Goal: Task Accomplishment & Management: Manage account settings

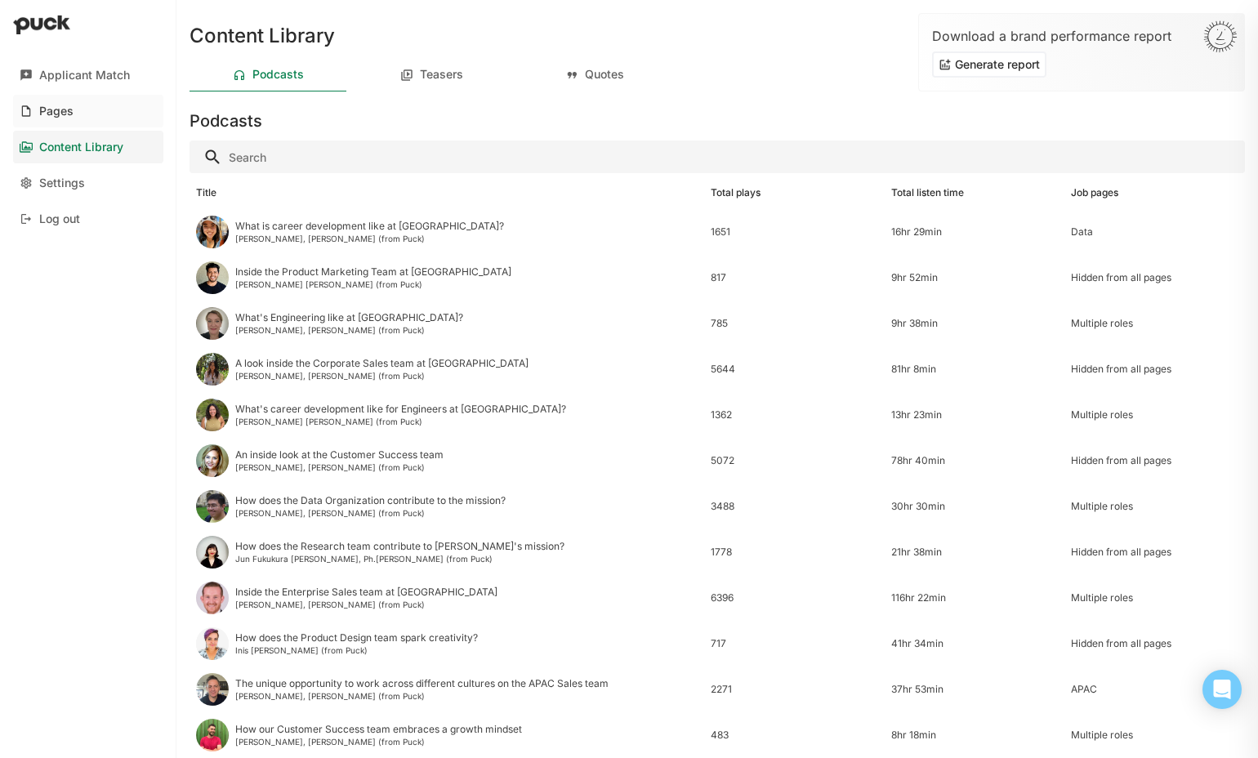
click at [108, 114] on link "Pages" at bounding box center [88, 111] width 150 height 33
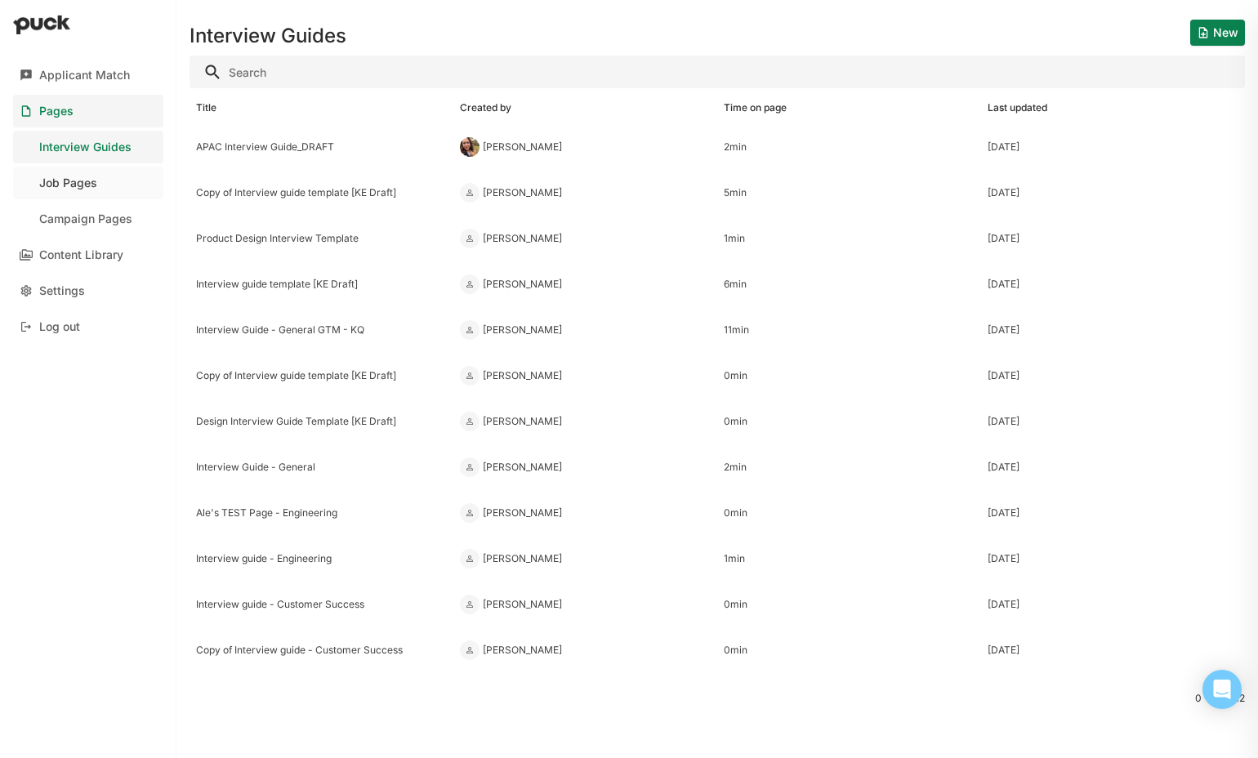
click at [86, 189] on div "Job Pages" at bounding box center [68, 183] width 58 height 14
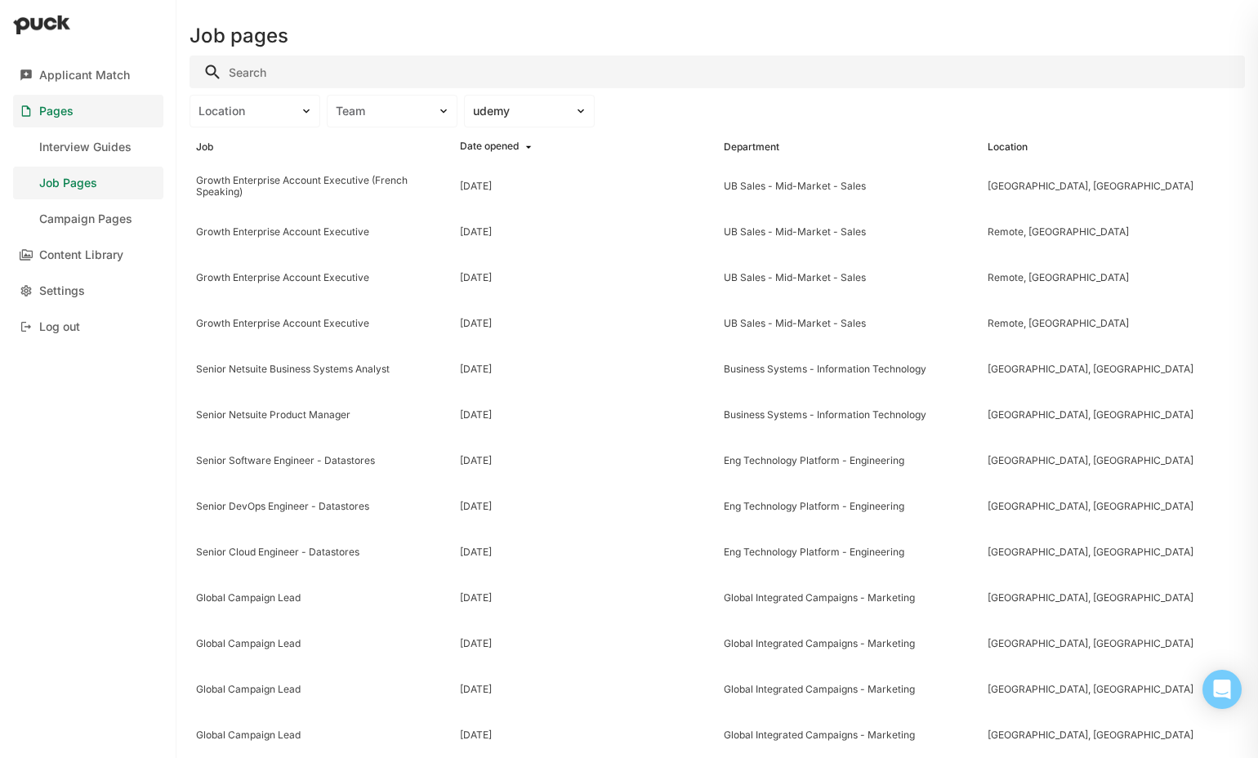
click at [127, 117] on link "Pages" at bounding box center [88, 111] width 150 height 33
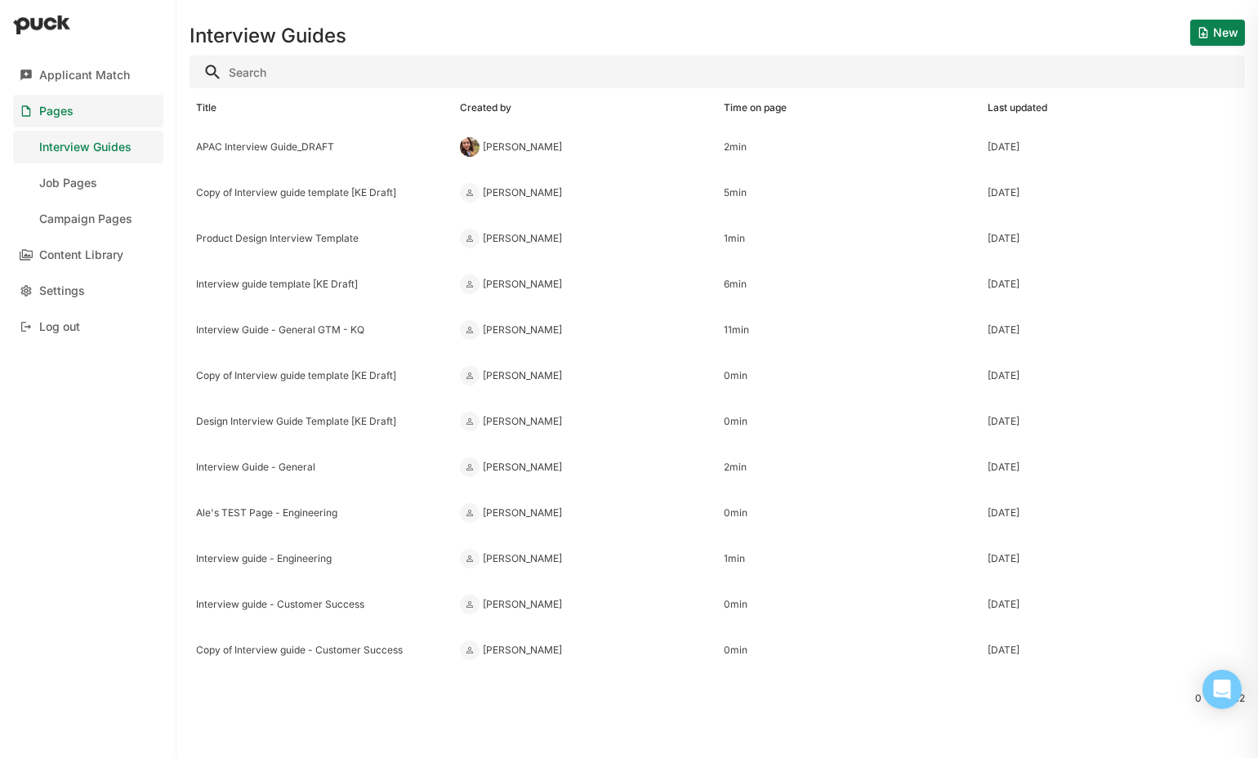
click at [1197, 40] on button "New" at bounding box center [1217, 33] width 55 height 26
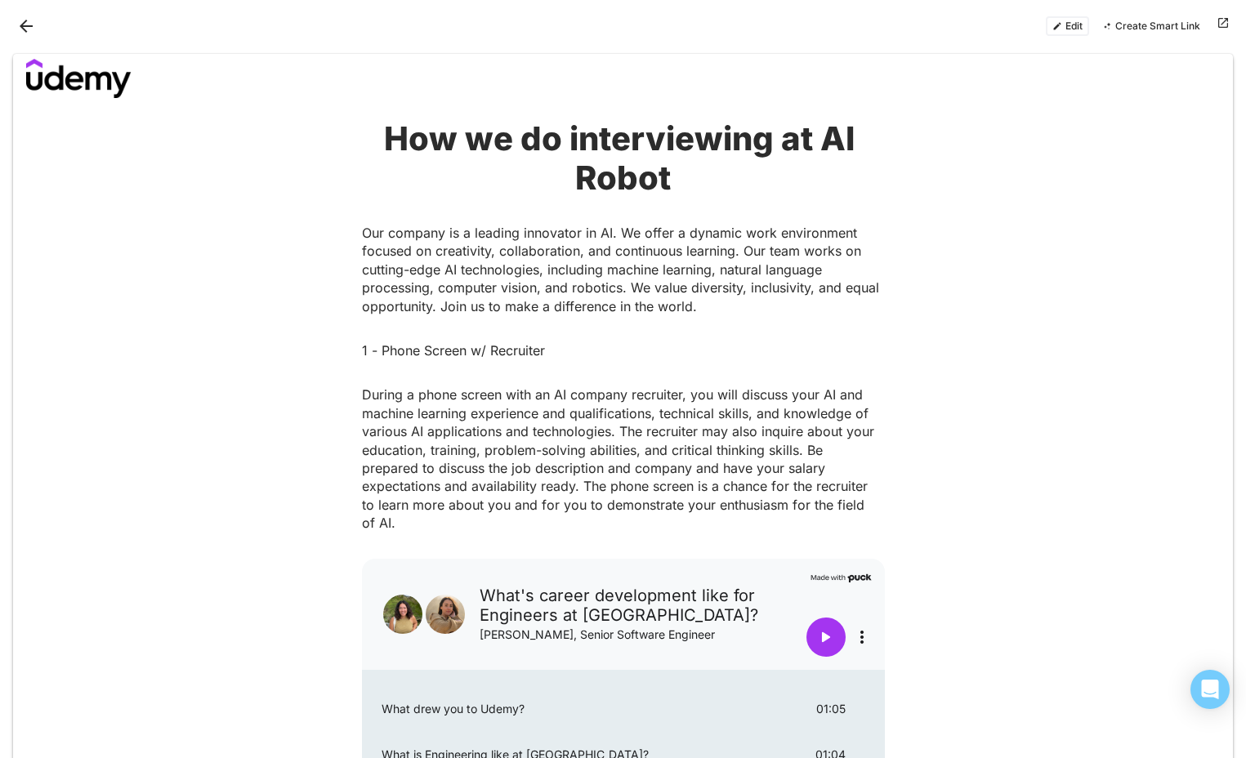
click at [24, 23] on button "Back" at bounding box center [26, 26] width 26 height 26
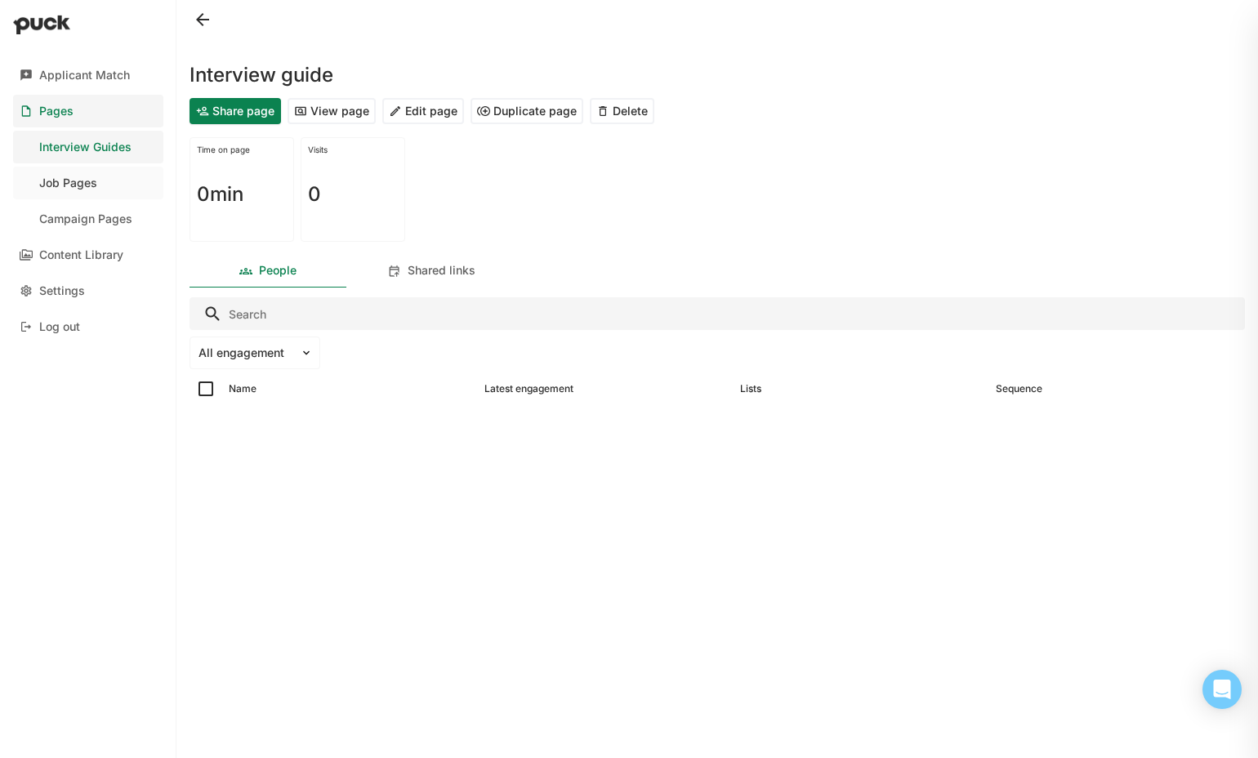
click at [146, 176] on link "Job Pages" at bounding box center [88, 183] width 150 height 33
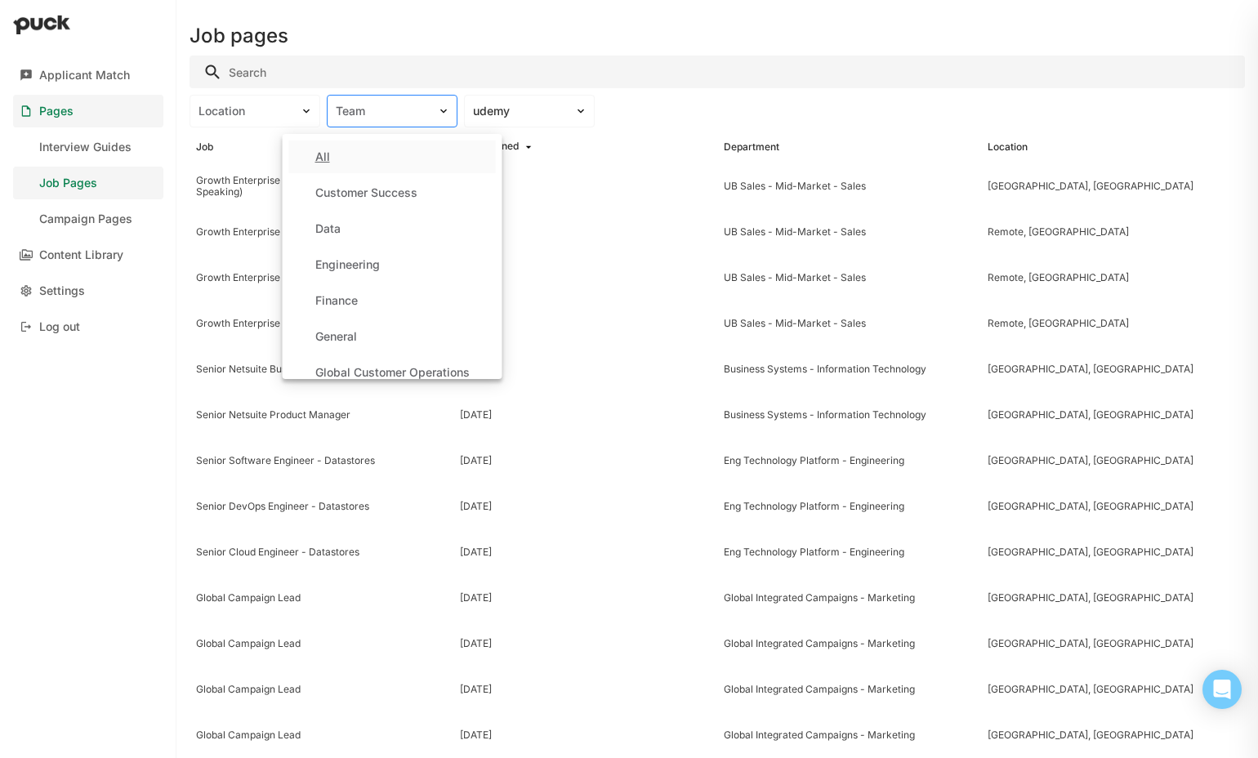
click at [415, 115] on div "Team" at bounding box center [382, 112] width 93 height 14
click at [293, 113] on div "Location" at bounding box center [244, 111] width 109 height 17
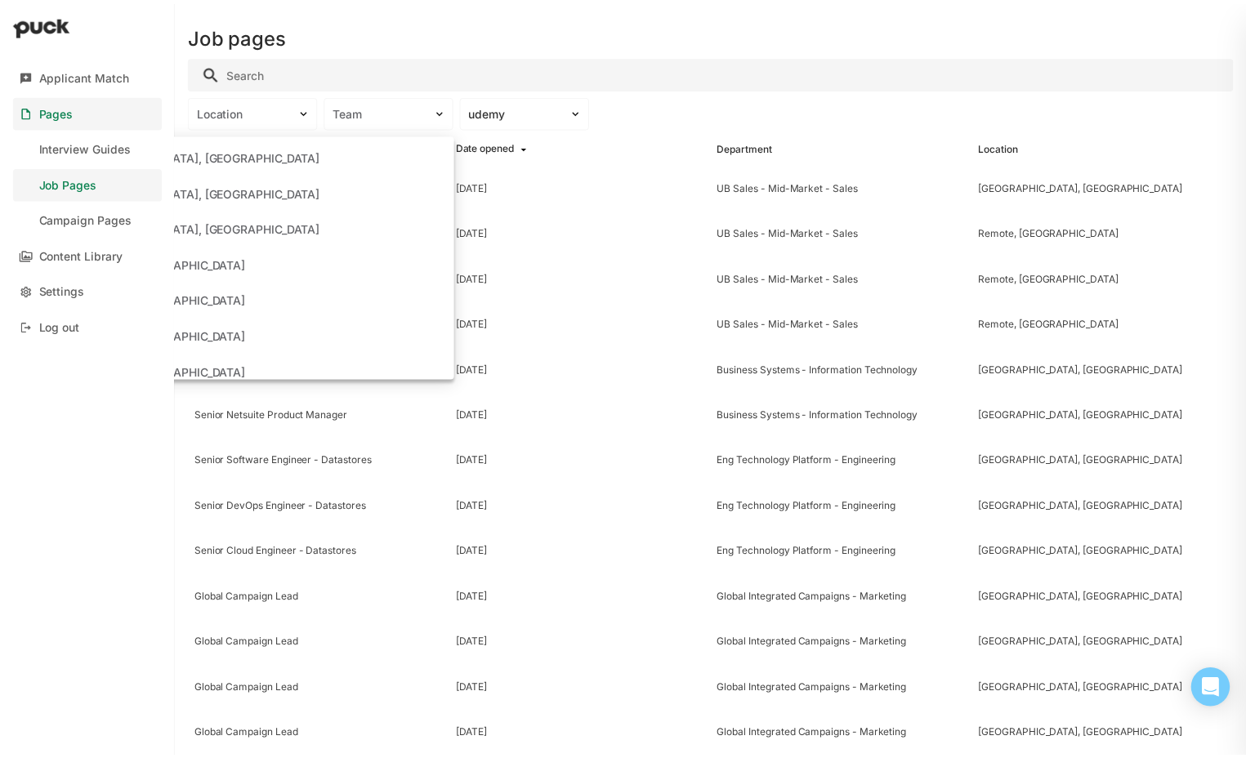
scroll to position [395, 0]
click at [282, 222] on div "Remote, [GEOGRAPHIC_DATA]" at bounding box center [255, 229] width 394 height 33
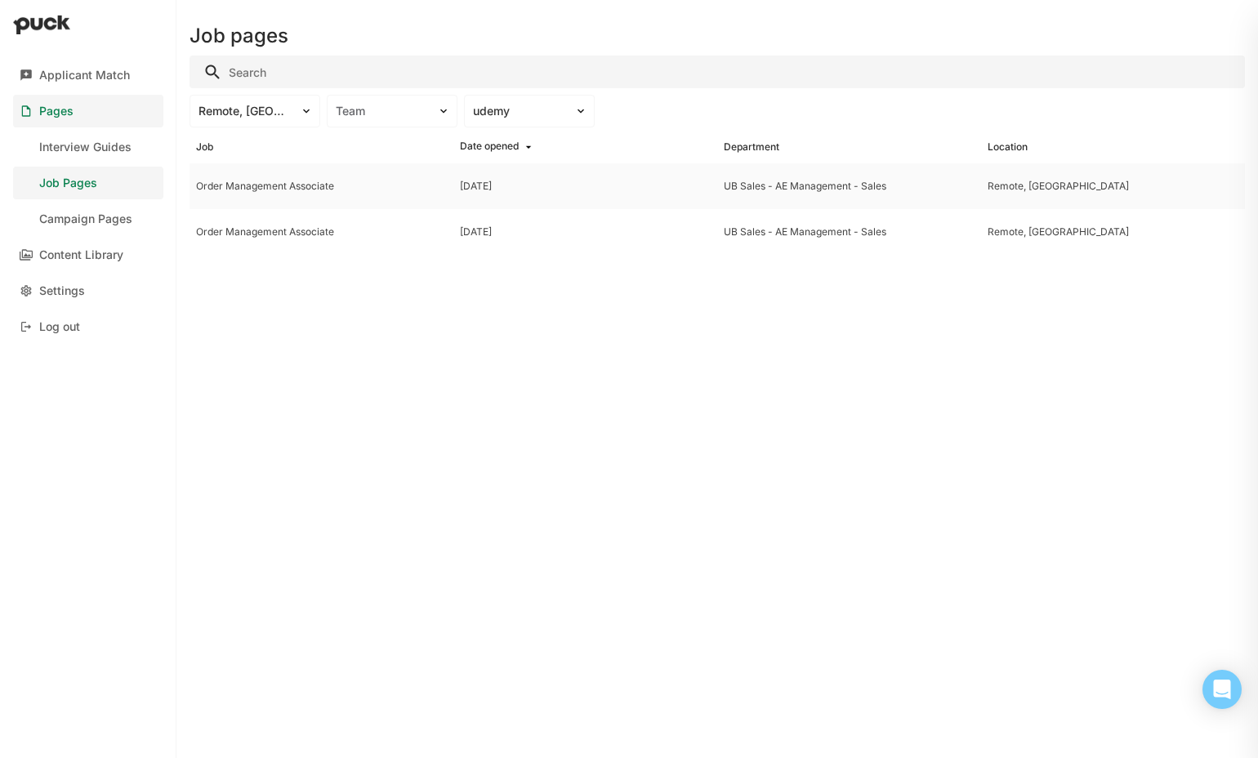
click at [369, 184] on div "Order Management Associate" at bounding box center [321, 186] width 251 height 11
click at [369, 184] on div "Applicant Match Pages Interview Guides Job Pages Campaign Pages Content Library…" at bounding box center [629, 379] width 1258 height 758
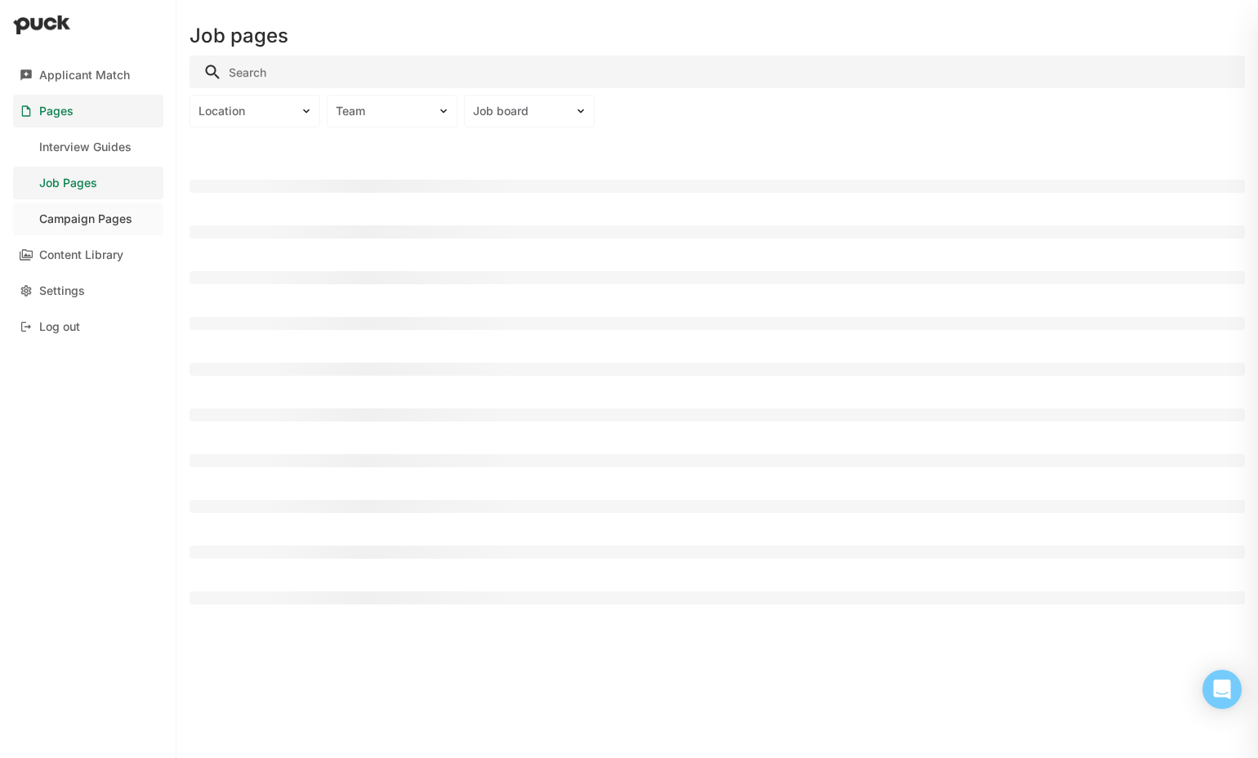
click at [102, 212] on div "Campaign Pages" at bounding box center [85, 219] width 93 height 14
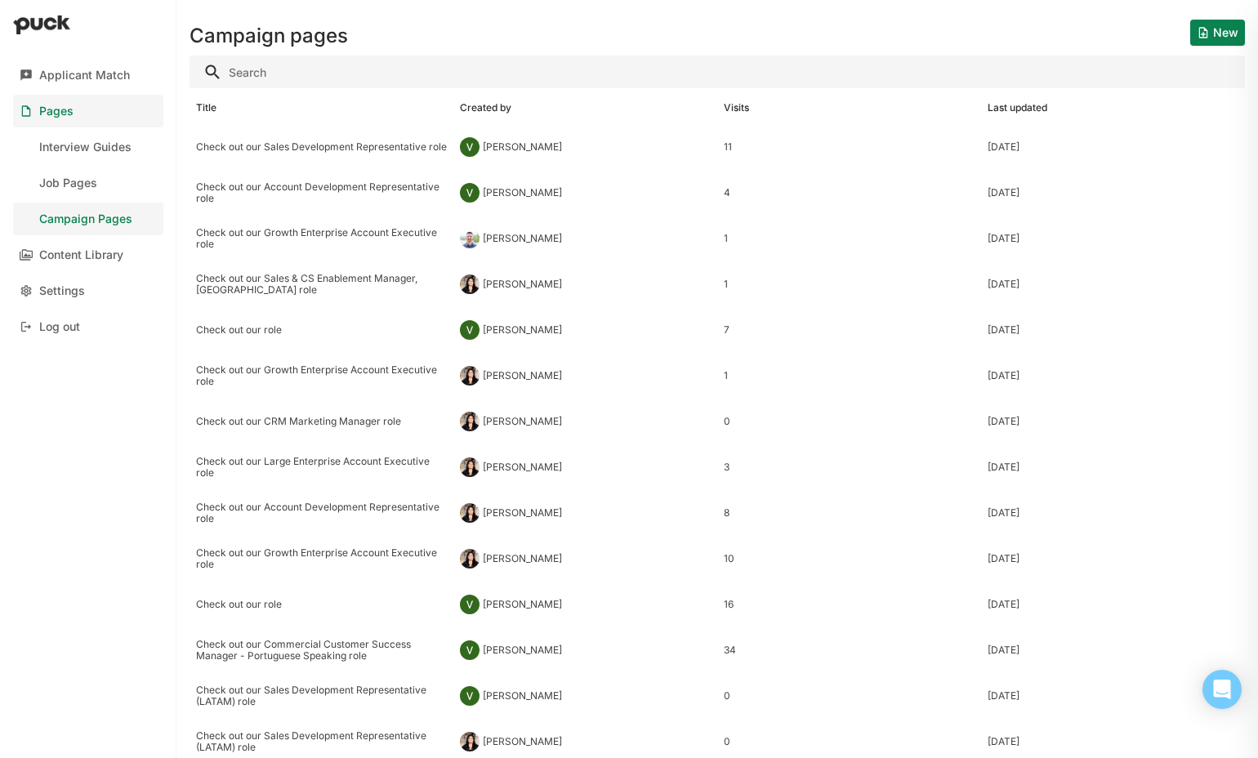
click at [1197, 31] on button "New" at bounding box center [1217, 33] width 55 height 26
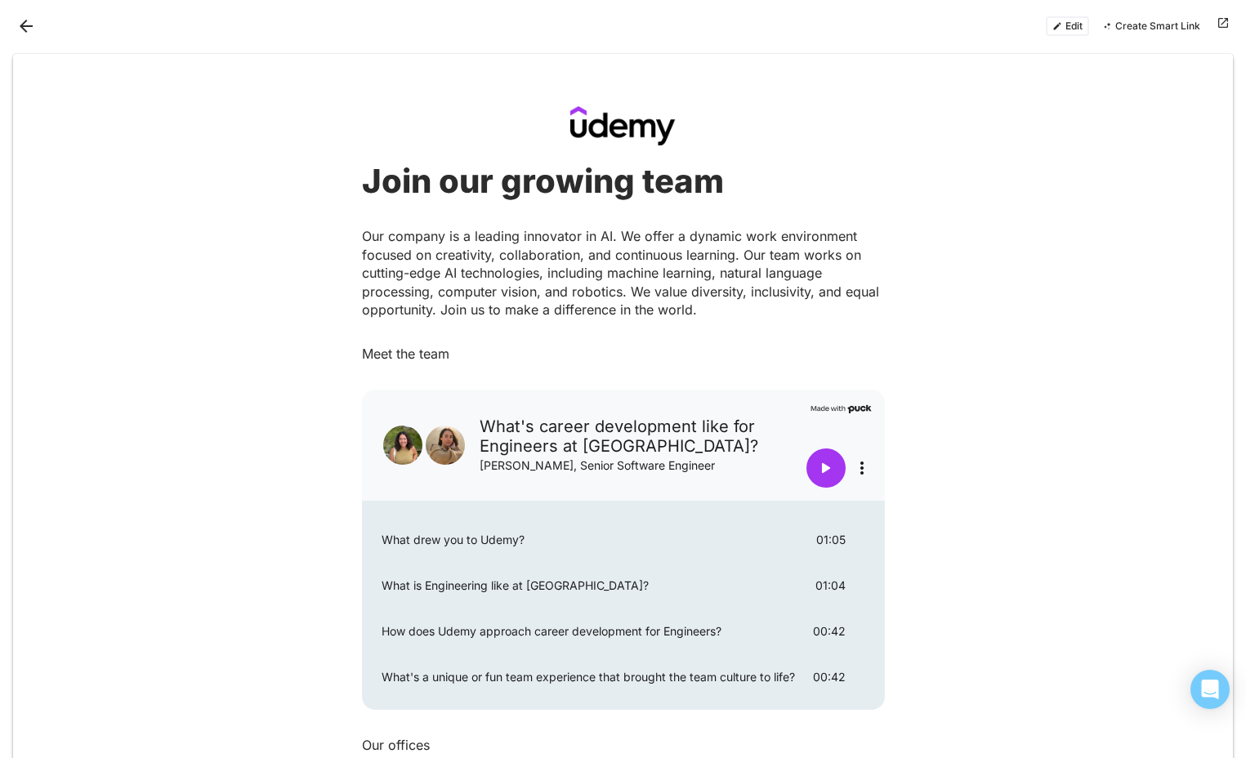
click at [25, 25] on button "Back" at bounding box center [26, 26] width 26 height 26
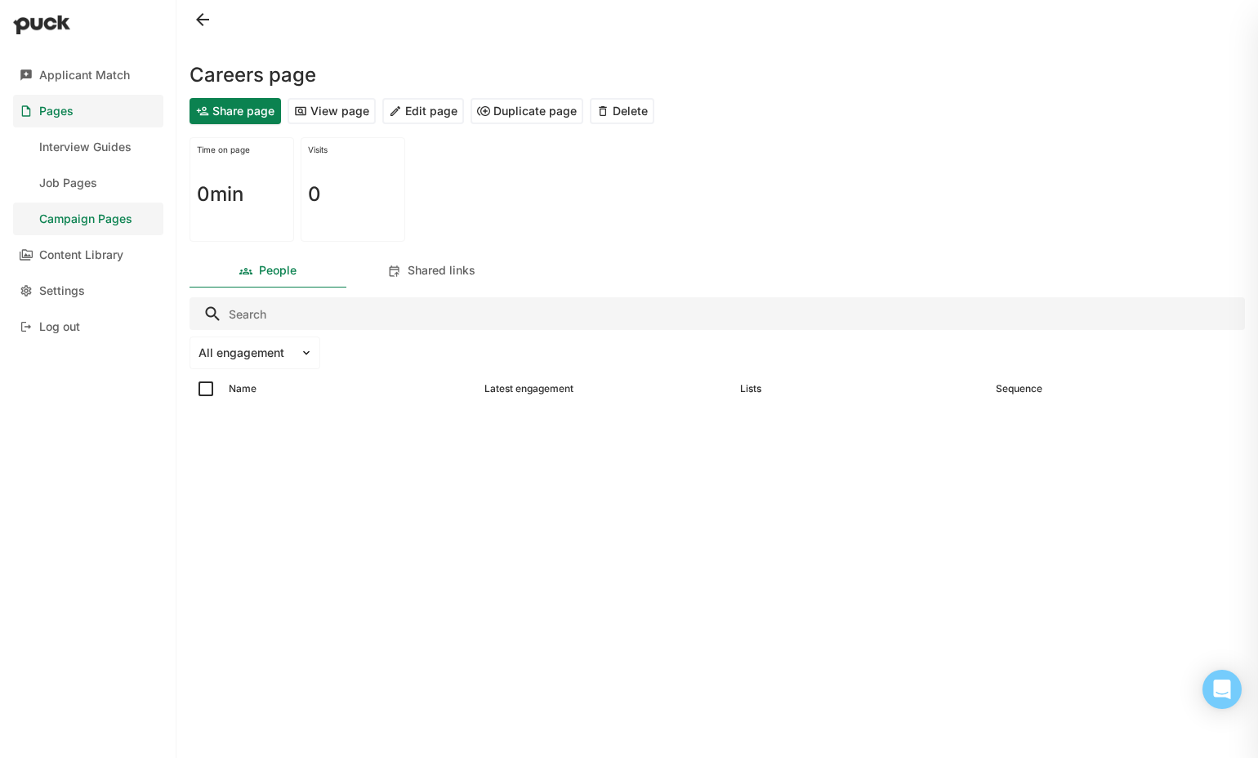
click at [205, 20] on button at bounding box center [203, 20] width 26 height 26
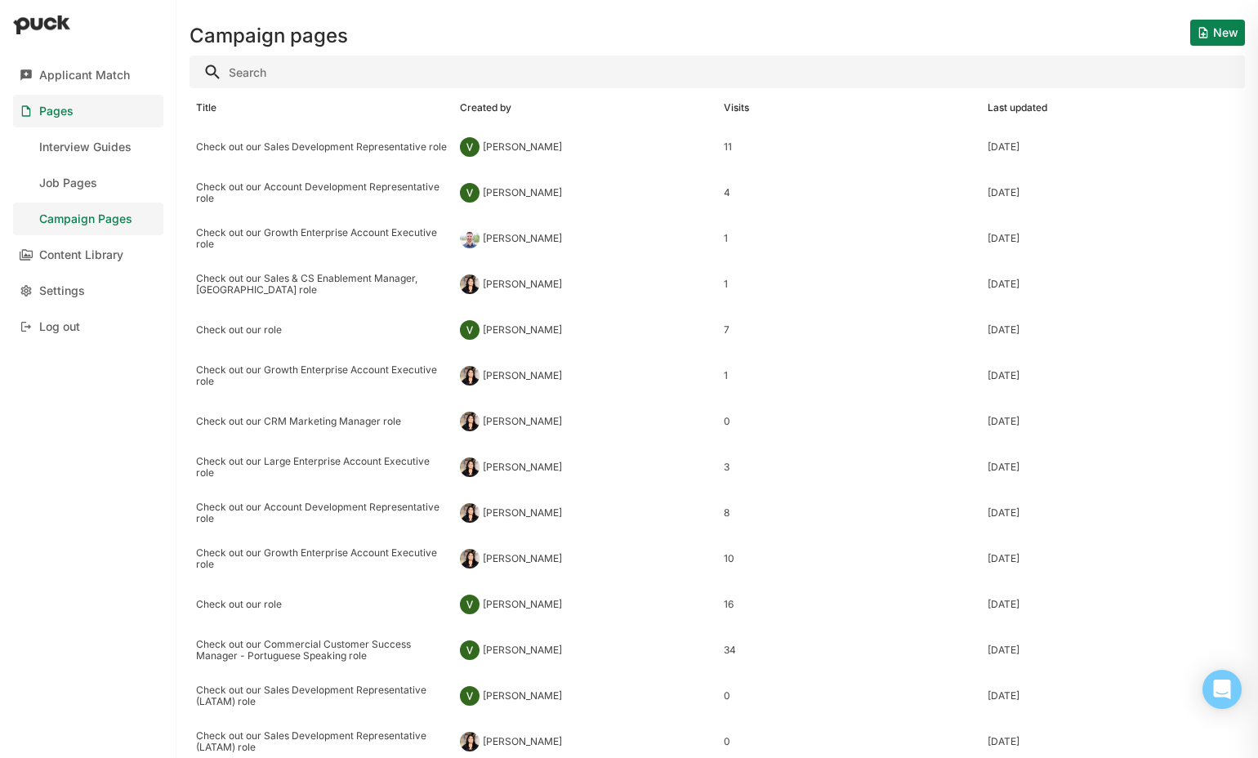
click at [1190, 40] on button "New" at bounding box center [1217, 33] width 55 height 26
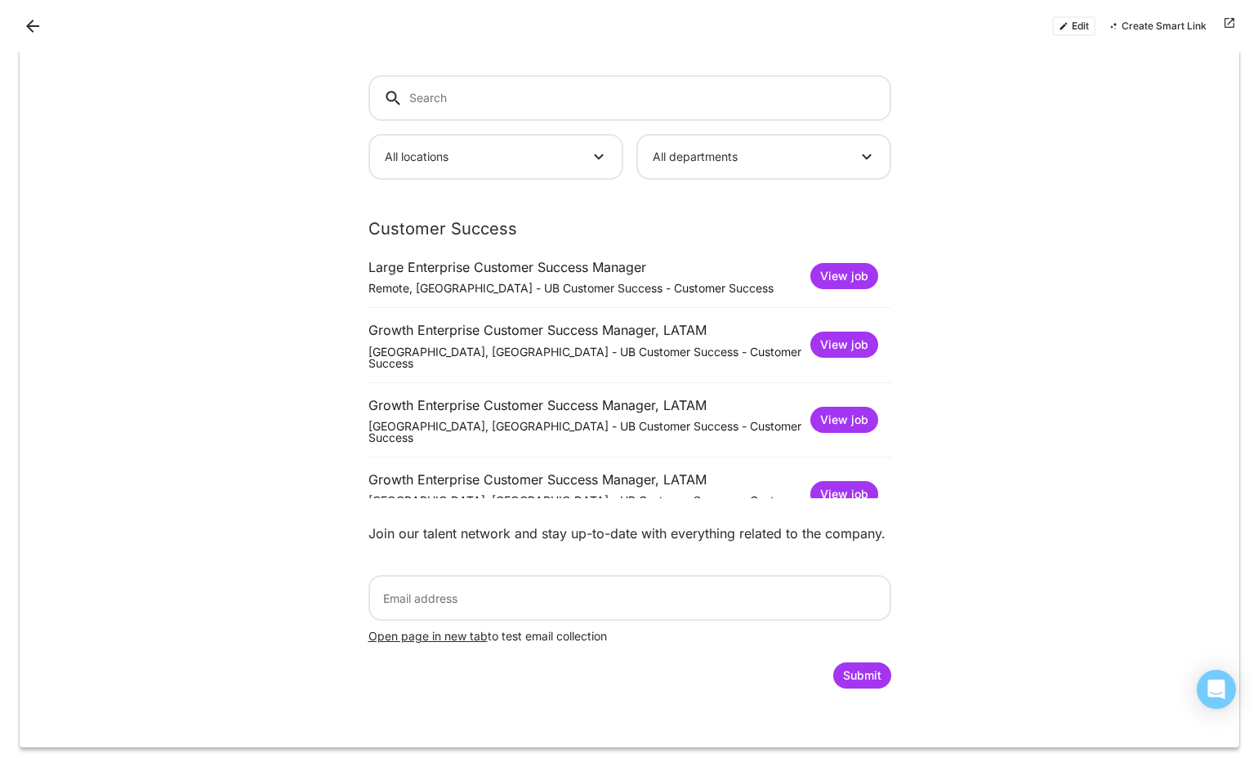
scroll to position [1451, 0]
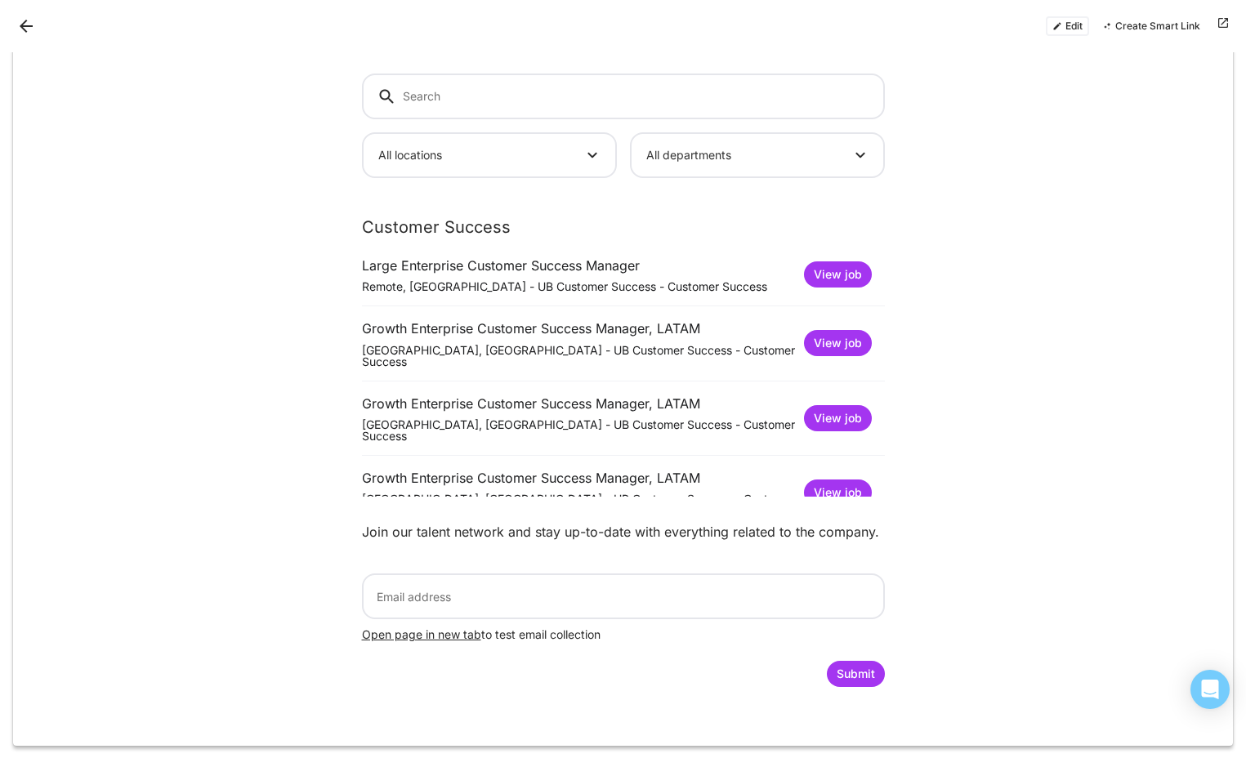
click at [22, 29] on button "Back" at bounding box center [26, 26] width 26 height 26
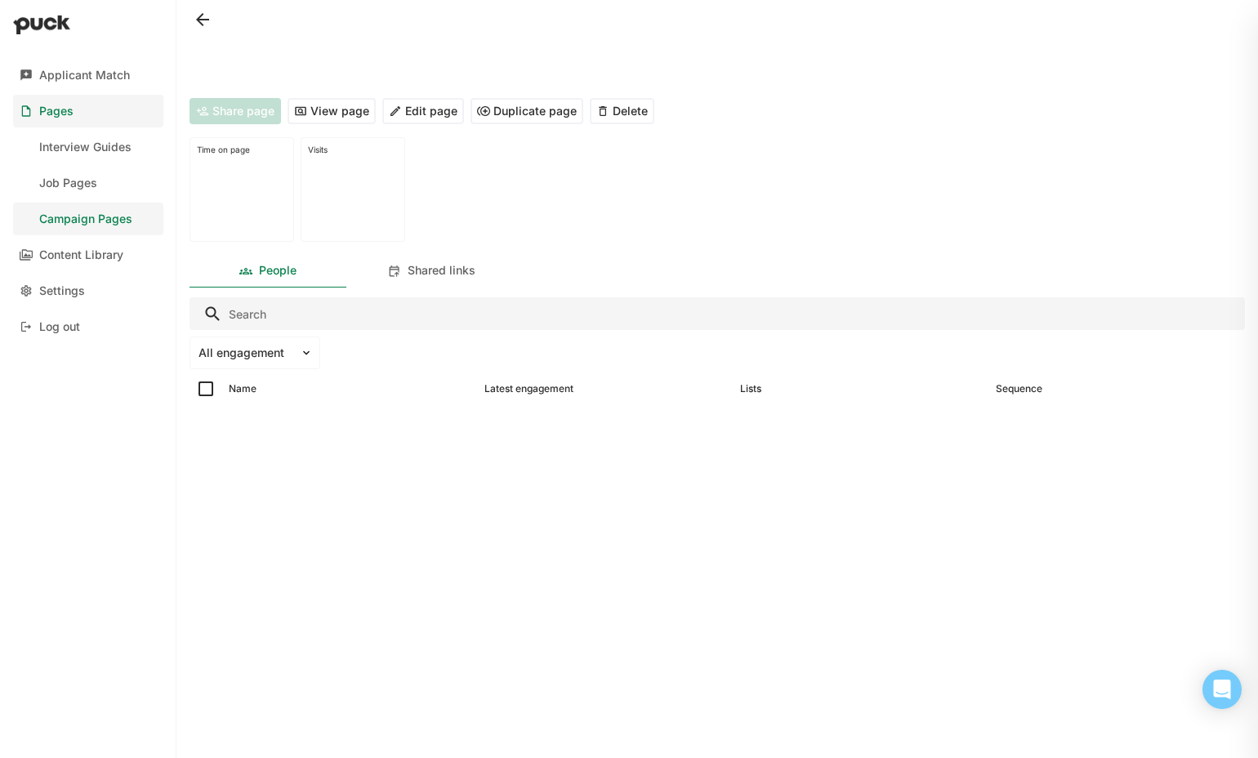
click at [206, 19] on button at bounding box center [203, 20] width 26 height 26
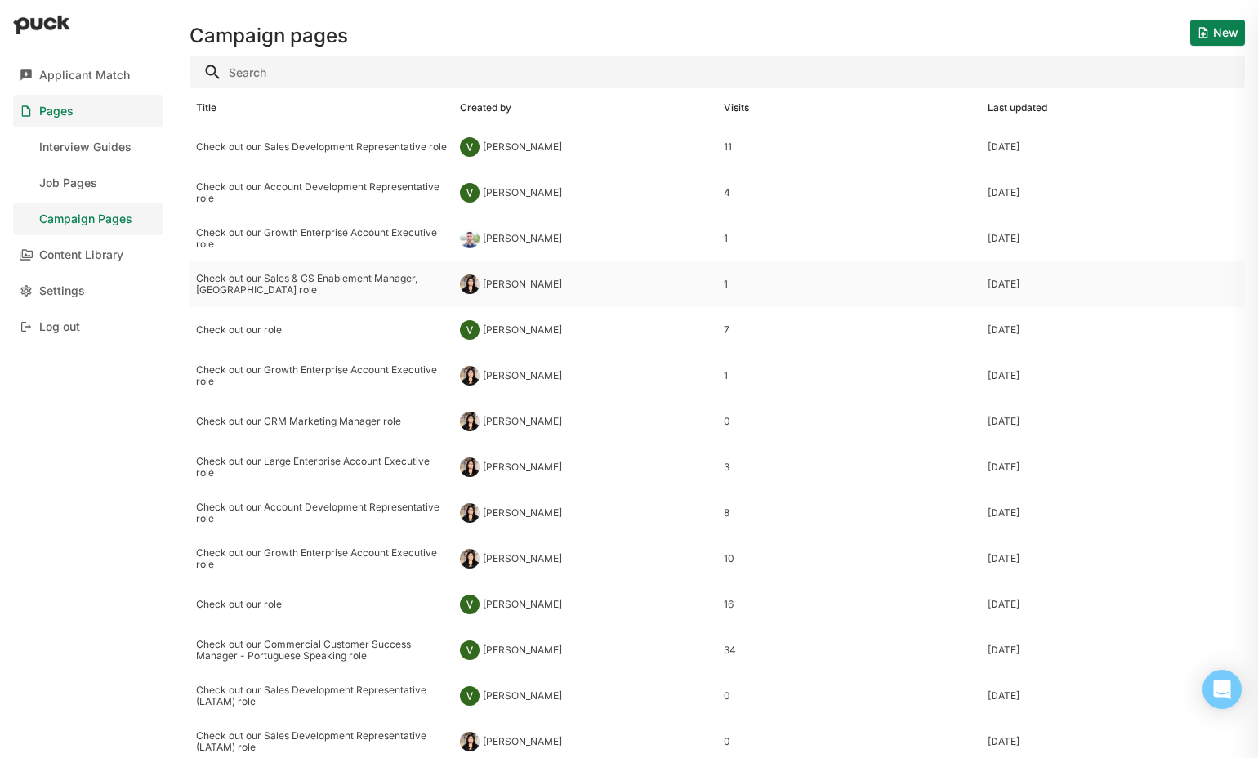
click at [422, 285] on div "Check out our Sales & CS Enablement Manager, [GEOGRAPHIC_DATA] role" at bounding box center [321, 285] width 251 height 24
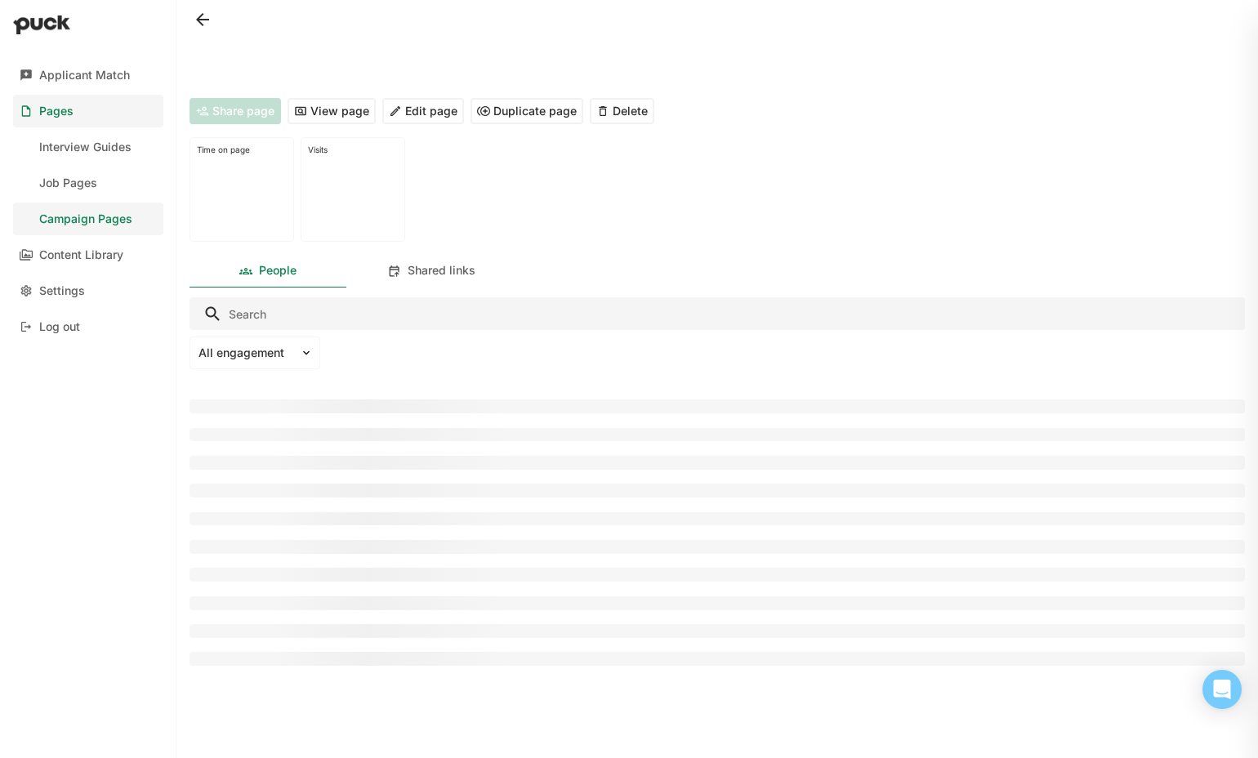
click at [422, 285] on div "Shared links" at bounding box center [431, 271] width 157 height 33
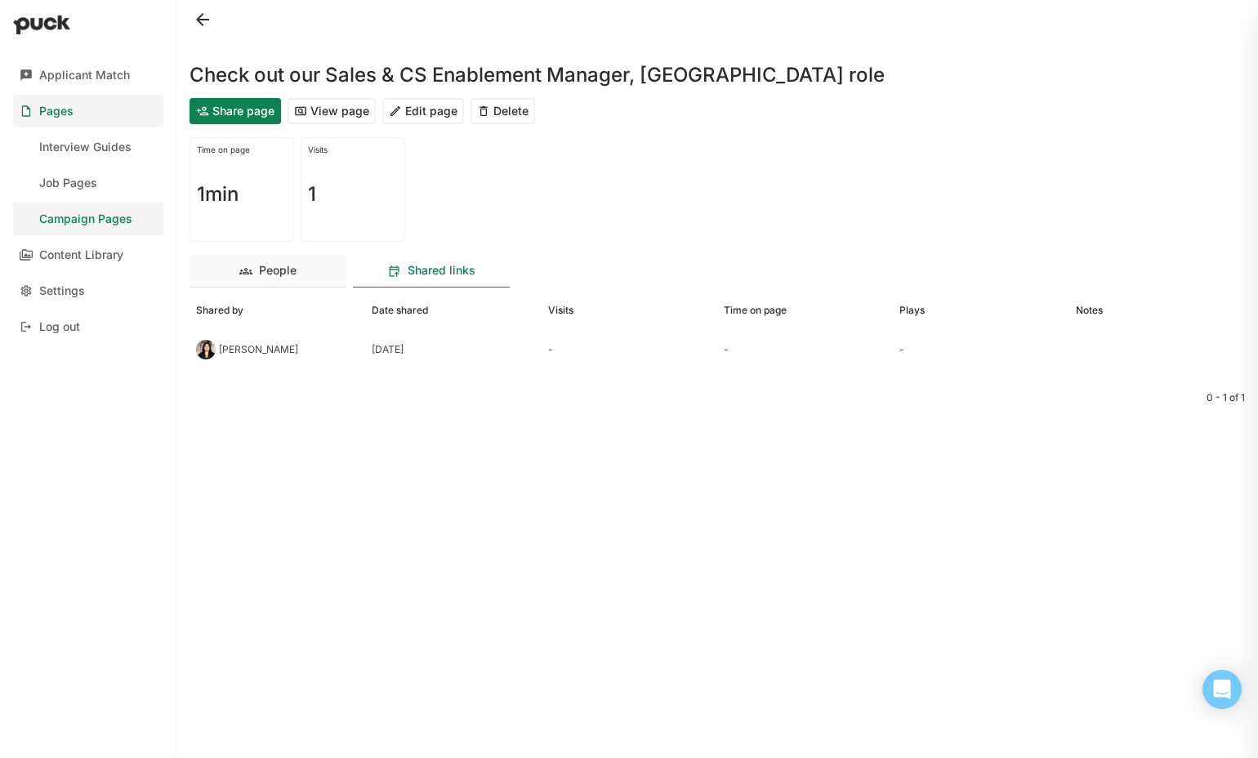
click at [289, 283] on div "People" at bounding box center [268, 271] width 157 height 33
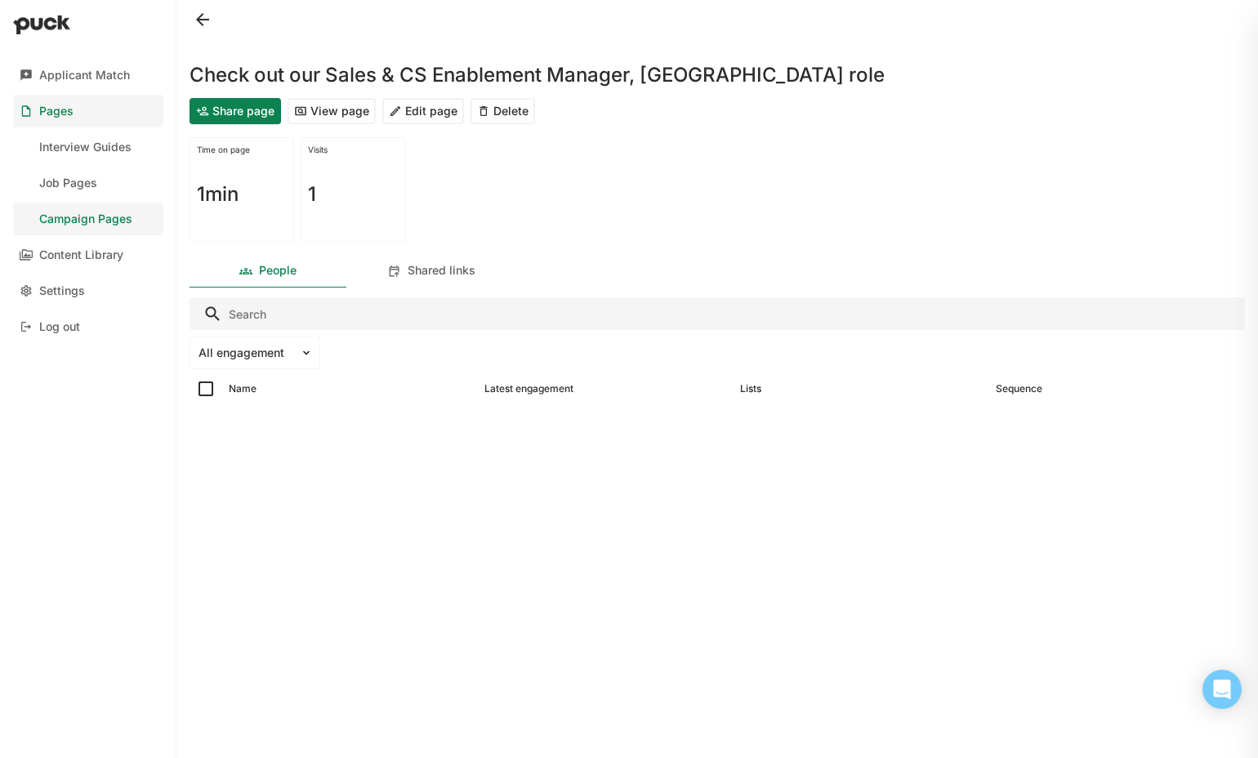
click at [206, 13] on button at bounding box center [203, 20] width 26 height 26
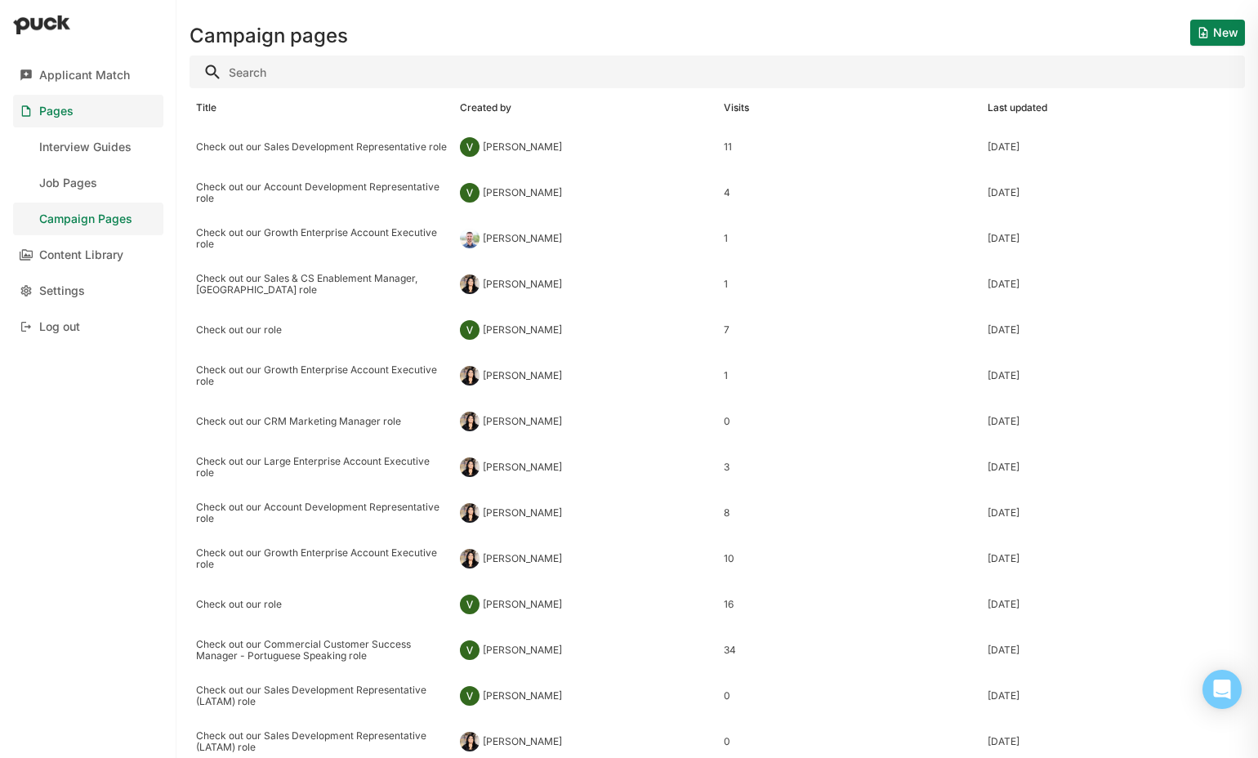
click at [1204, 25] on button "New" at bounding box center [1217, 33] width 55 height 26
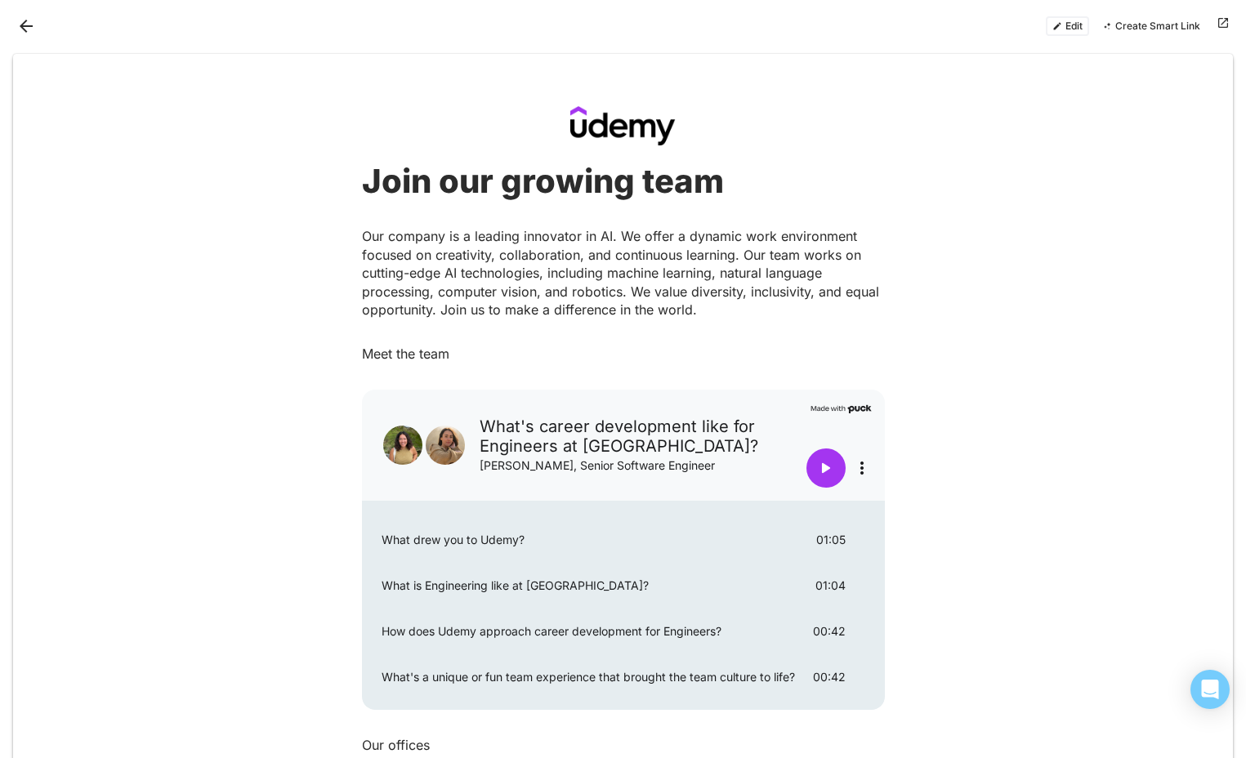
click at [1068, 29] on button "Edit" at bounding box center [1067, 26] width 43 height 20
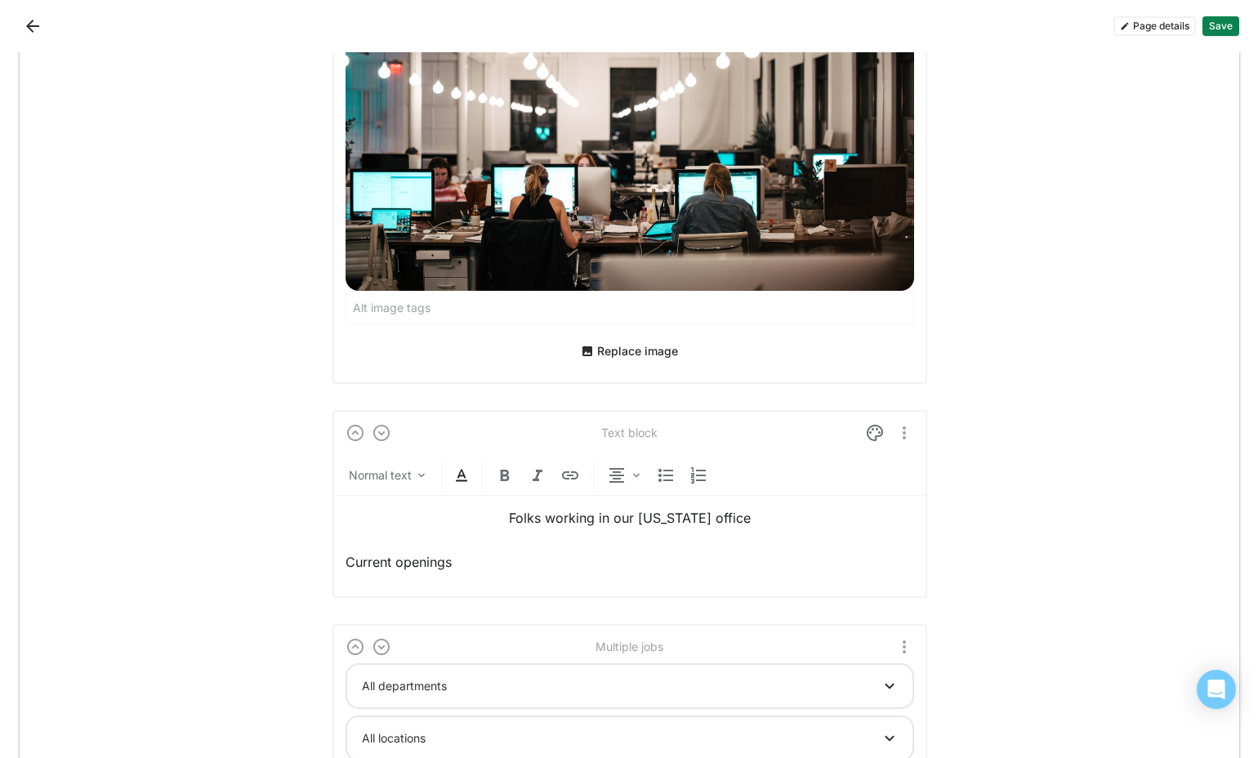
scroll to position [2154, 0]
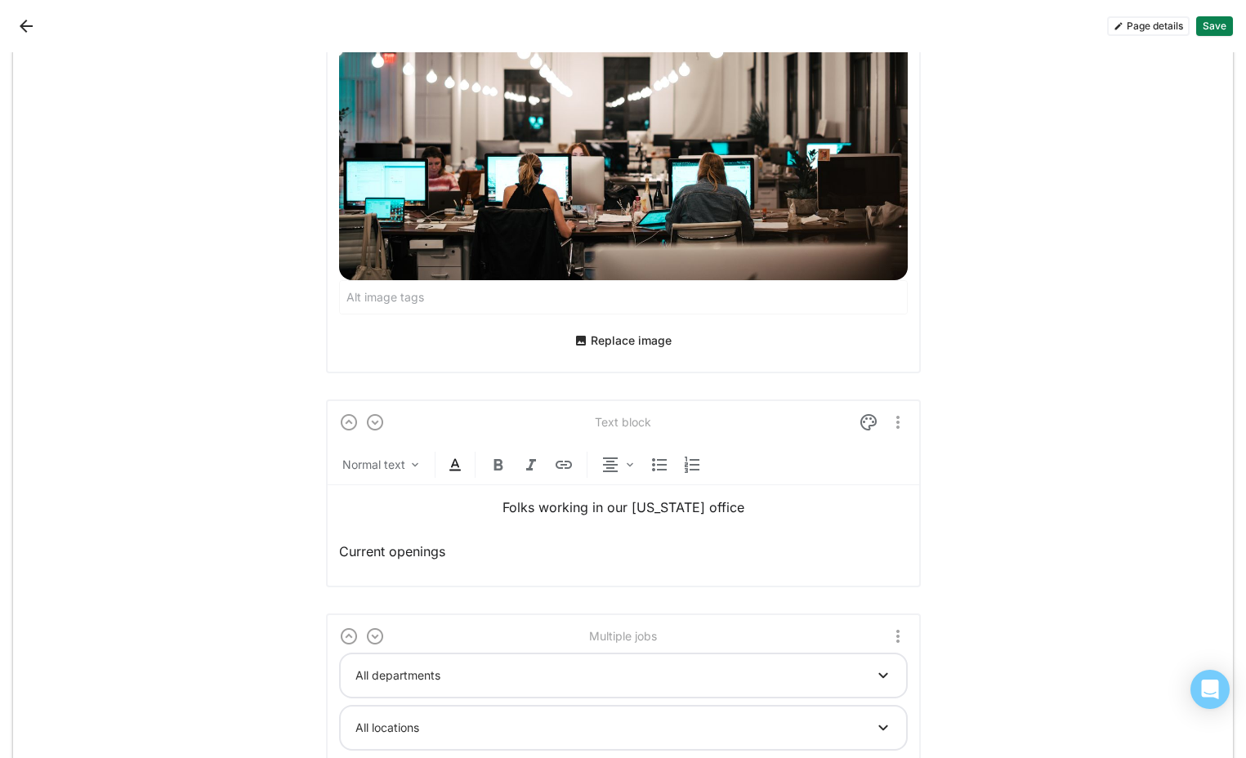
click at [1161, 19] on button "Page details" at bounding box center [1148, 26] width 83 height 20
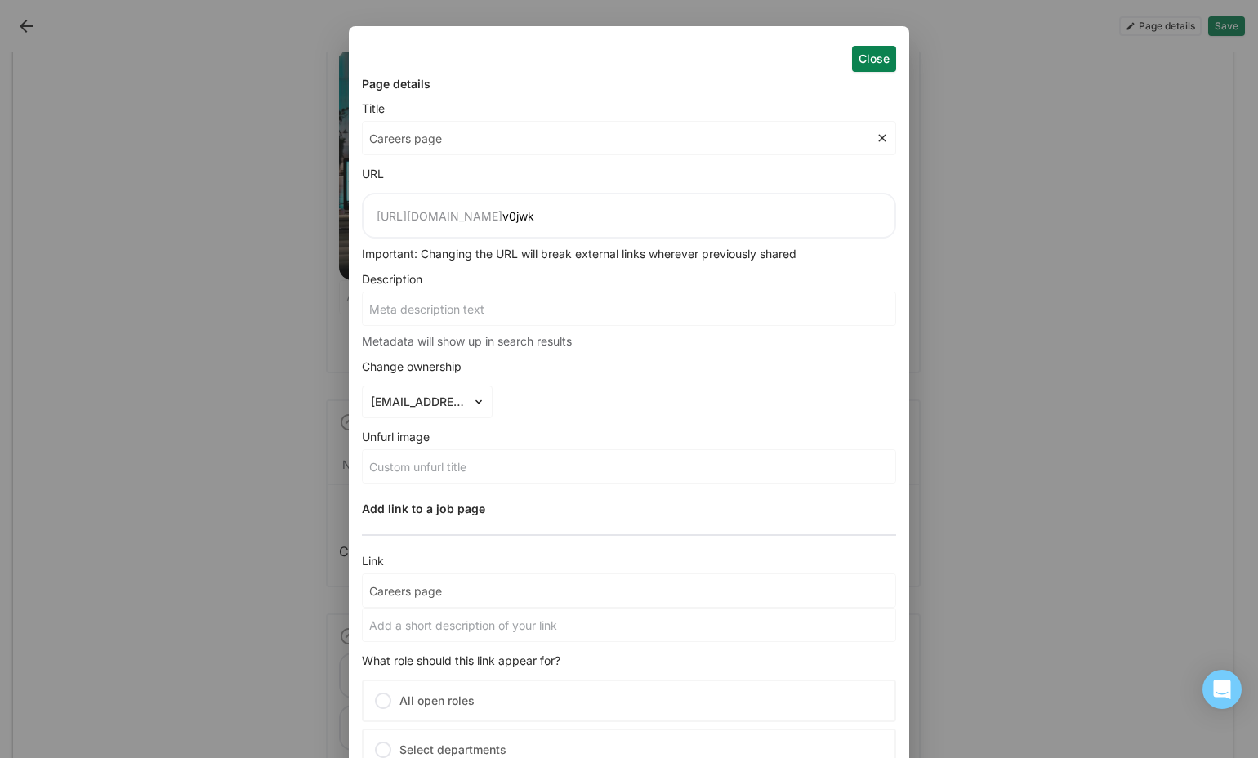
click at [524, 145] on input "Careers page" at bounding box center [619, 138] width 513 height 33
click at [616, 216] on input "v0jwk" at bounding box center [691, 216] width 379 height 14
click at [645, 218] on input "v0jwk" at bounding box center [691, 216] width 379 height 14
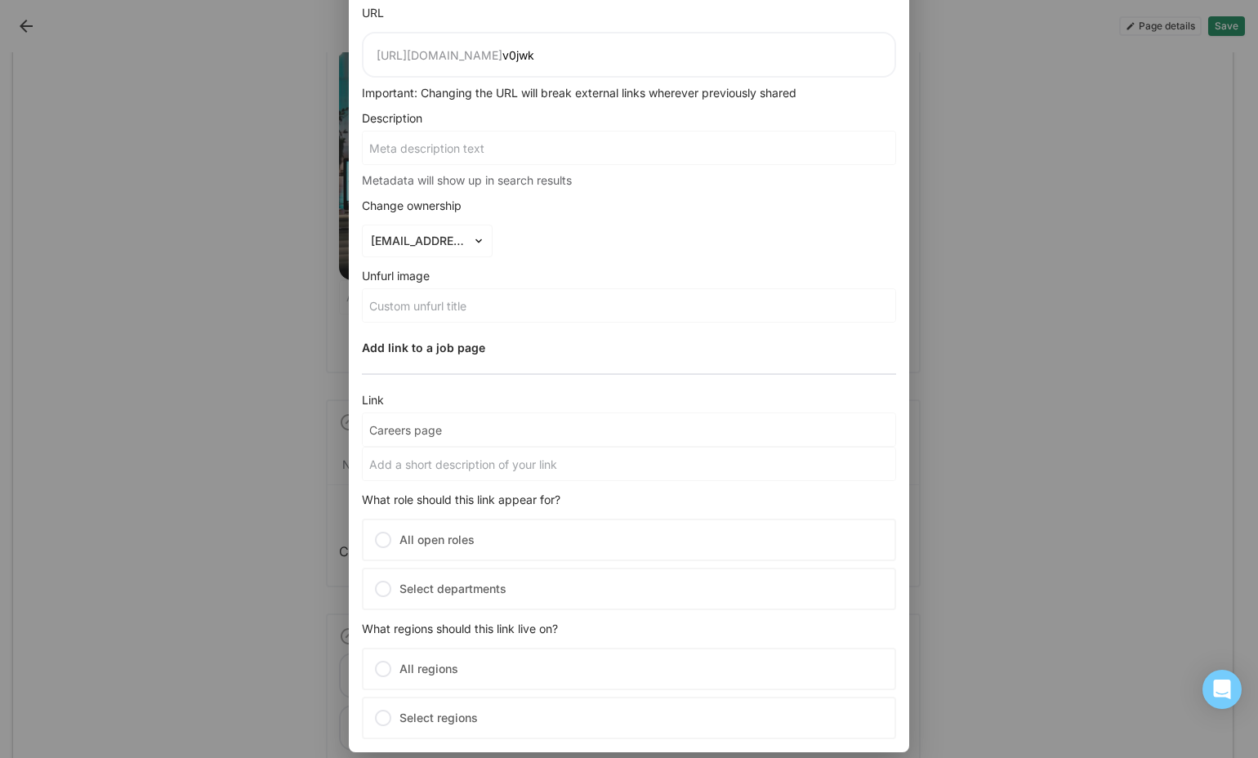
scroll to position [181, 0]
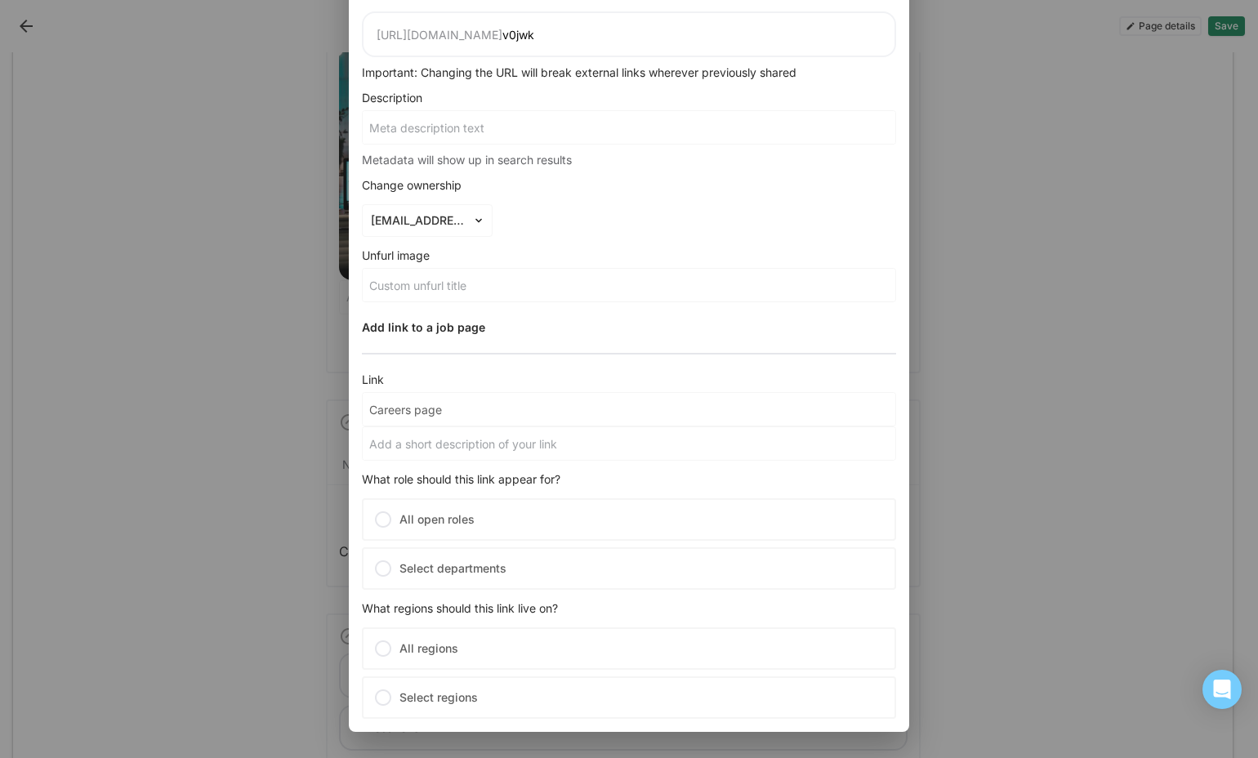
click at [440, 405] on input "Careers page" at bounding box center [629, 409] width 533 height 33
click at [444, 438] on input at bounding box center [629, 443] width 533 height 33
click at [442, 414] on input "Careers page" at bounding box center [629, 409] width 533 height 33
click at [475, 323] on div "Add link to a job page" at bounding box center [423, 327] width 123 height 11
click at [465, 332] on div "Add link to a job page" at bounding box center [423, 327] width 123 height 11
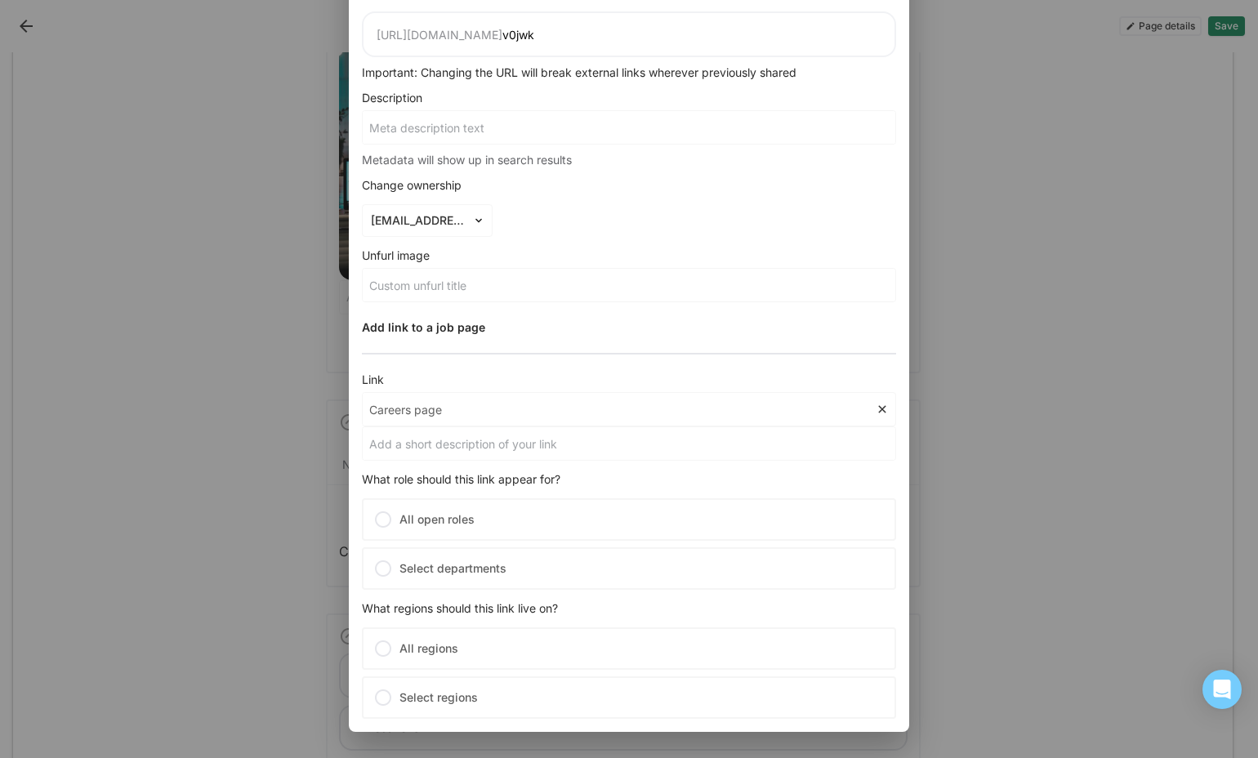
click at [439, 413] on input "Careers page" at bounding box center [619, 409] width 513 height 33
drag, startPoint x: 491, startPoint y: 411, endPoint x: 318, endPoint y: 411, distance: 173.2
click at [318, 412] on div "Close Page details Title Careers page URL [URL][DOMAIN_NAME] v0jwk Important: C…" at bounding box center [629, 379] width 1258 height 758
type input "Careers page"
click at [881, 408] on img at bounding box center [882, 409] width 13 height 13
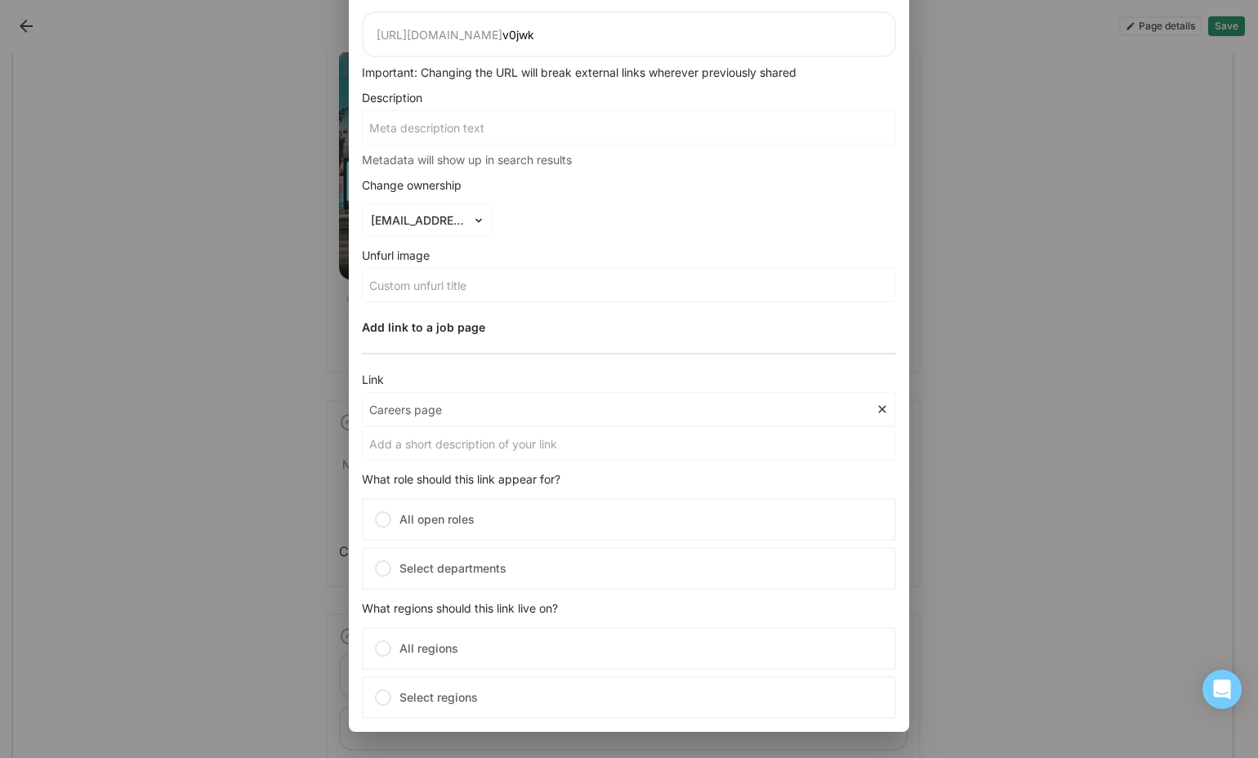
click at [883, 404] on img at bounding box center [882, 409] width 13 height 13
click at [883, 405] on img at bounding box center [882, 409] width 13 height 13
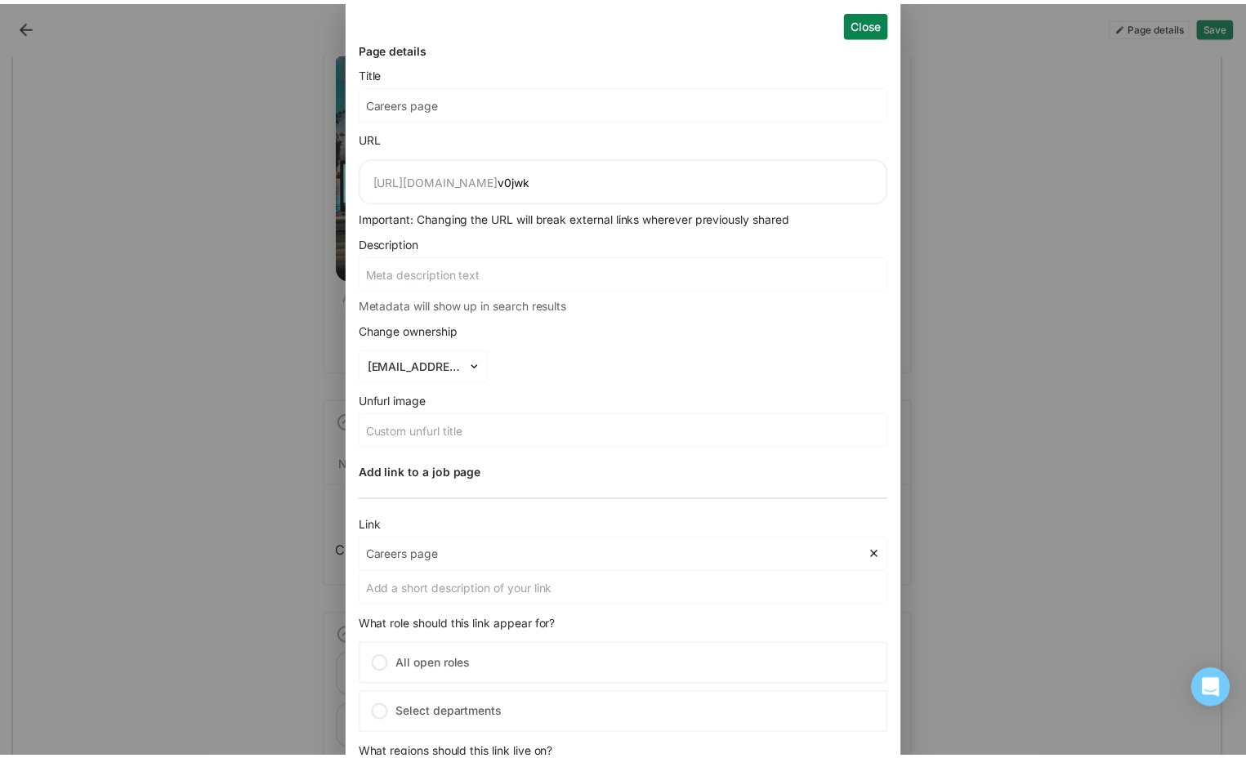
scroll to position [0, 0]
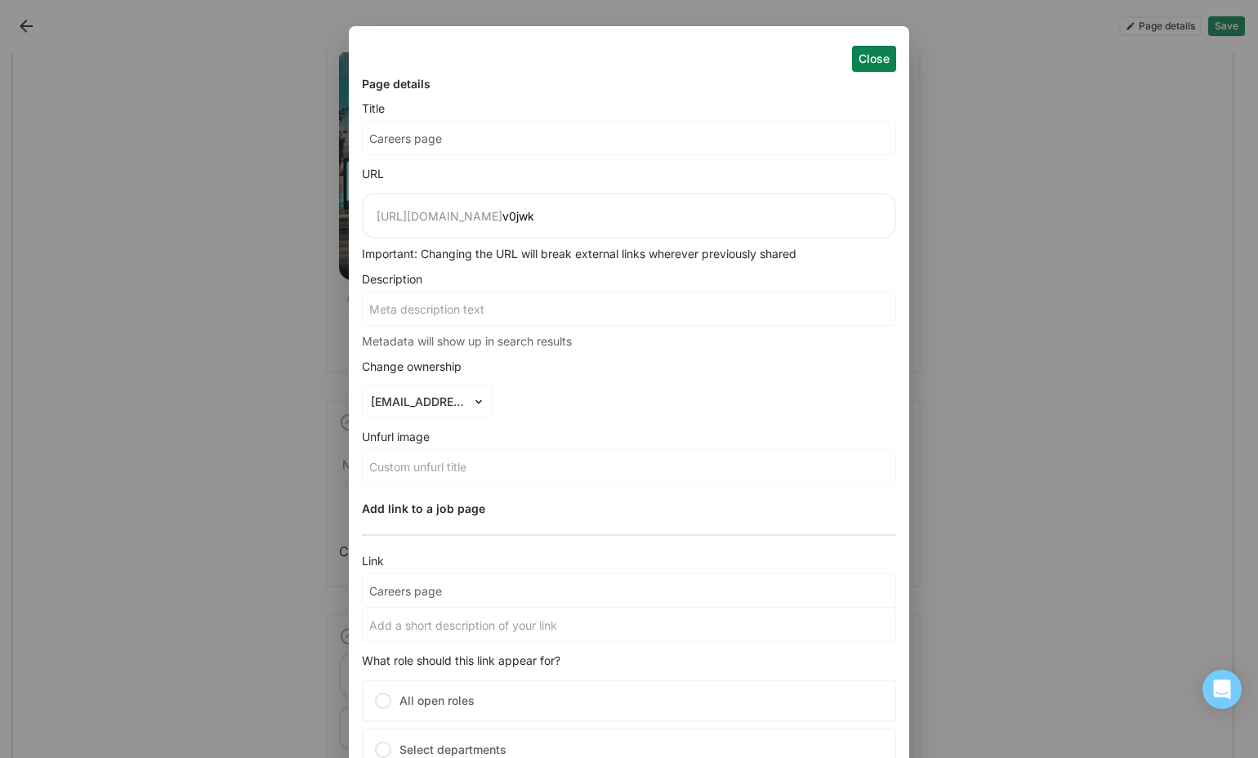
click at [878, 61] on button "Close" at bounding box center [874, 59] width 44 height 26
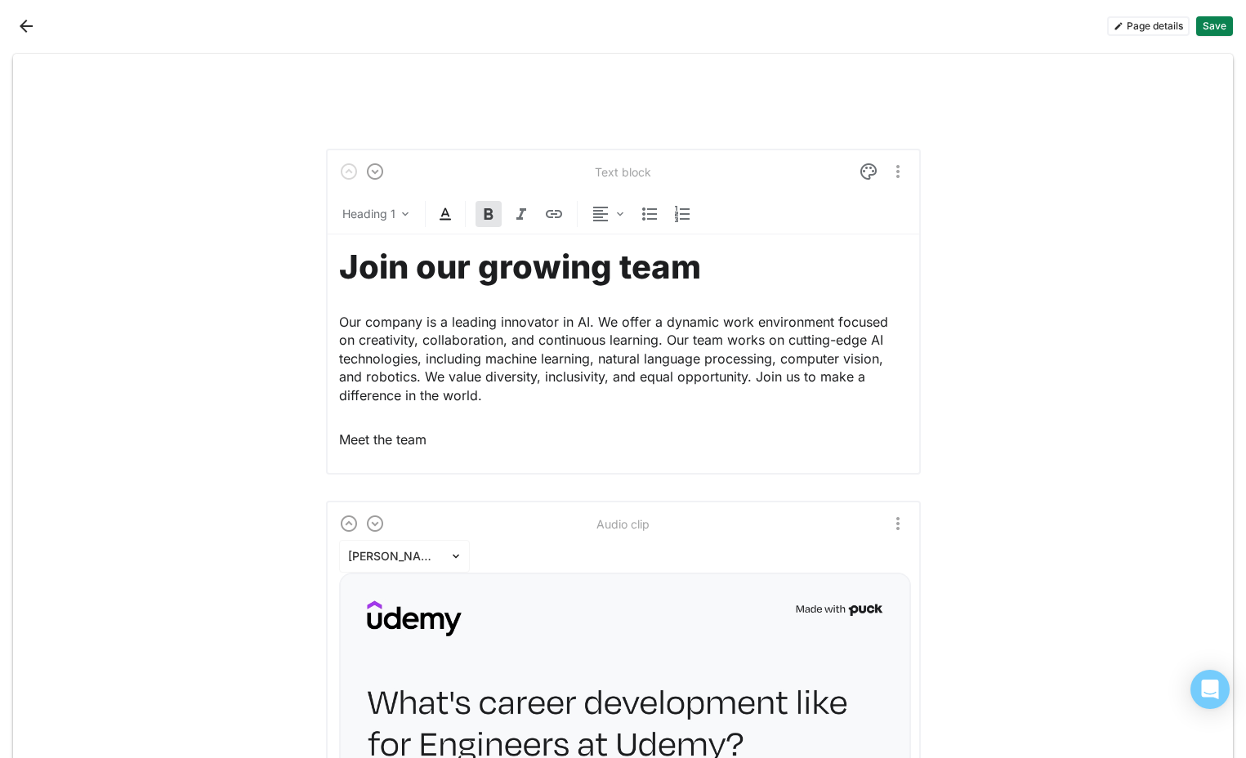
click at [29, 25] on button "Back" at bounding box center [26, 26] width 26 height 26
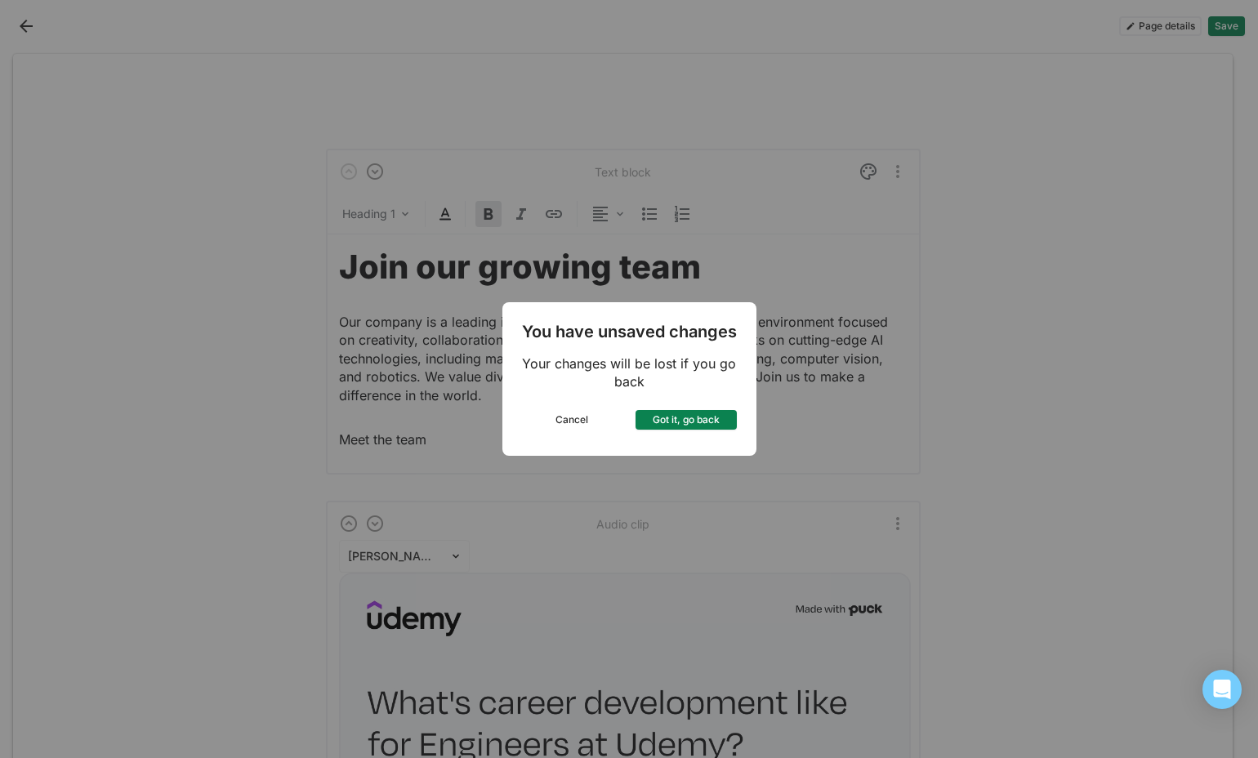
click at [680, 416] on button "Got it, go back" at bounding box center [686, 420] width 101 height 20
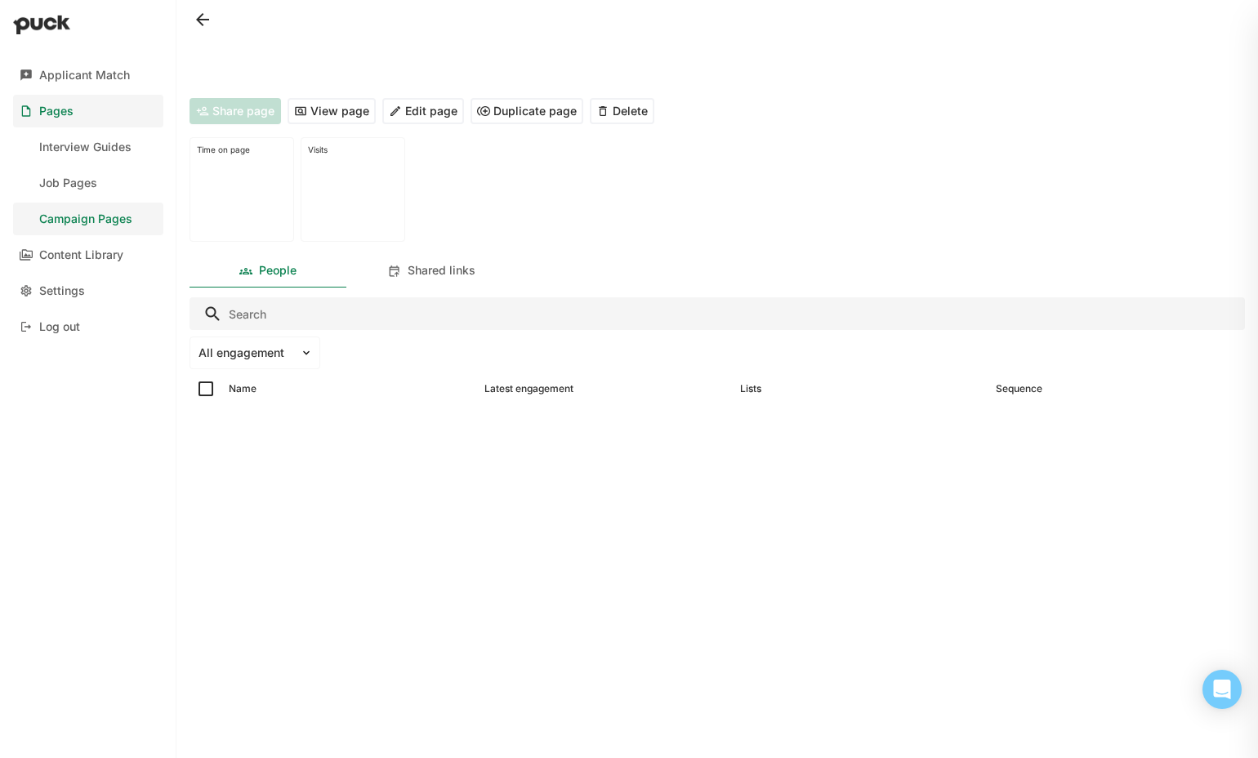
click at [199, 29] on button at bounding box center [203, 20] width 26 height 26
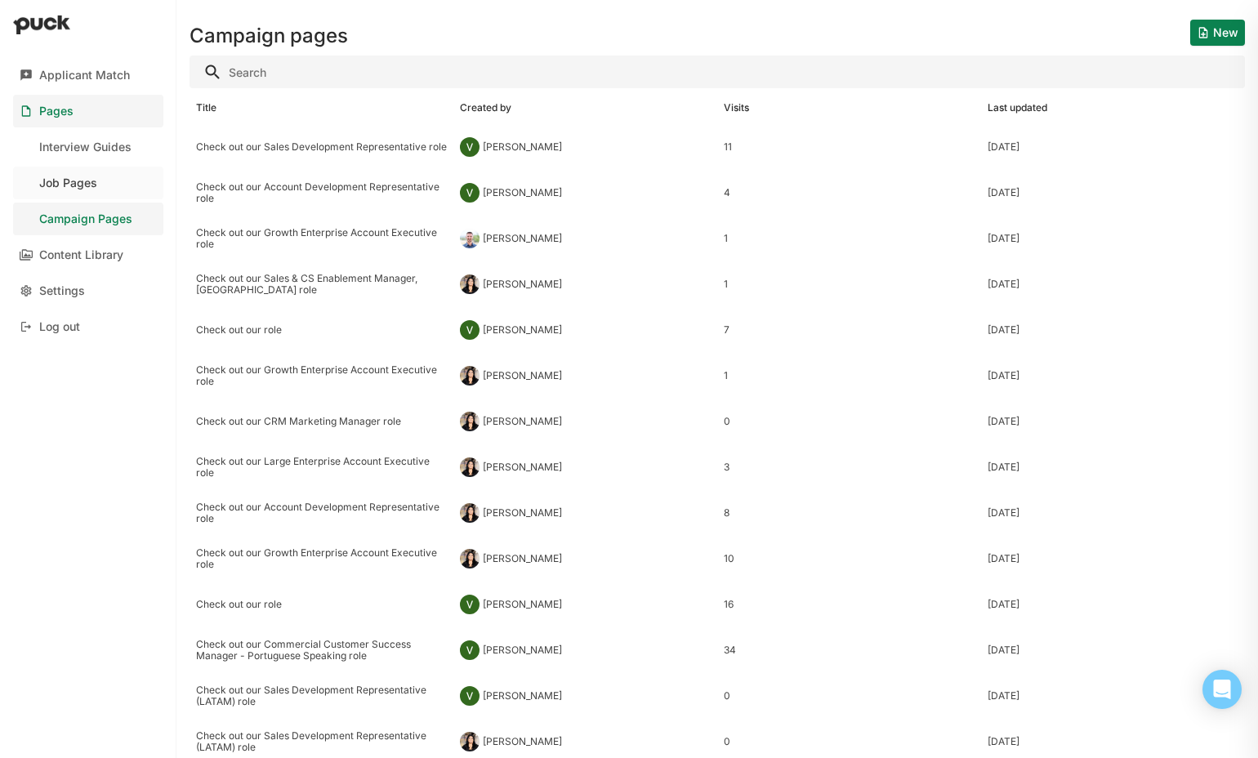
click at [106, 182] on link "Job Pages" at bounding box center [88, 183] width 150 height 33
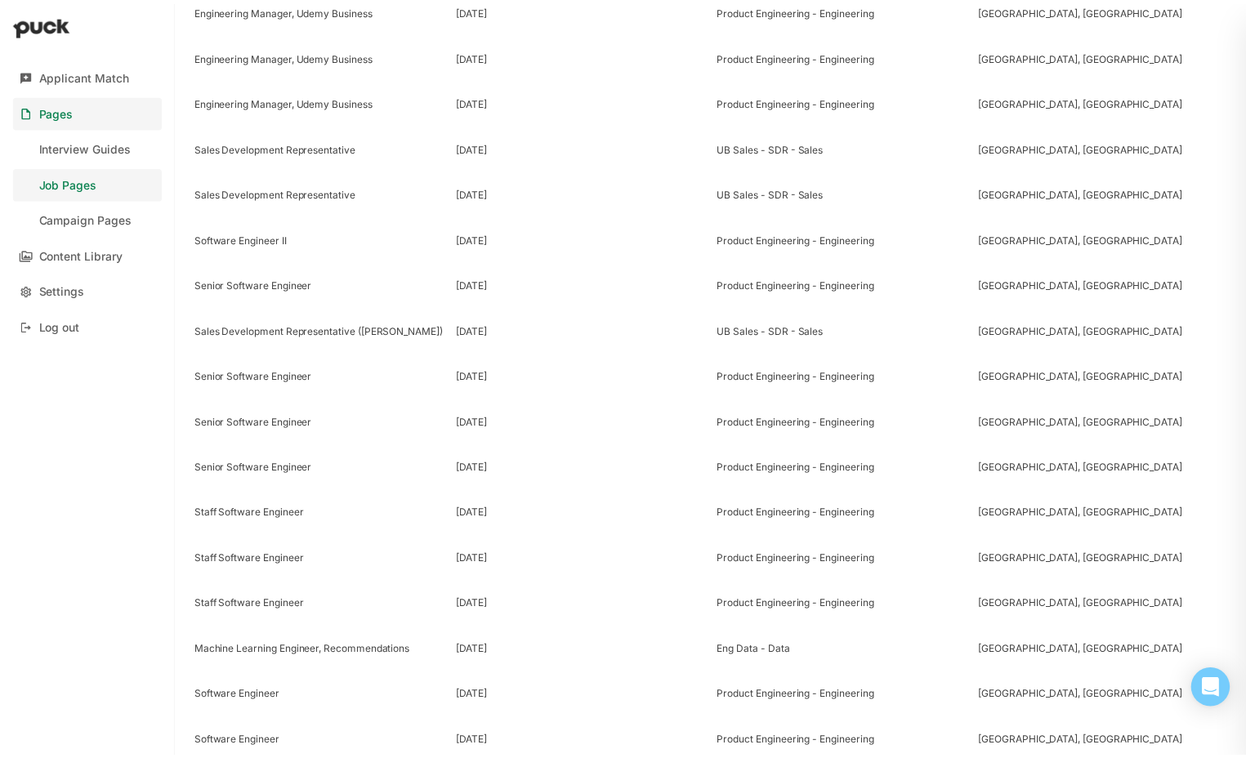
scroll to position [957, 0]
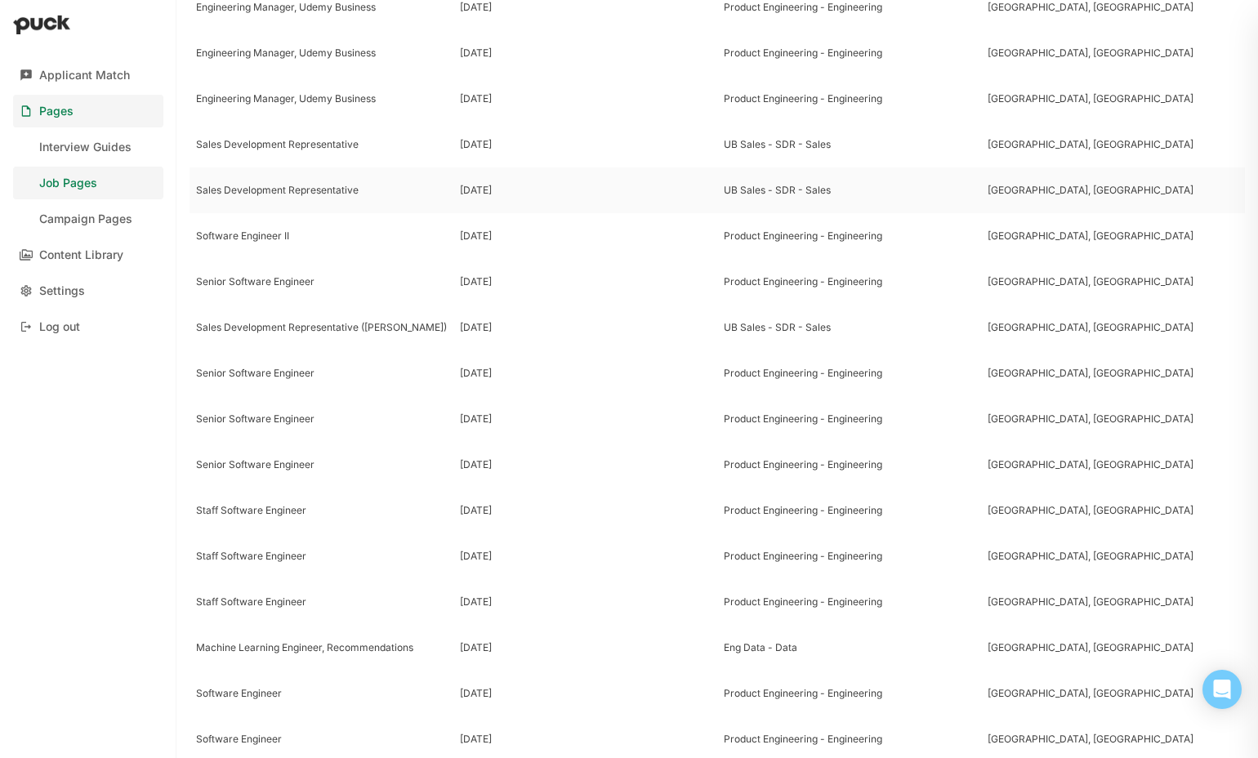
click at [267, 189] on div "Sales Development Representative" at bounding box center [321, 190] width 251 height 11
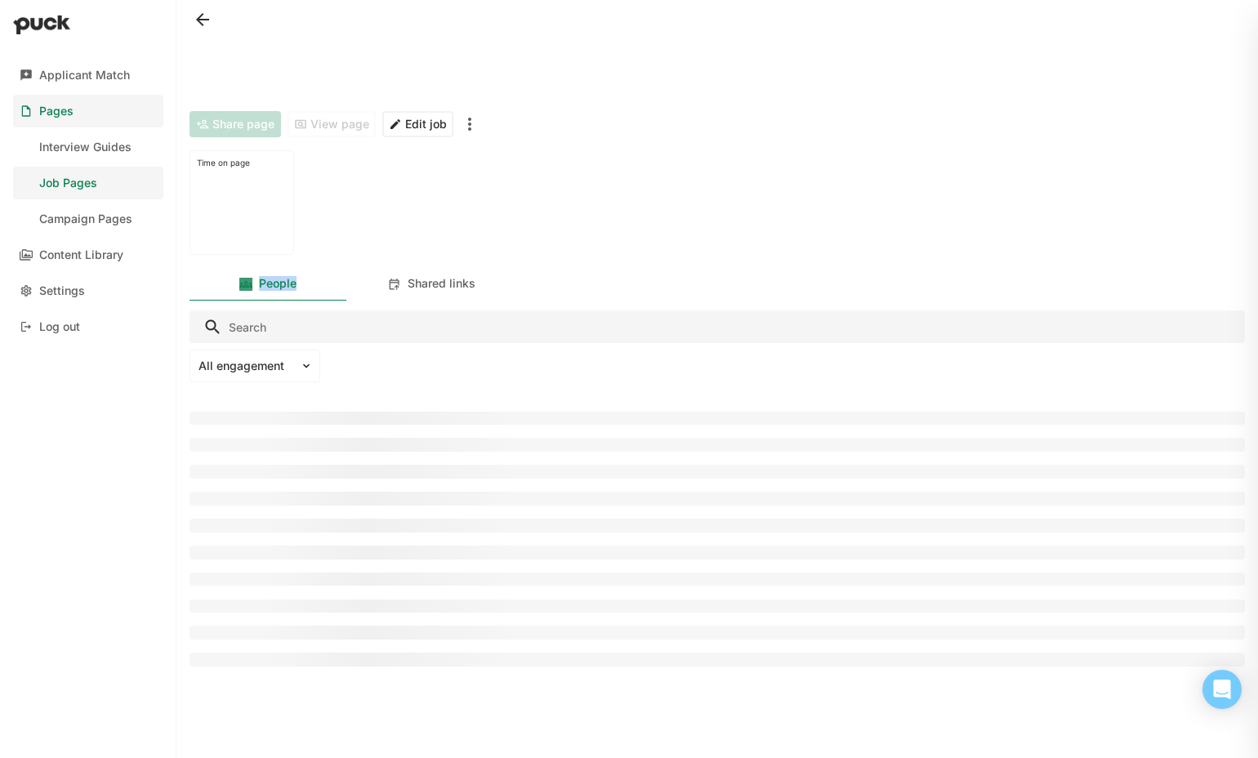
click at [267, 189] on div at bounding box center [242, 207] width 90 height 80
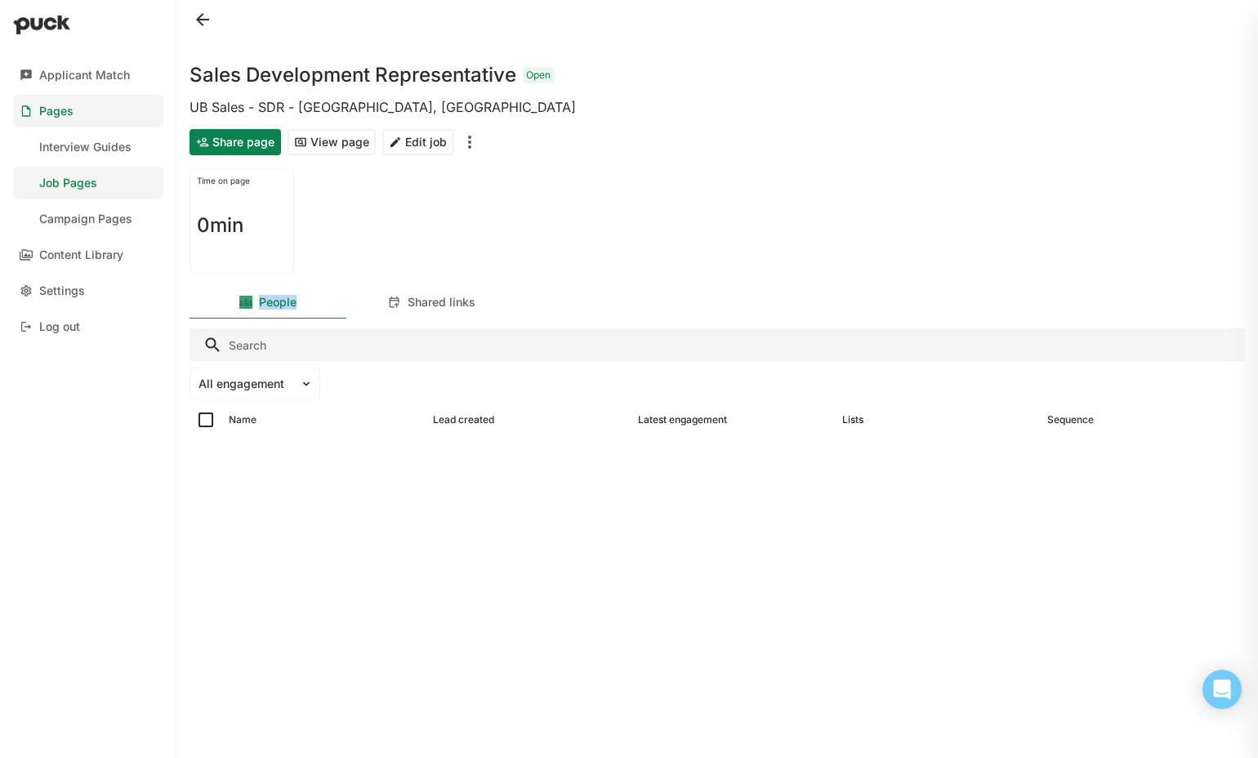
click at [351, 146] on button "View page" at bounding box center [332, 142] width 88 height 26
click at [212, 25] on button at bounding box center [203, 20] width 26 height 26
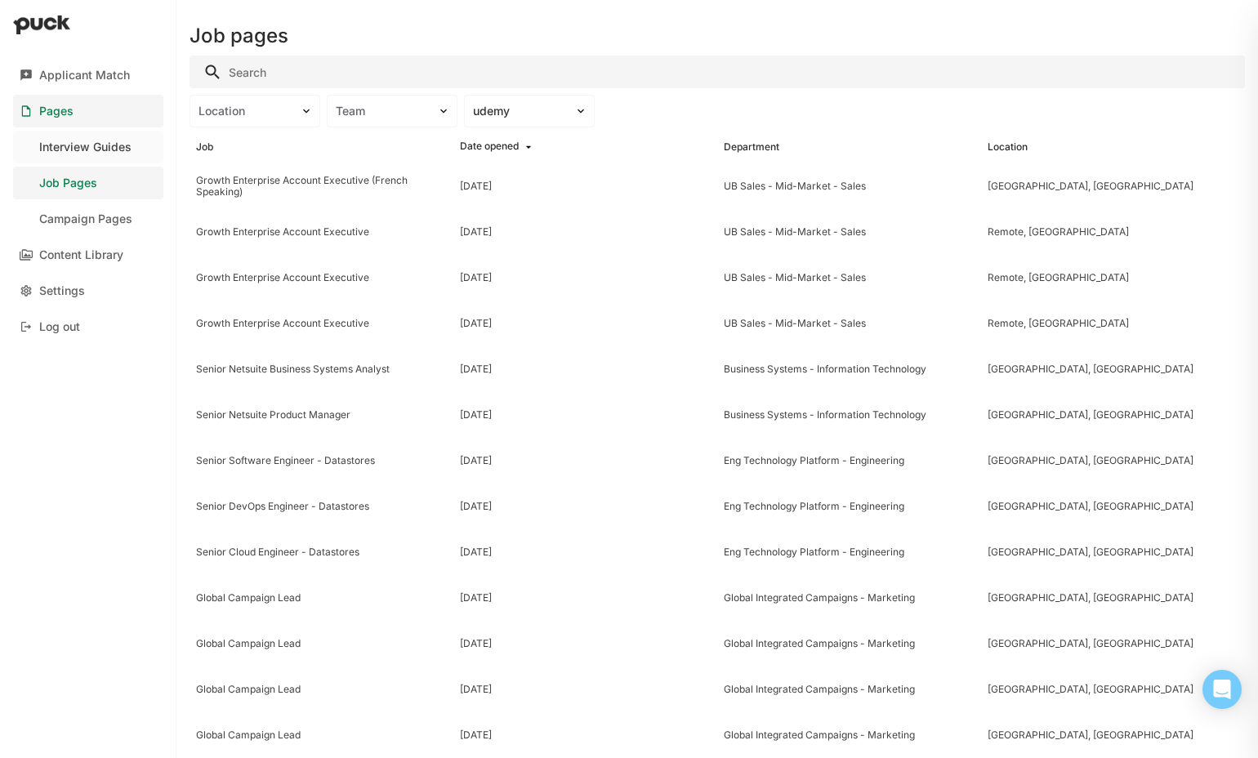
click at [97, 151] on div "Interview Guides" at bounding box center [85, 147] width 92 height 14
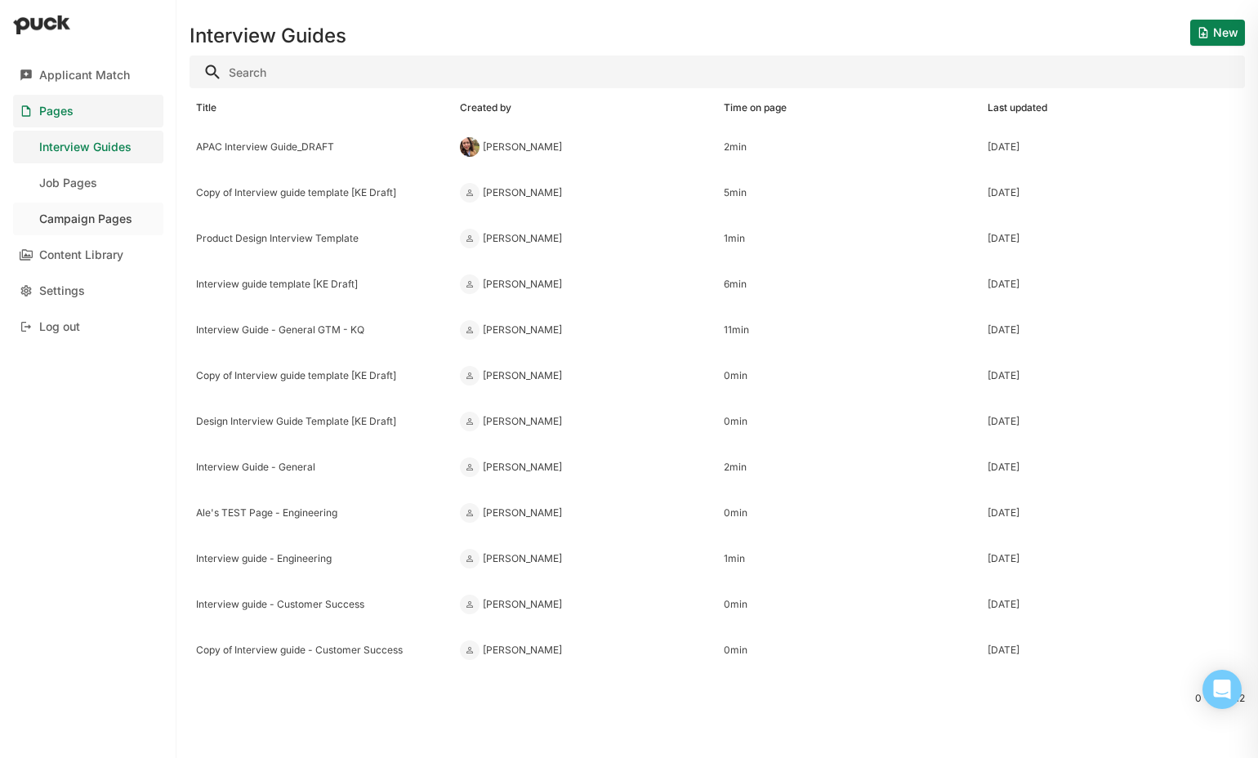
click at [96, 215] on div "Campaign Pages" at bounding box center [85, 219] width 93 height 14
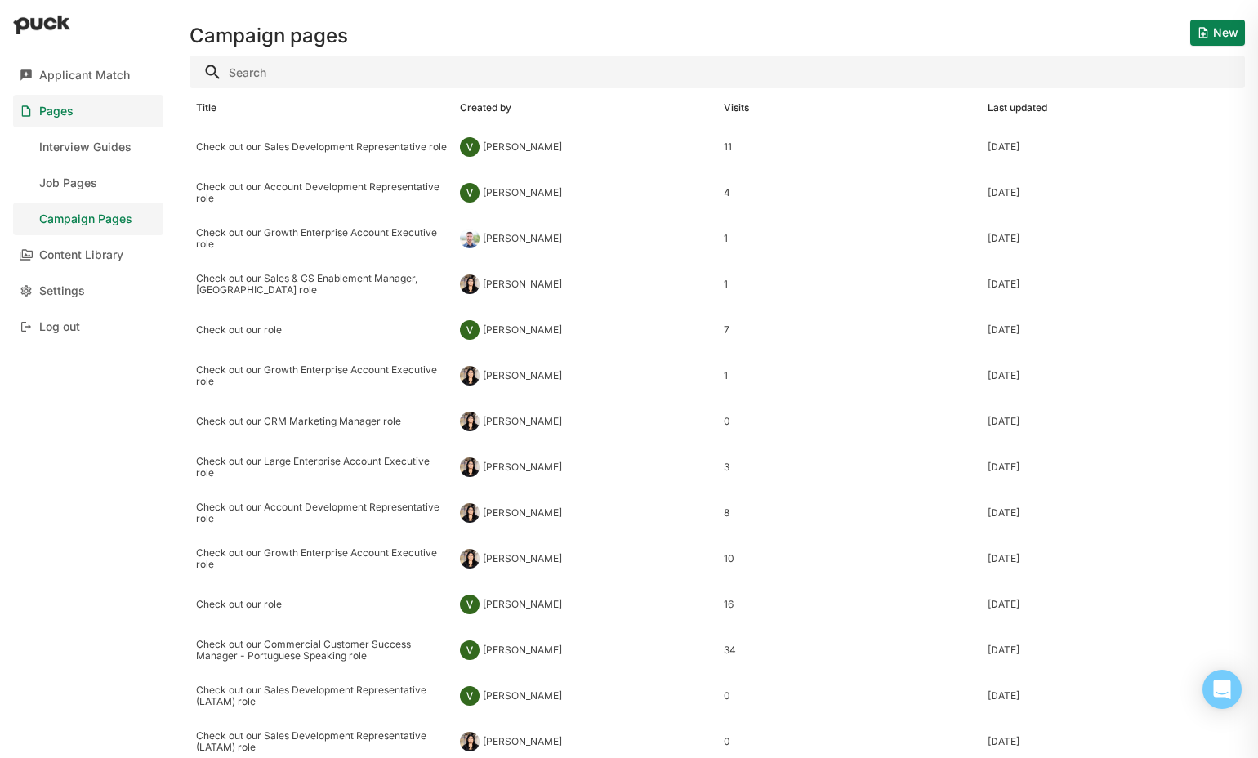
click at [1204, 33] on button "New" at bounding box center [1217, 33] width 55 height 26
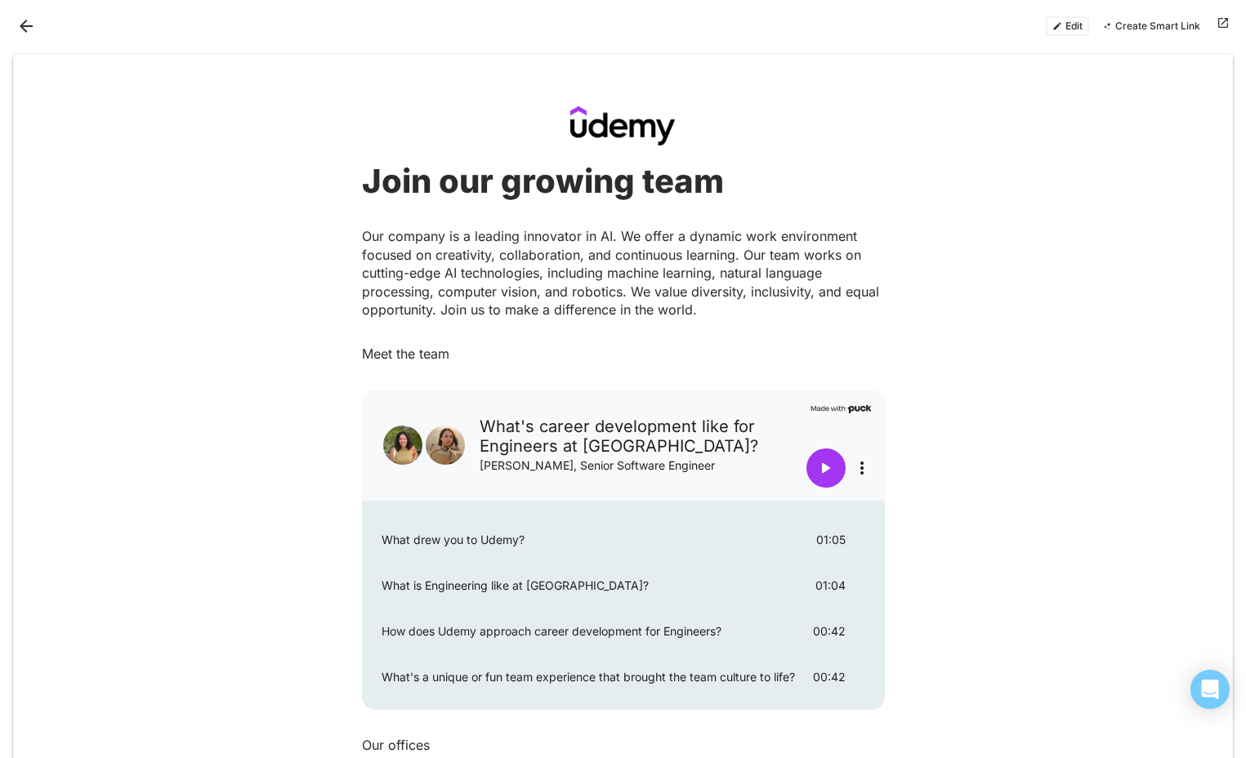
click at [1088, 28] on button "Edit" at bounding box center [1067, 26] width 43 height 20
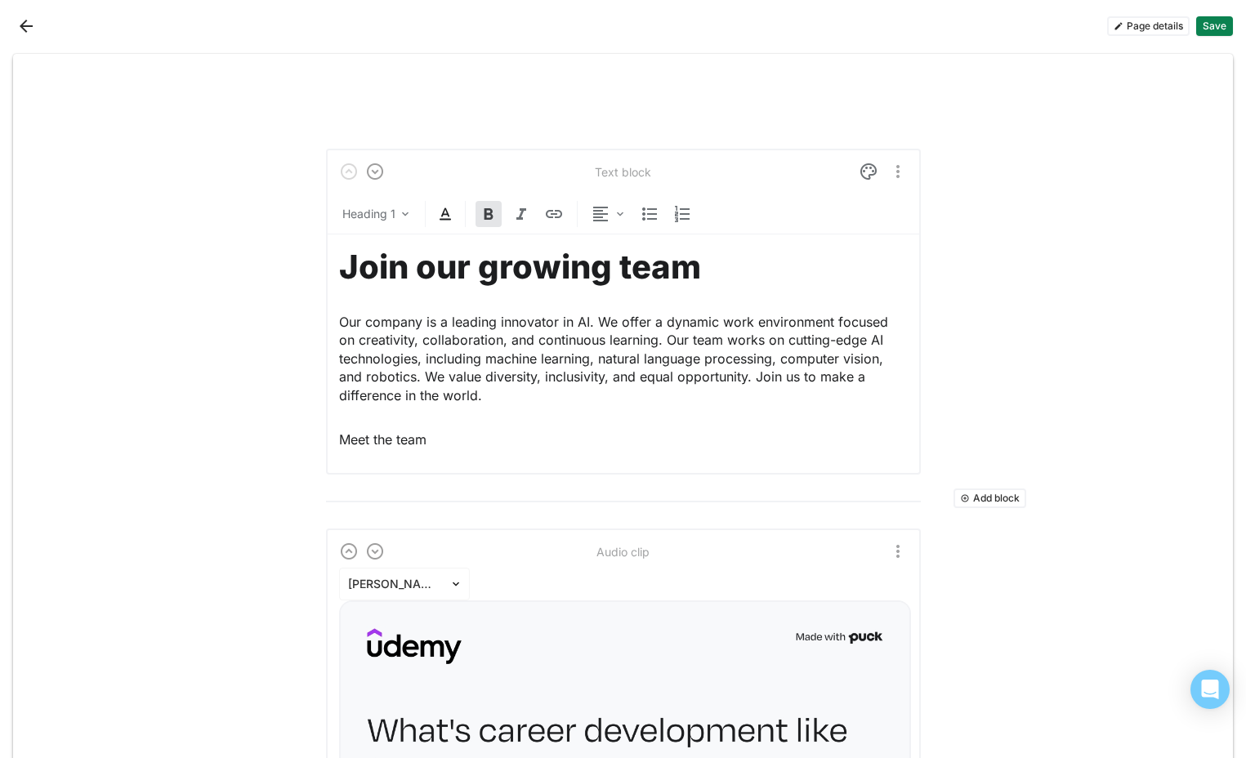
click at [894, 172] on img "More options" at bounding box center [898, 172] width 20 height 20
click at [638, 179] on div "Text block" at bounding box center [623, 172] width 569 height 20
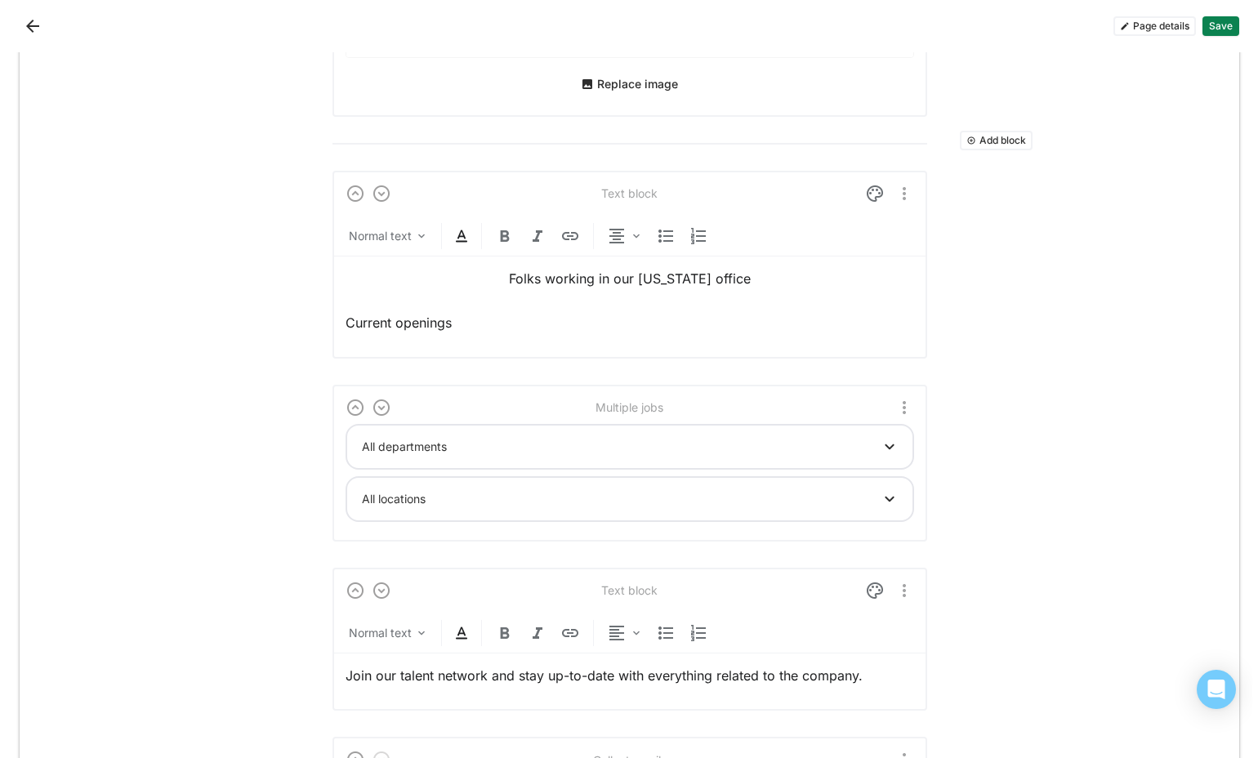
scroll to position [2379, 0]
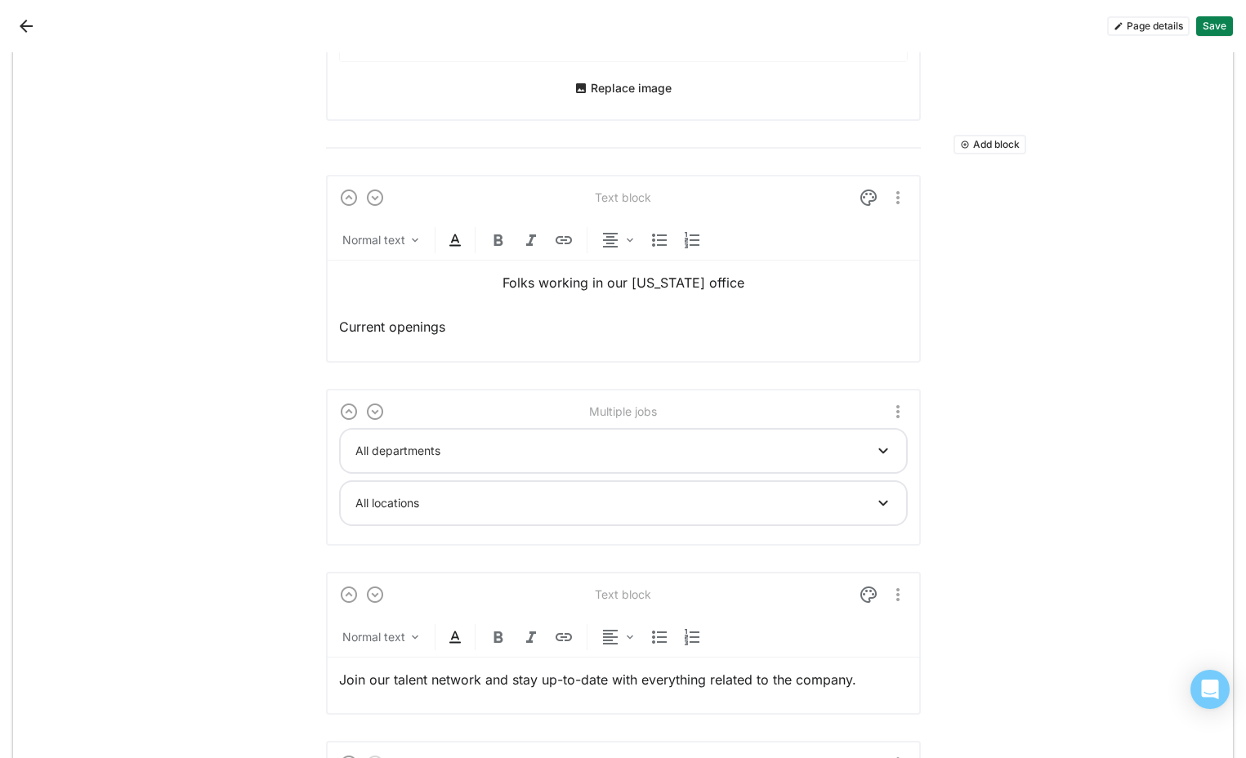
click at [1123, 35] on button "Page details" at bounding box center [1148, 26] width 83 height 20
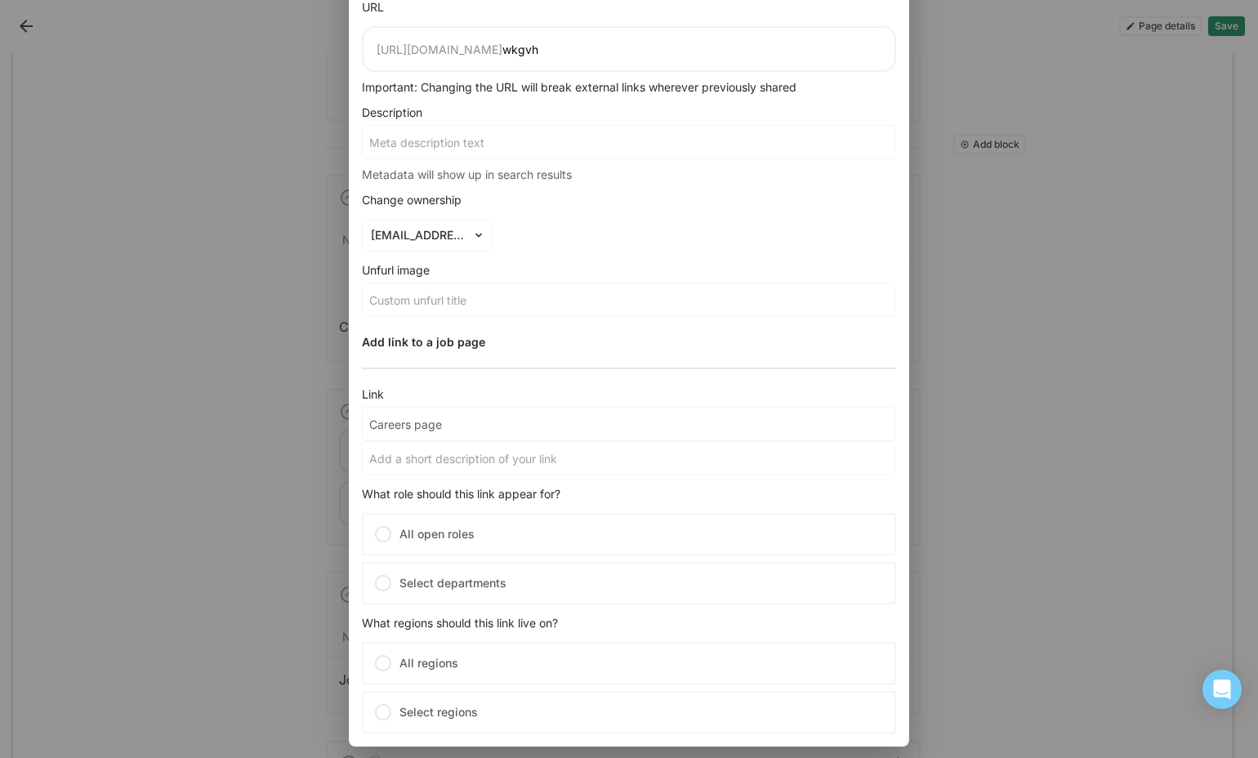
scroll to position [181, 0]
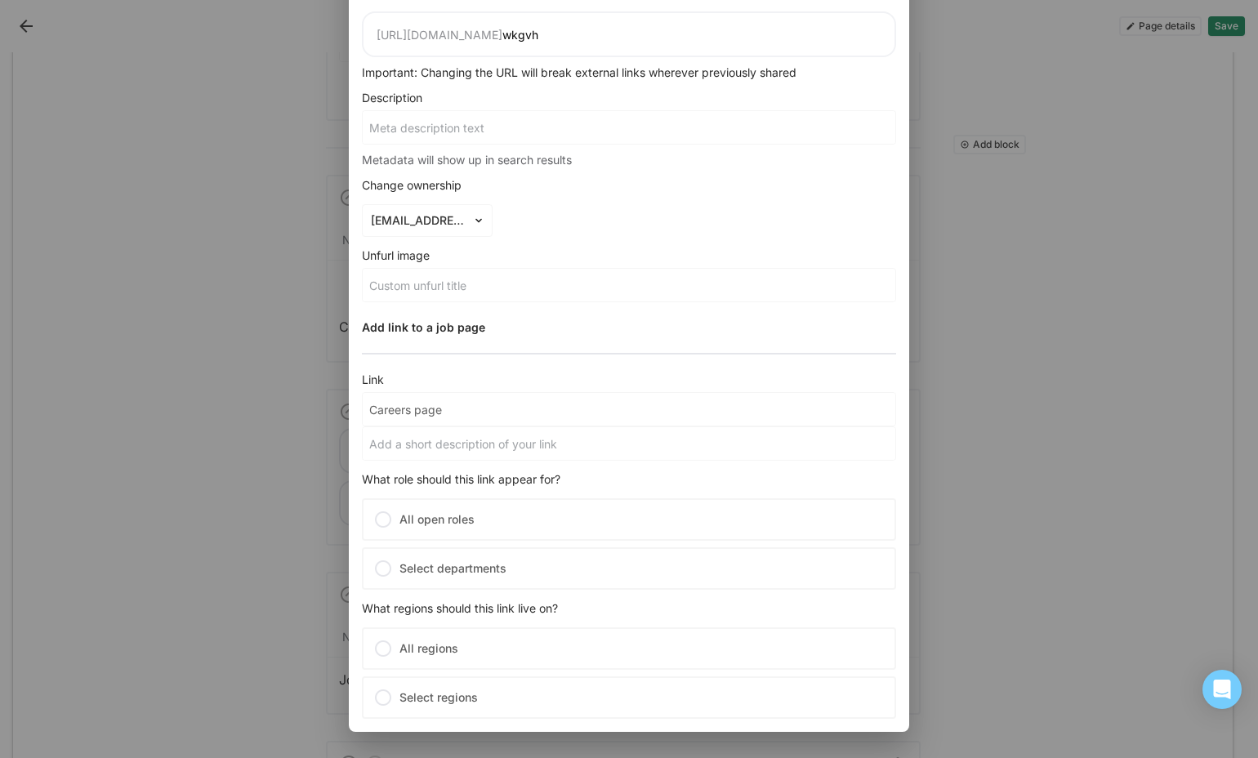
click at [422, 515] on label "All open roles" at bounding box center [629, 519] width 534 height 42
click at [0, 0] on input "All open roles" at bounding box center [0, 0] width 0 height 0
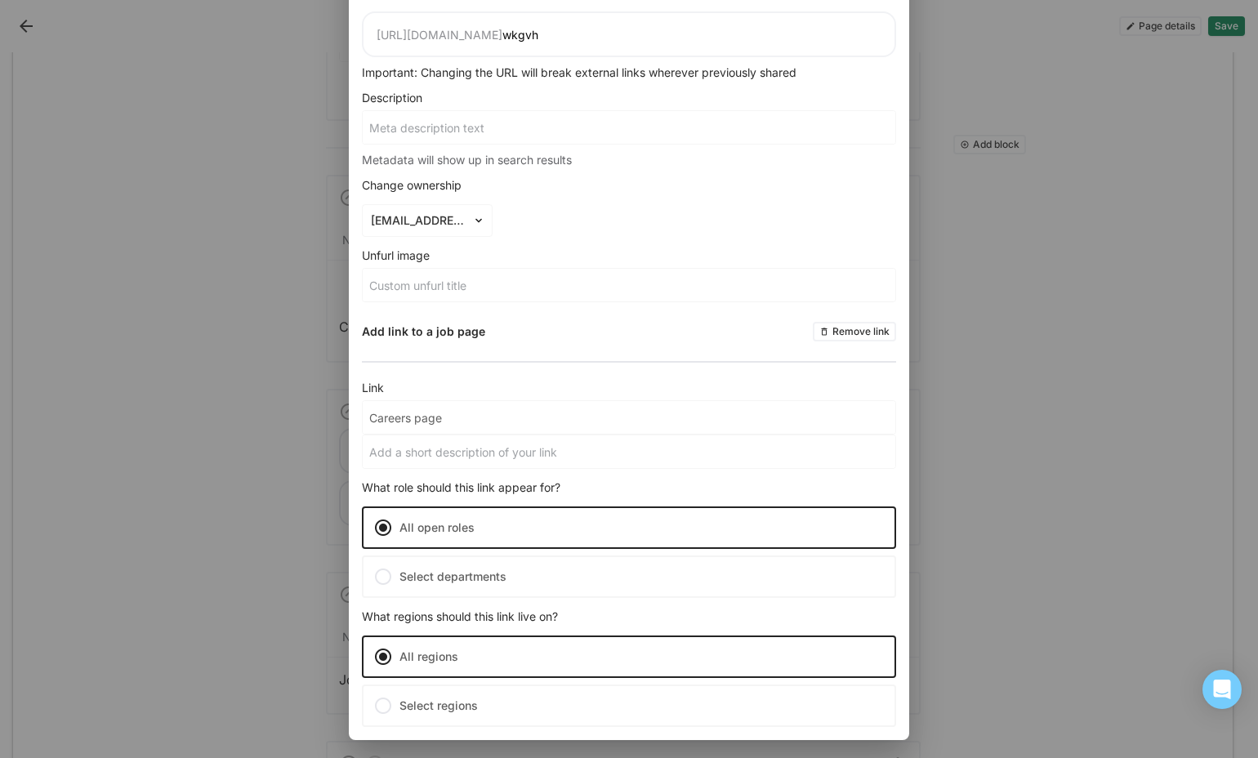
click at [475, 581] on label "Select departments" at bounding box center [629, 576] width 534 height 42
click at [0, 0] on input "Select departments" at bounding box center [0, 0] width 0 height 0
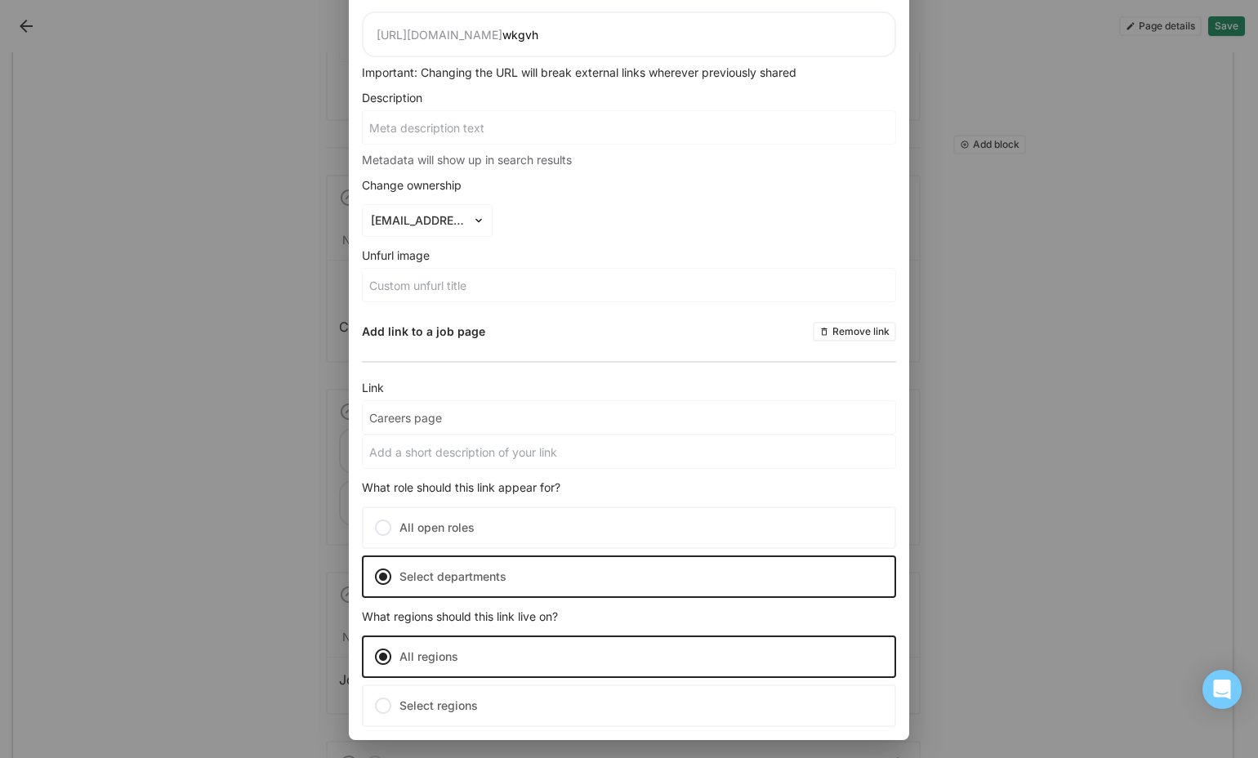
click at [455, 708] on label "Select regions" at bounding box center [629, 706] width 534 height 42
click at [0, 0] on input "Select regions" at bounding box center [0, 0] width 0 height 0
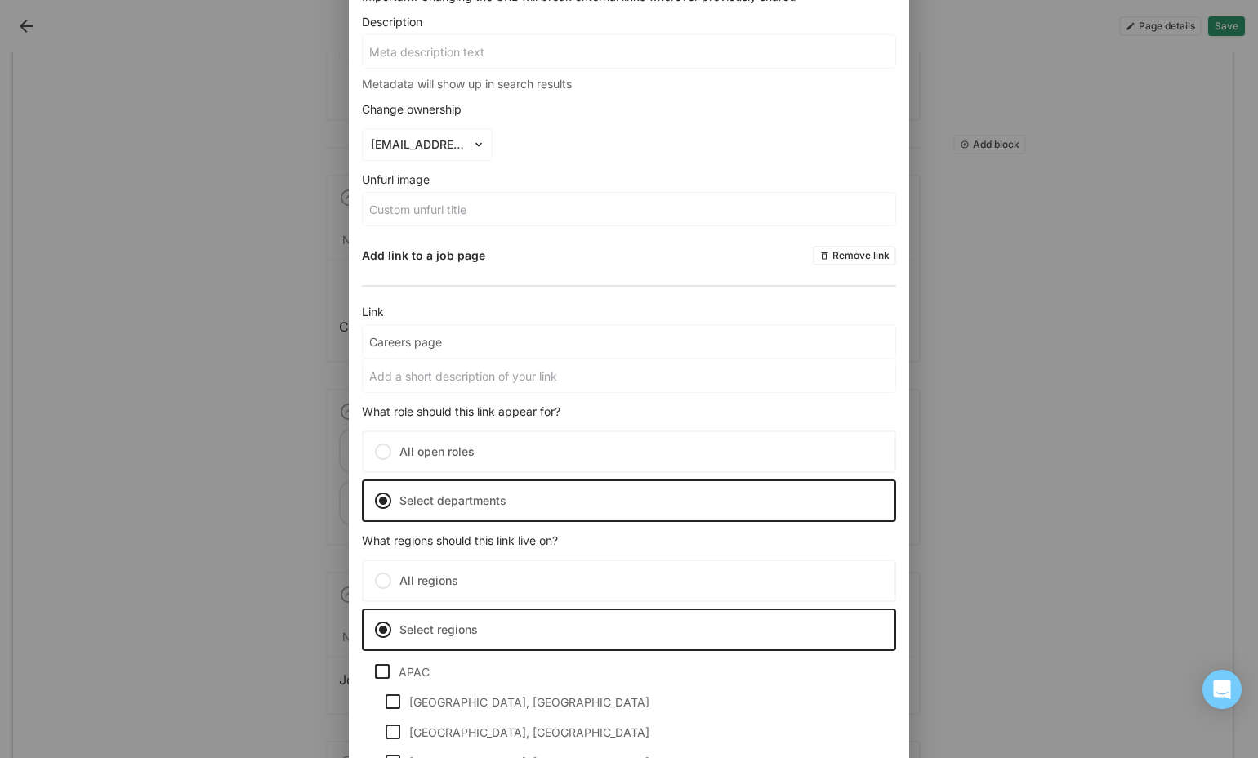
scroll to position [0, 0]
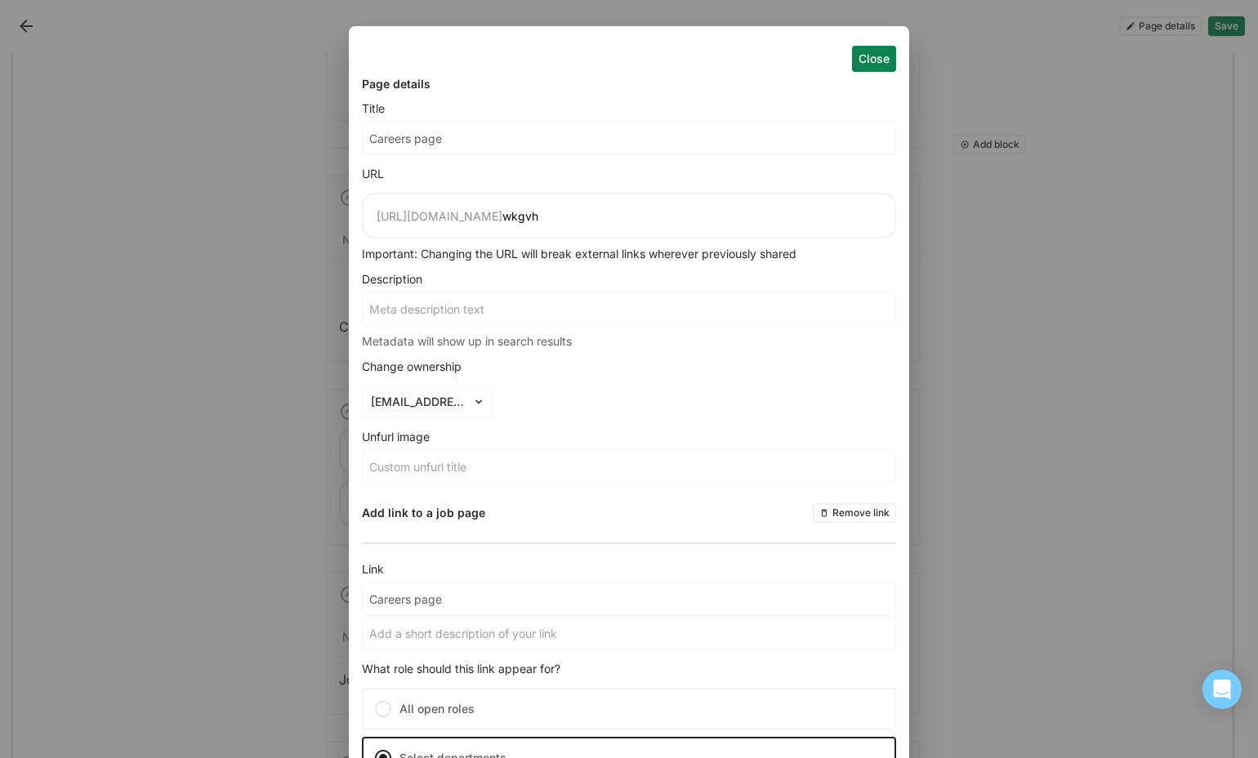
click at [839, 510] on button "Remove link" at bounding box center [854, 513] width 83 height 20
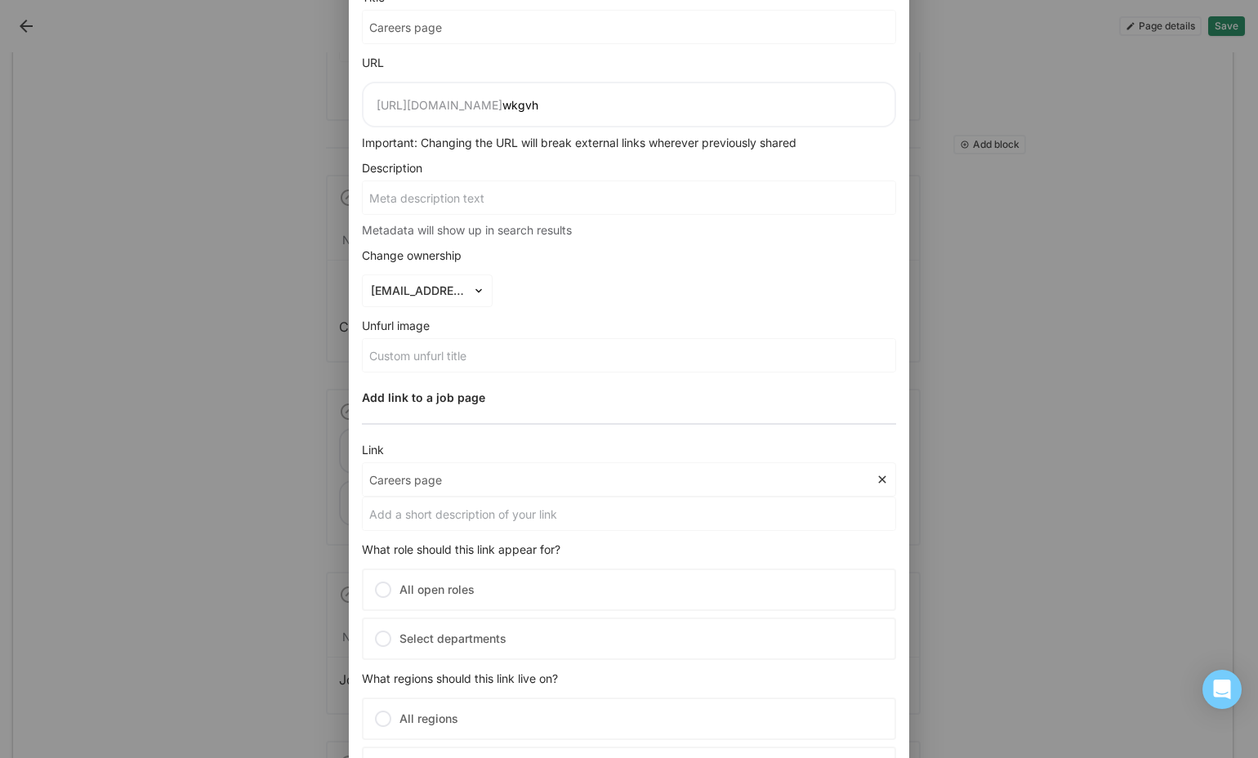
scroll to position [181, 0]
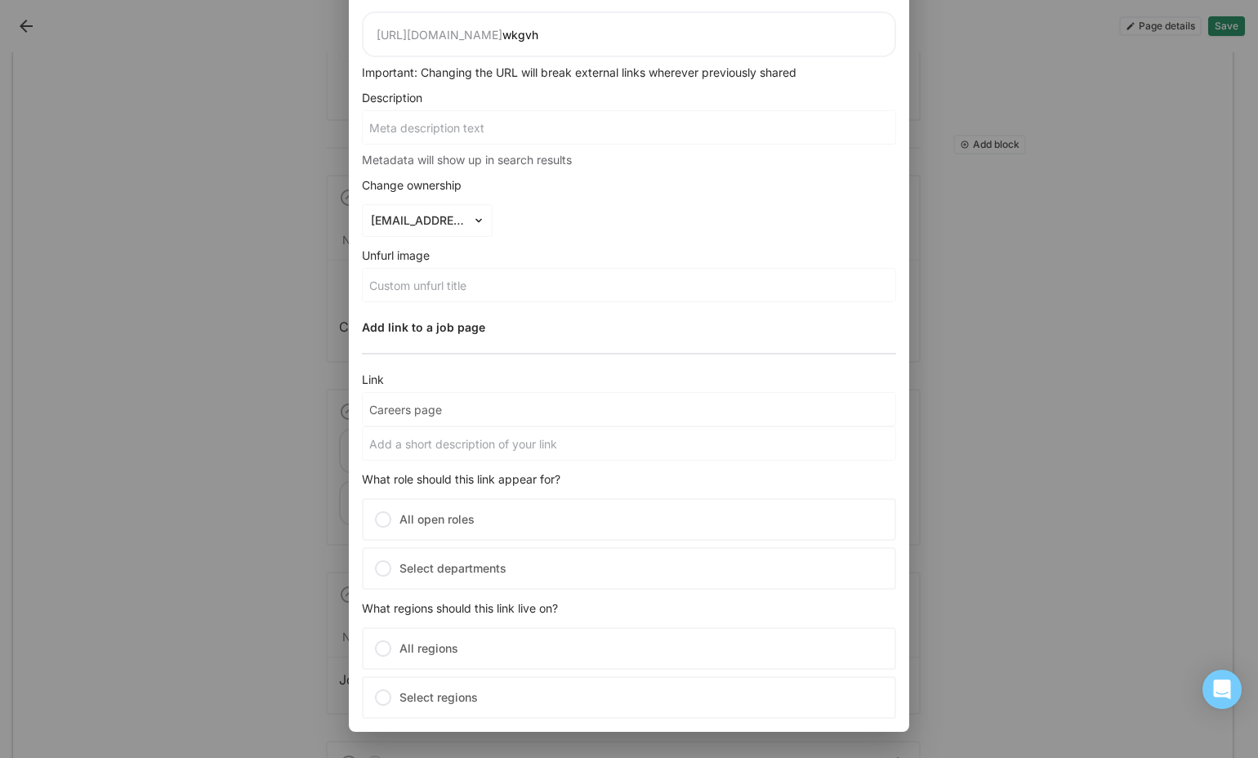
click at [506, 450] on input at bounding box center [629, 443] width 533 height 33
click at [501, 509] on label "All open roles" at bounding box center [629, 519] width 534 height 42
click at [0, 0] on input "All open roles" at bounding box center [0, 0] width 0 height 0
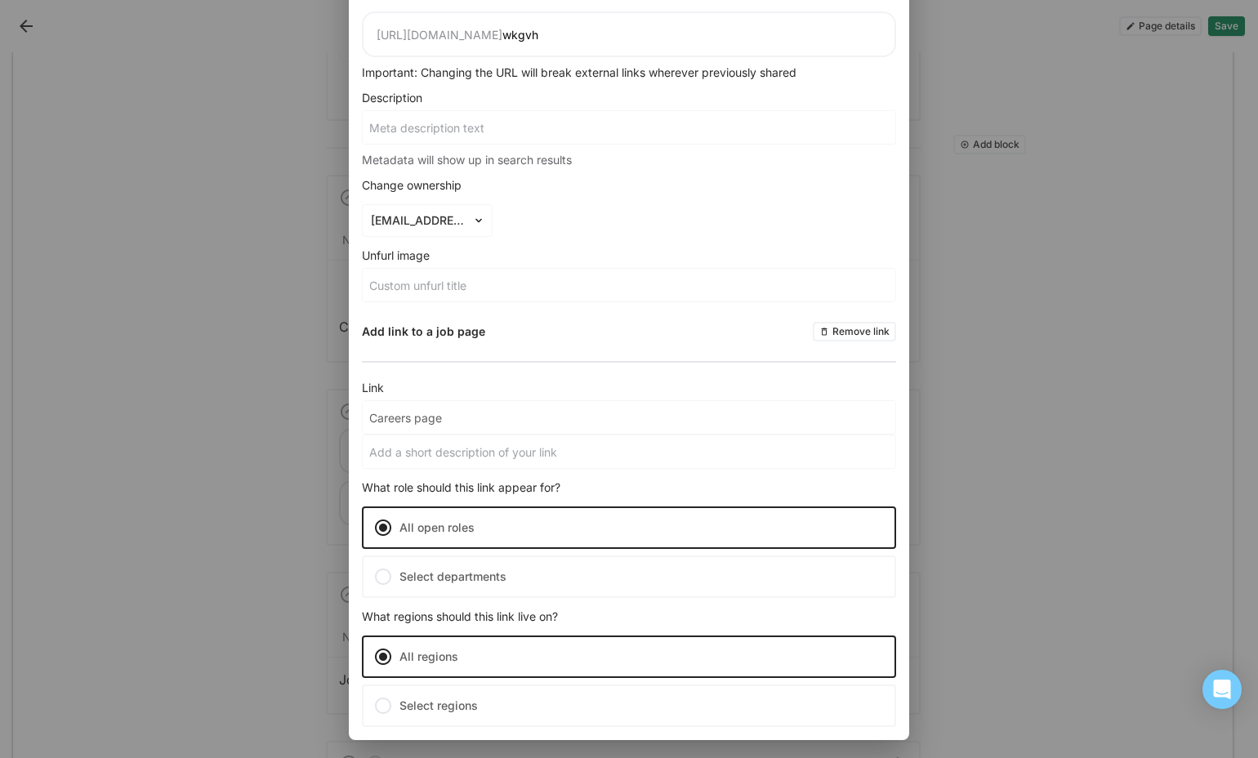
scroll to position [190, 0]
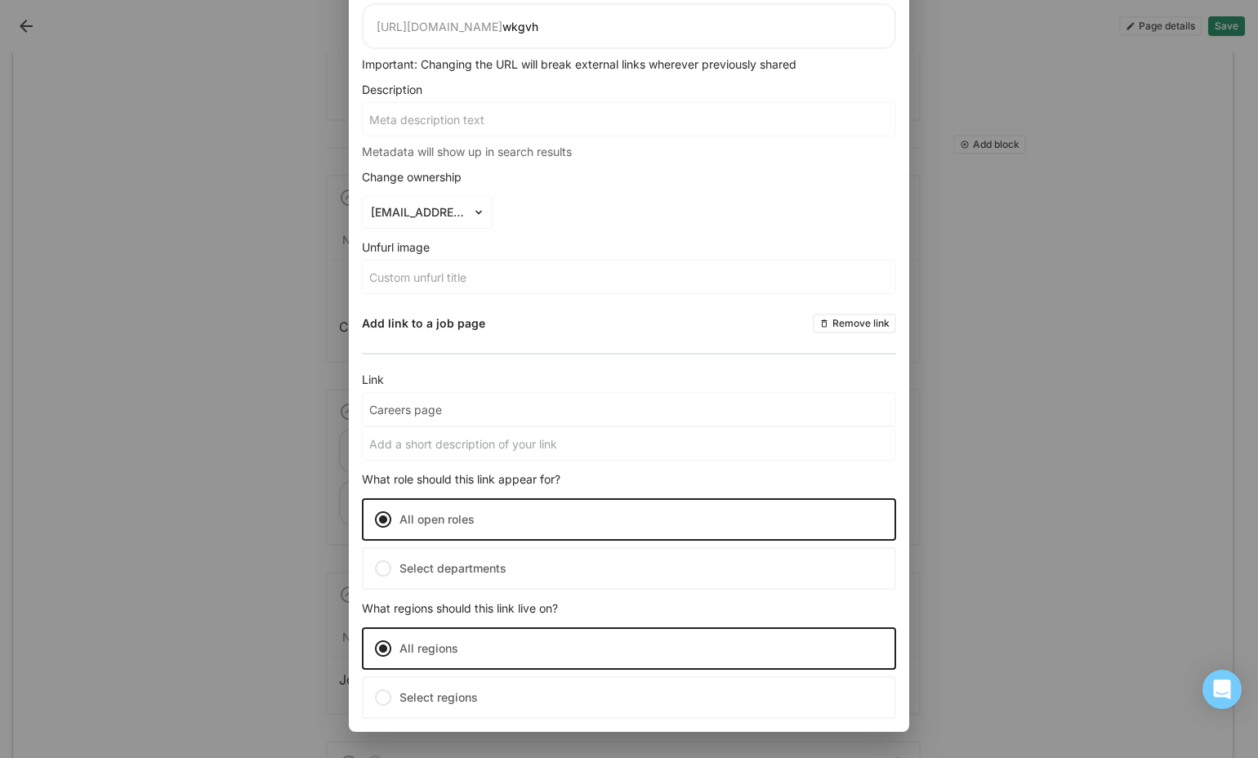
click at [507, 570] on label "Select departments" at bounding box center [629, 568] width 534 height 42
click at [0, 0] on input "Select departments" at bounding box center [0, 0] width 0 height 0
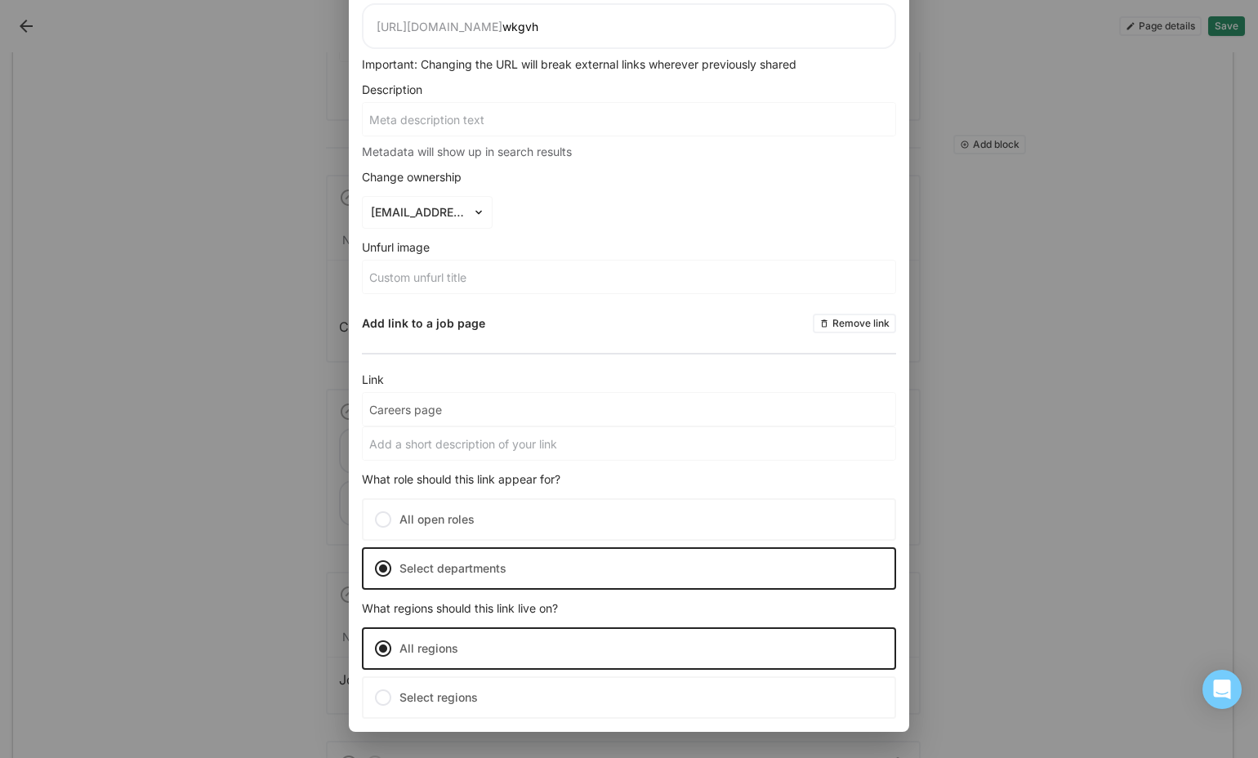
click at [503, 692] on label "Select regions" at bounding box center [629, 697] width 534 height 42
click at [0, 0] on input "Select regions" at bounding box center [0, 0] width 0 height 0
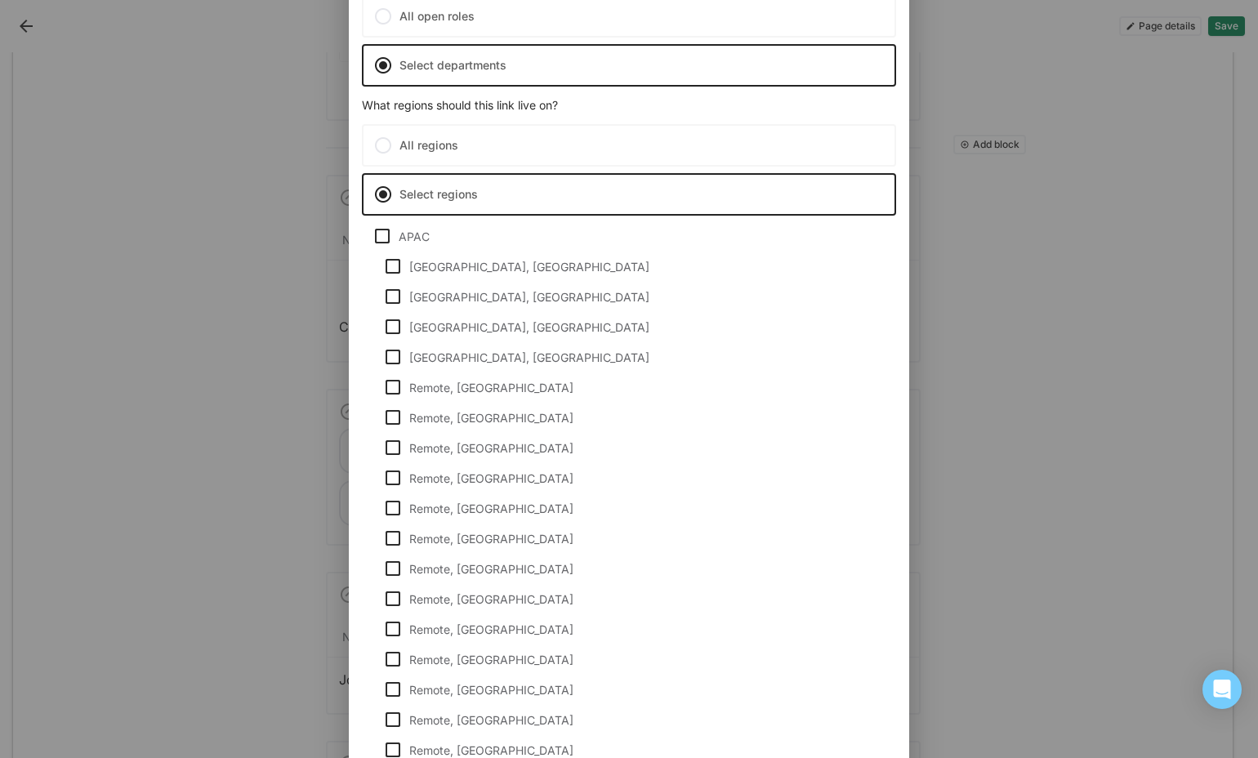
scroll to position [567, 0]
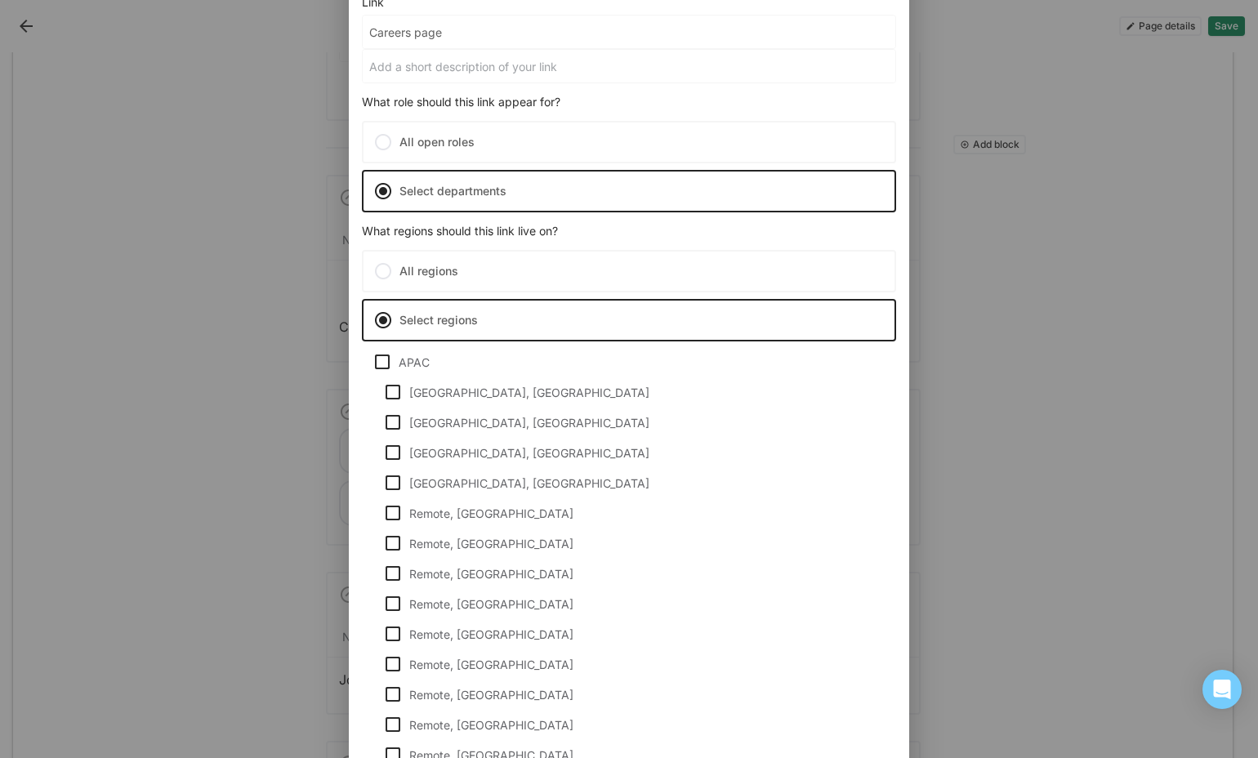
click at [385, 363] on img at bounding box center [382, 362] width 20 height 20
click at [372, 363] on input "APAC" at bounding box center [372, 362] width 1 height 1
checkbox input "true"
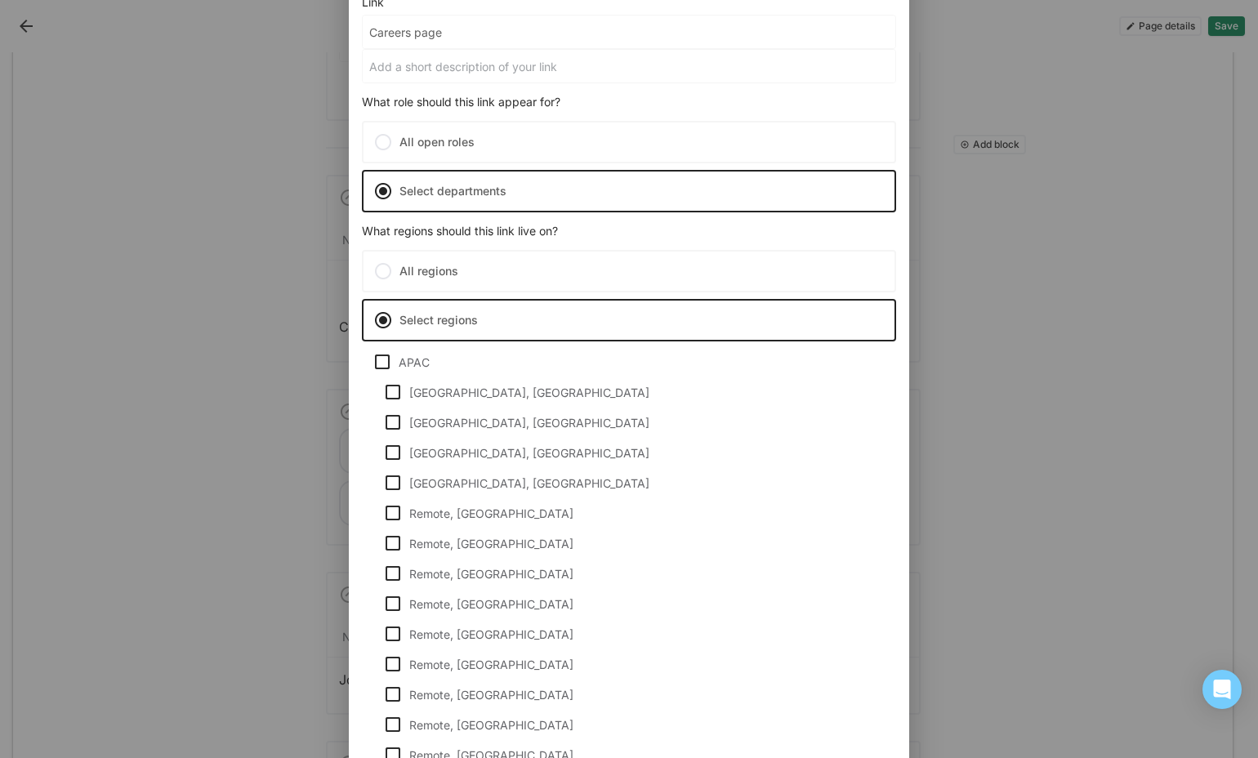
checkbox input "true"
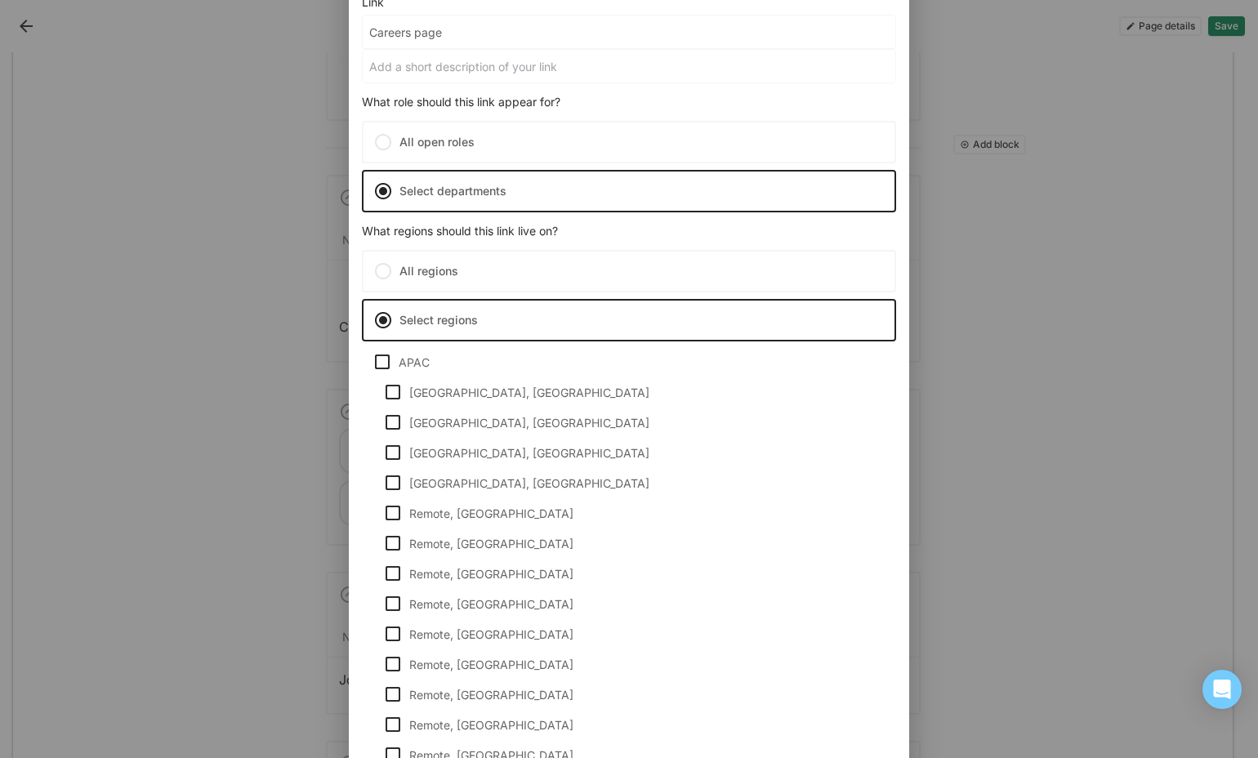
checkbox input "true"
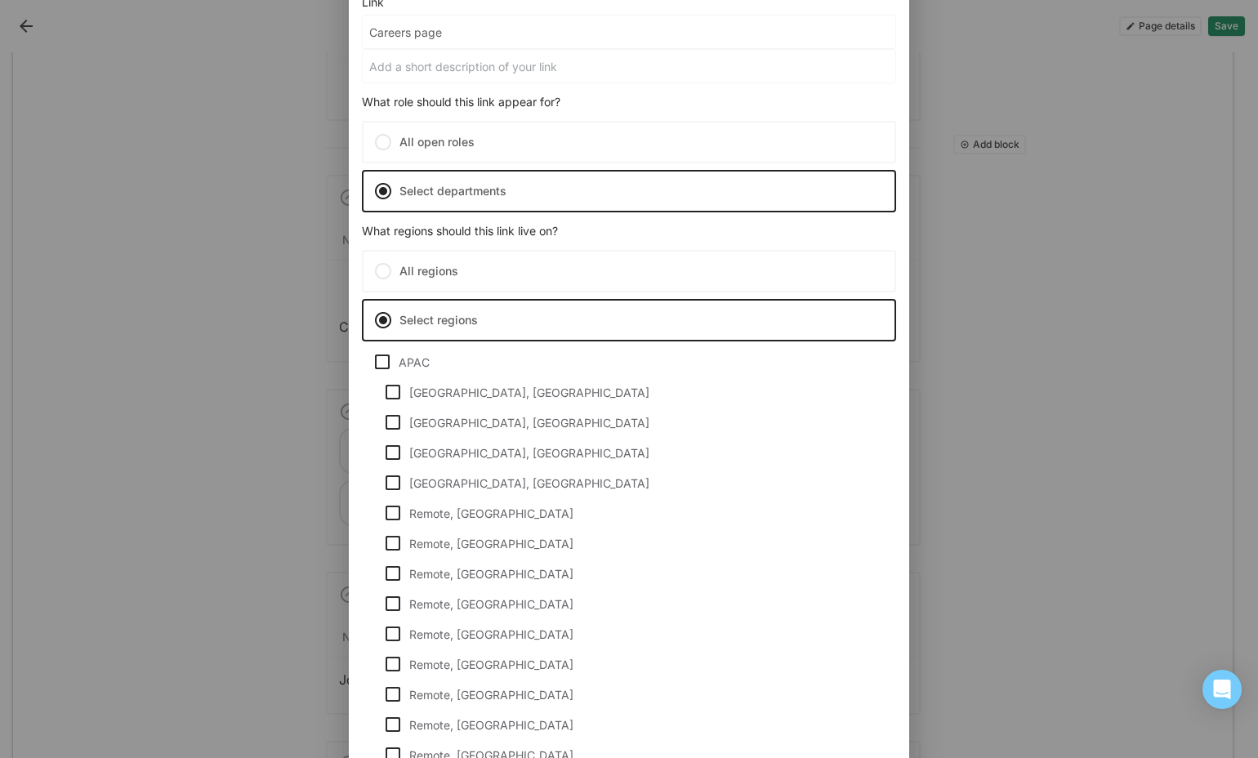
checkbox input "true"
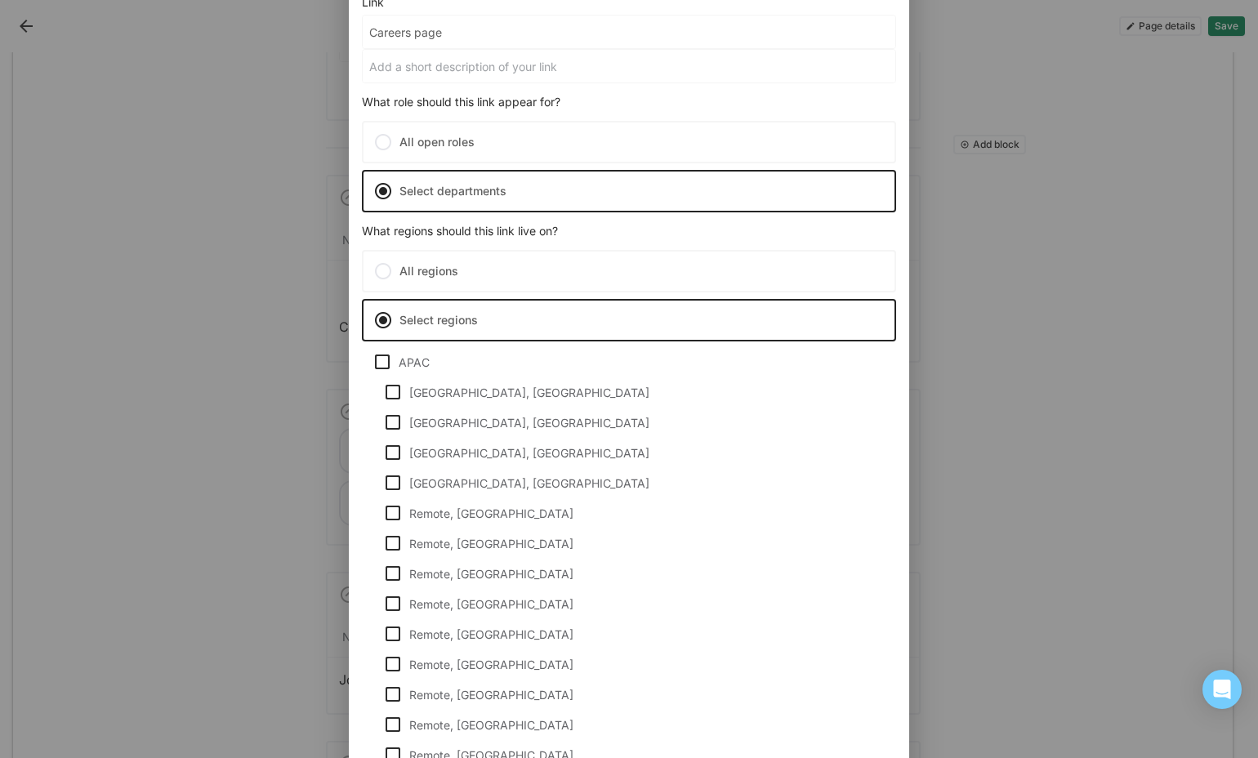
checkbox input "true"
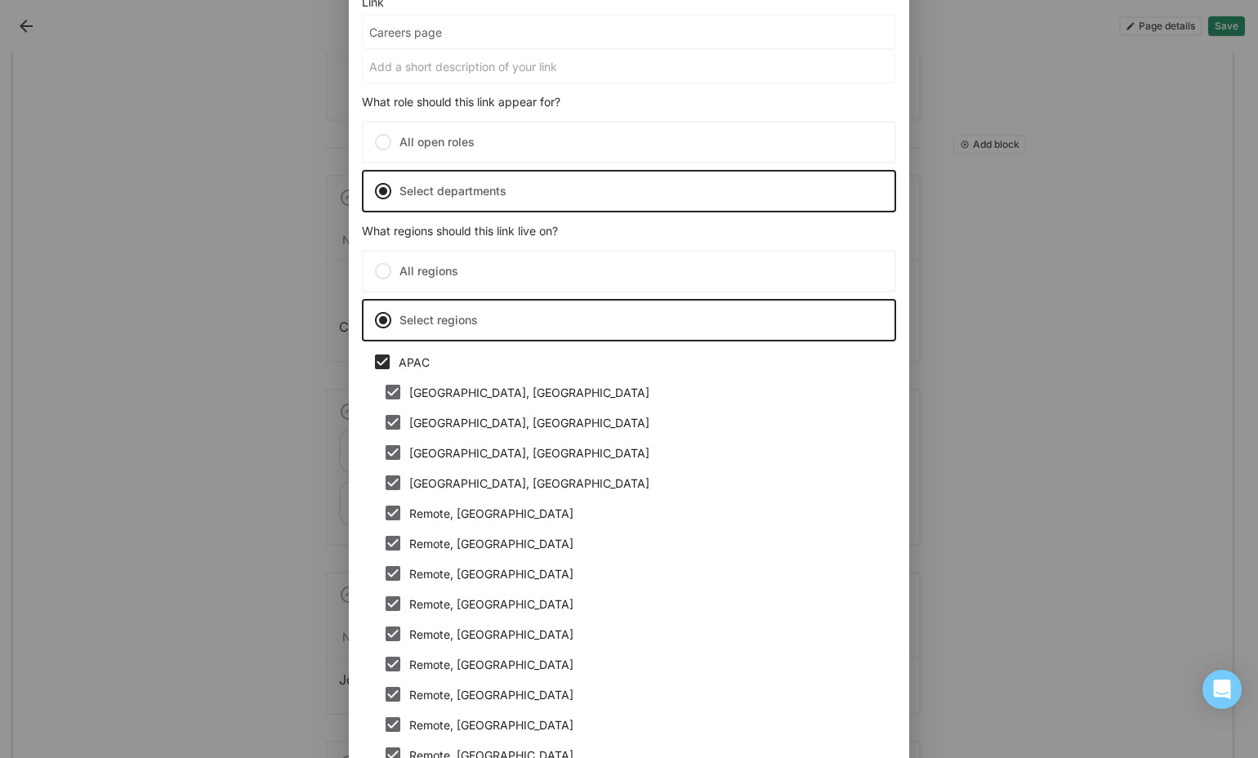
click at [539, 359] on div "APAC" at bounding box center [639, 362] width 480 height 14
click at [372, 362] on input "APAC" at bounding box center [372, 362] width 1 height 1
checkbox input "false"
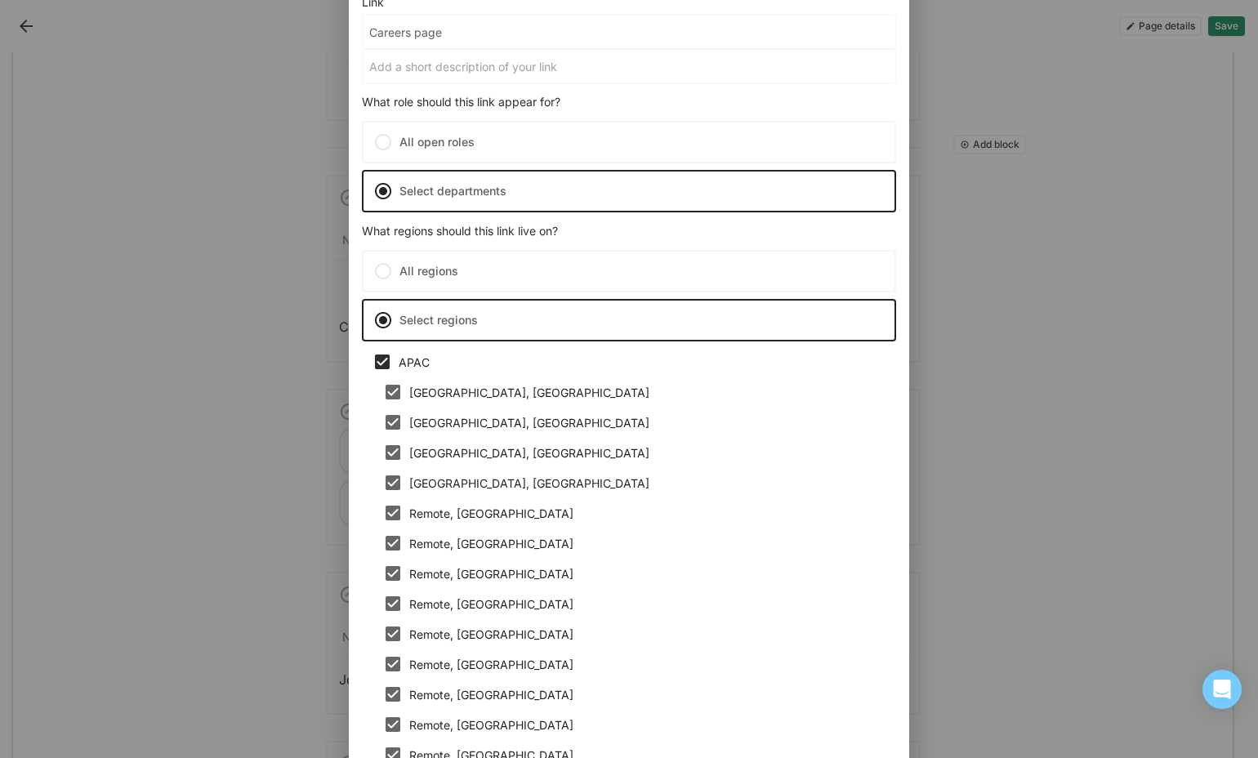
checkbox input "false"
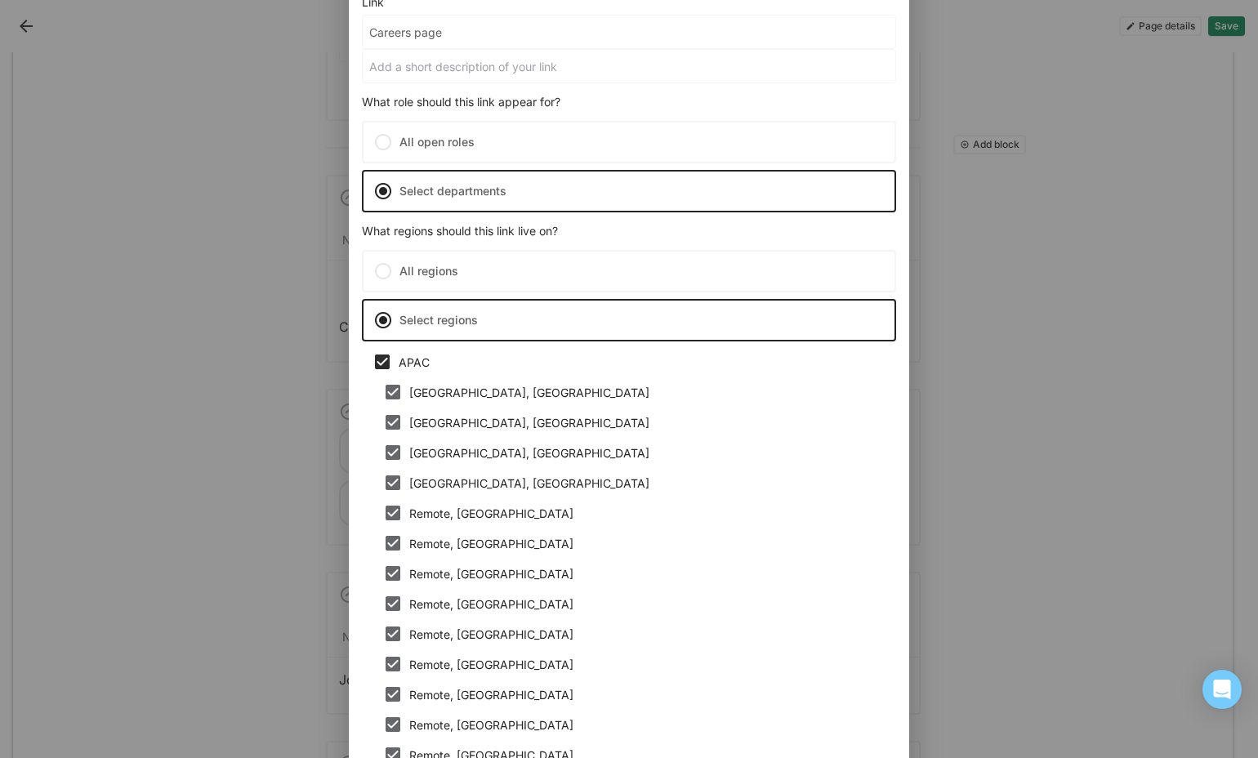
checkbox input "false"
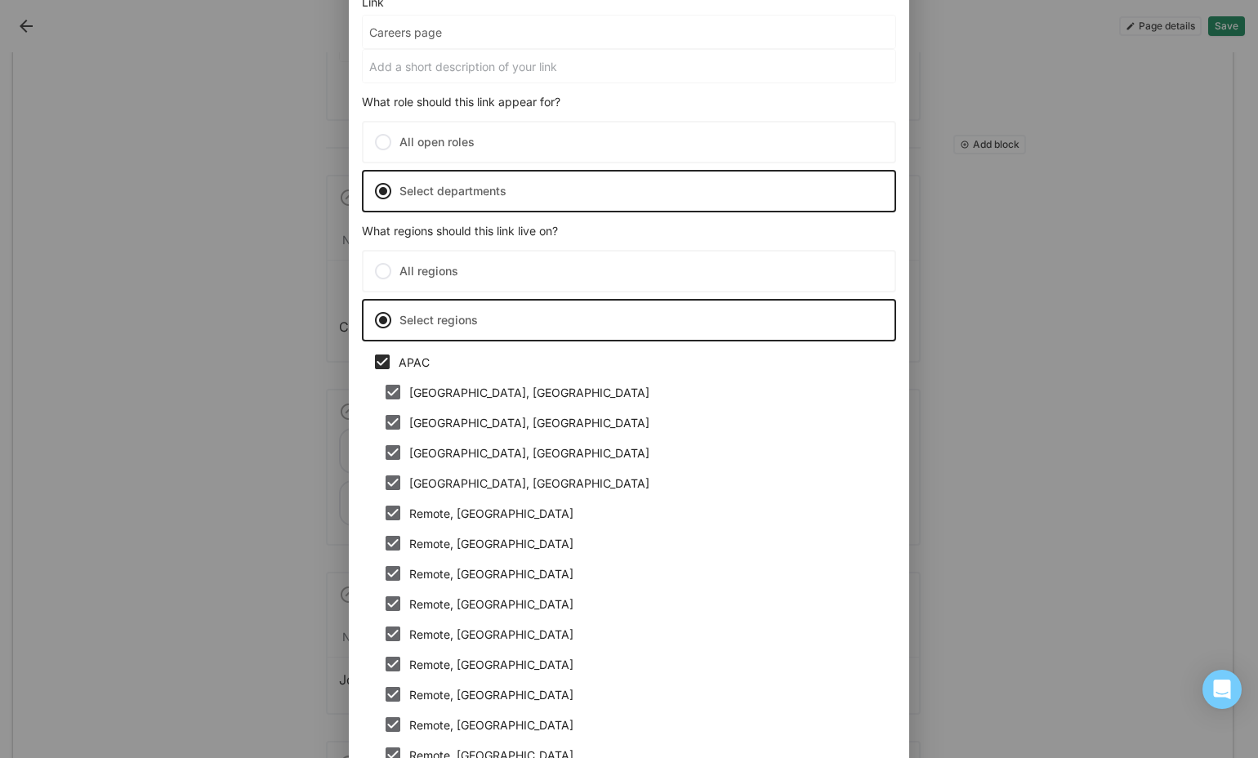
checkbox input "false"
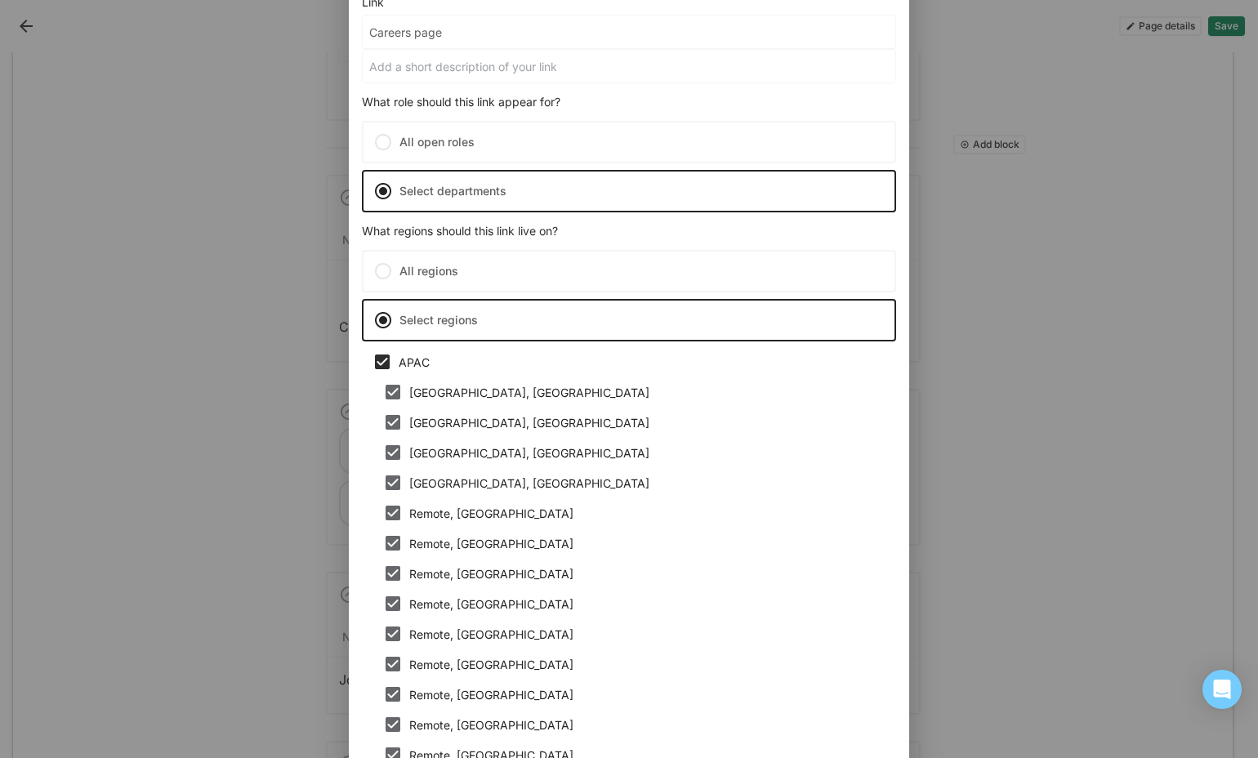
checkbox input "false"
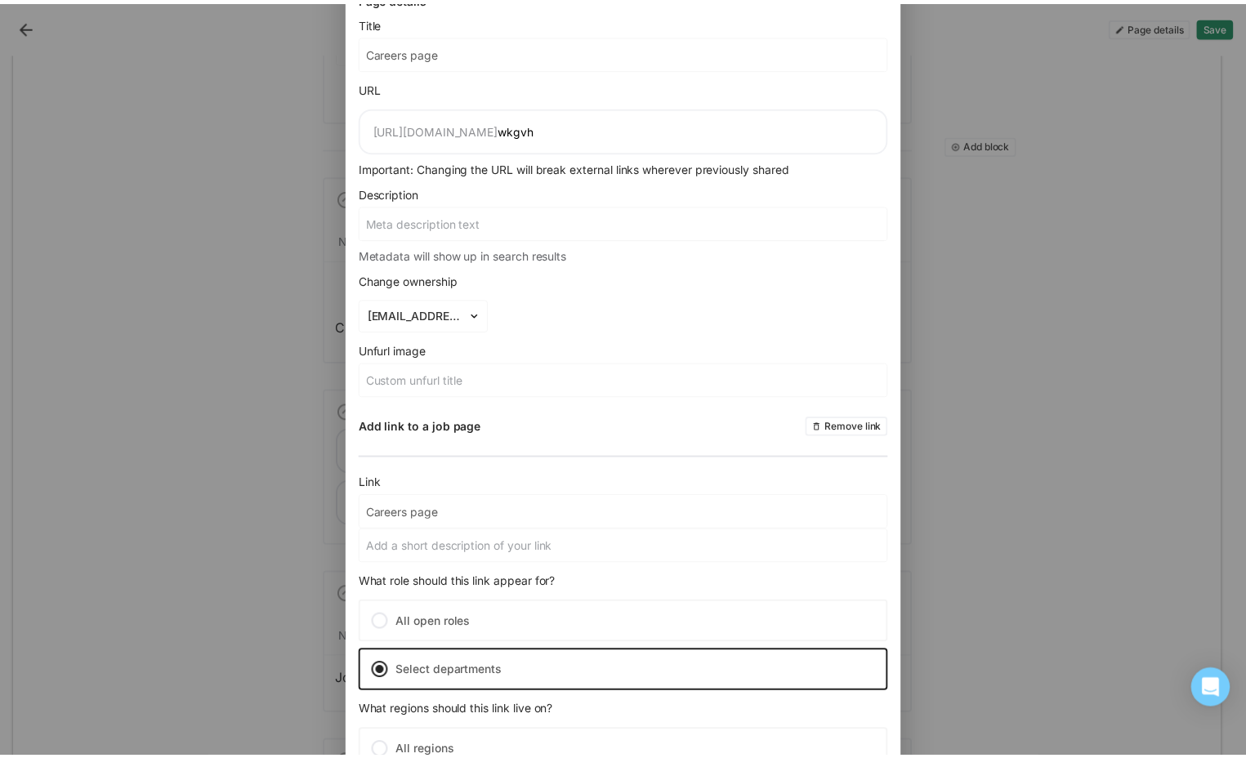
scroll to position [0, 0]
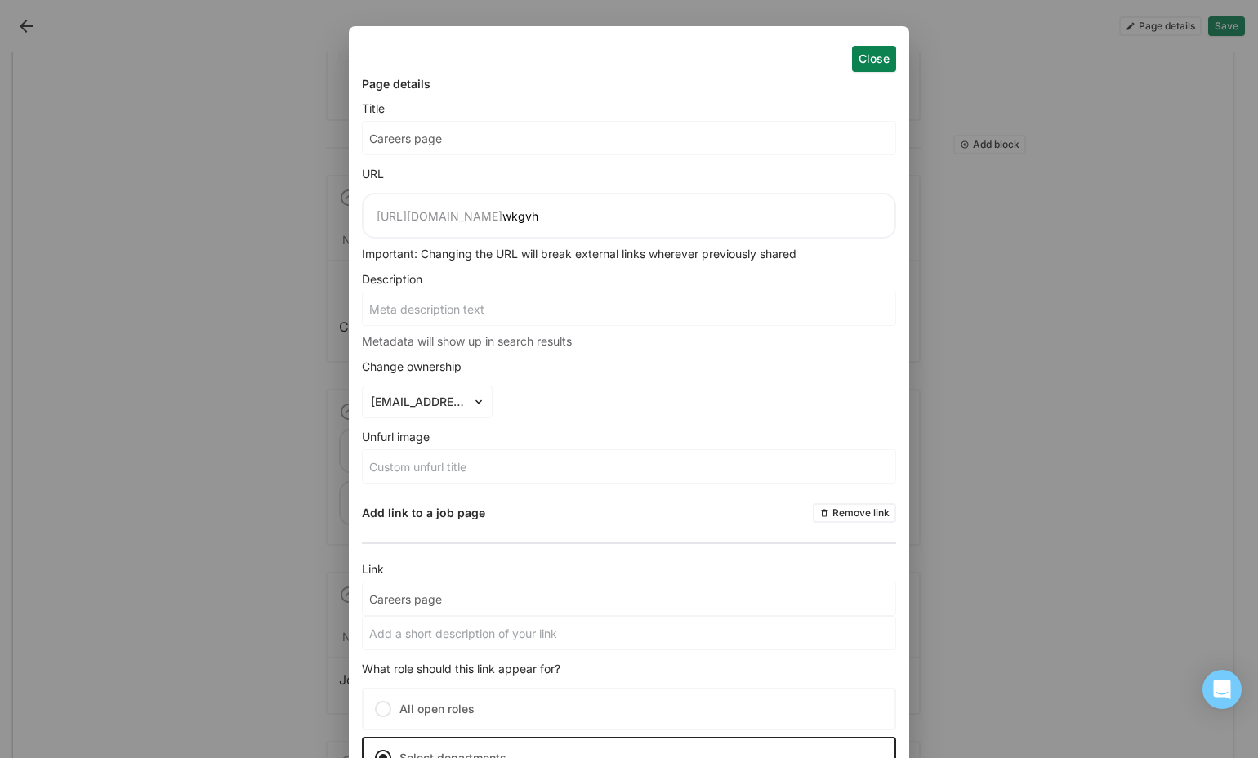
click at [882, 56] on button "Close" at bounding box center [874, 59] width 44 height 26
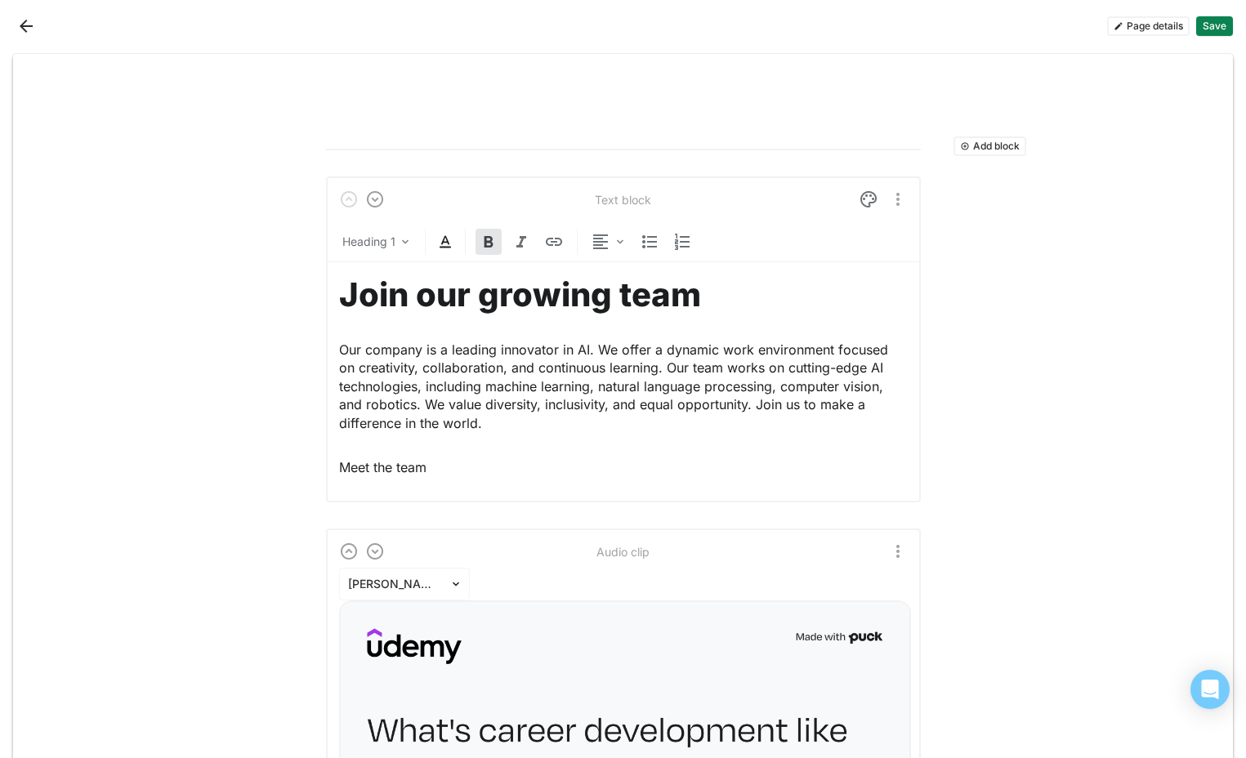
click at [35, 25] on button "Back" at bounding box center [26, 26] width 26 height 26
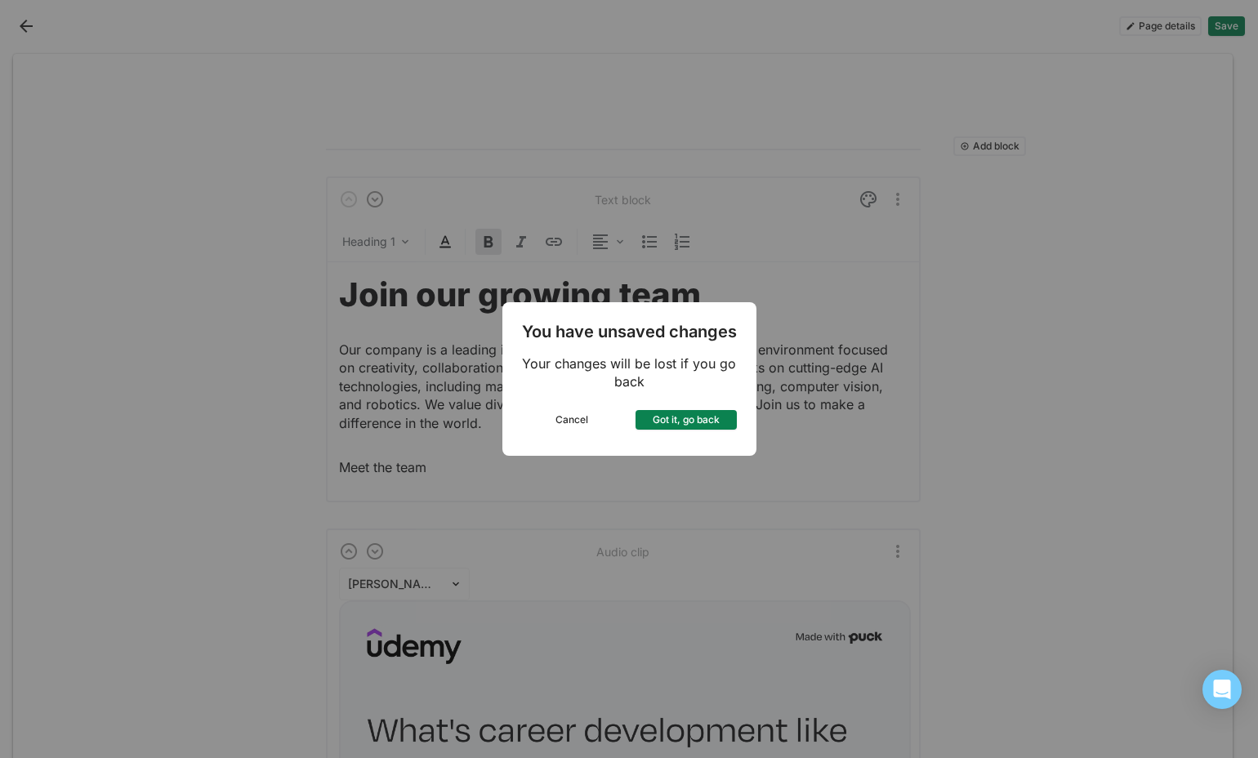
click at [697, 417] on button "Got it, go back" at bounding box center [686, 420] width 101 height 20
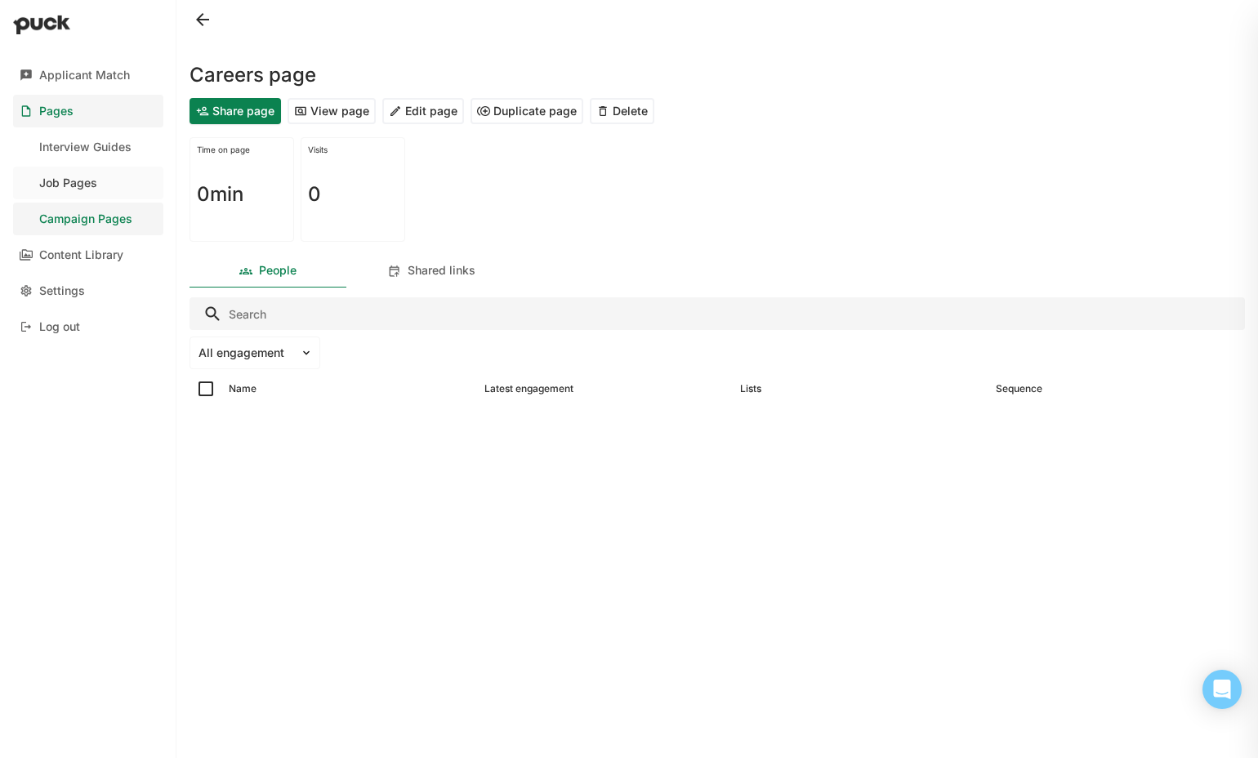
click at [123, 183] on link "Job Pages" at bounding box center [88, 183] width 150 height 33
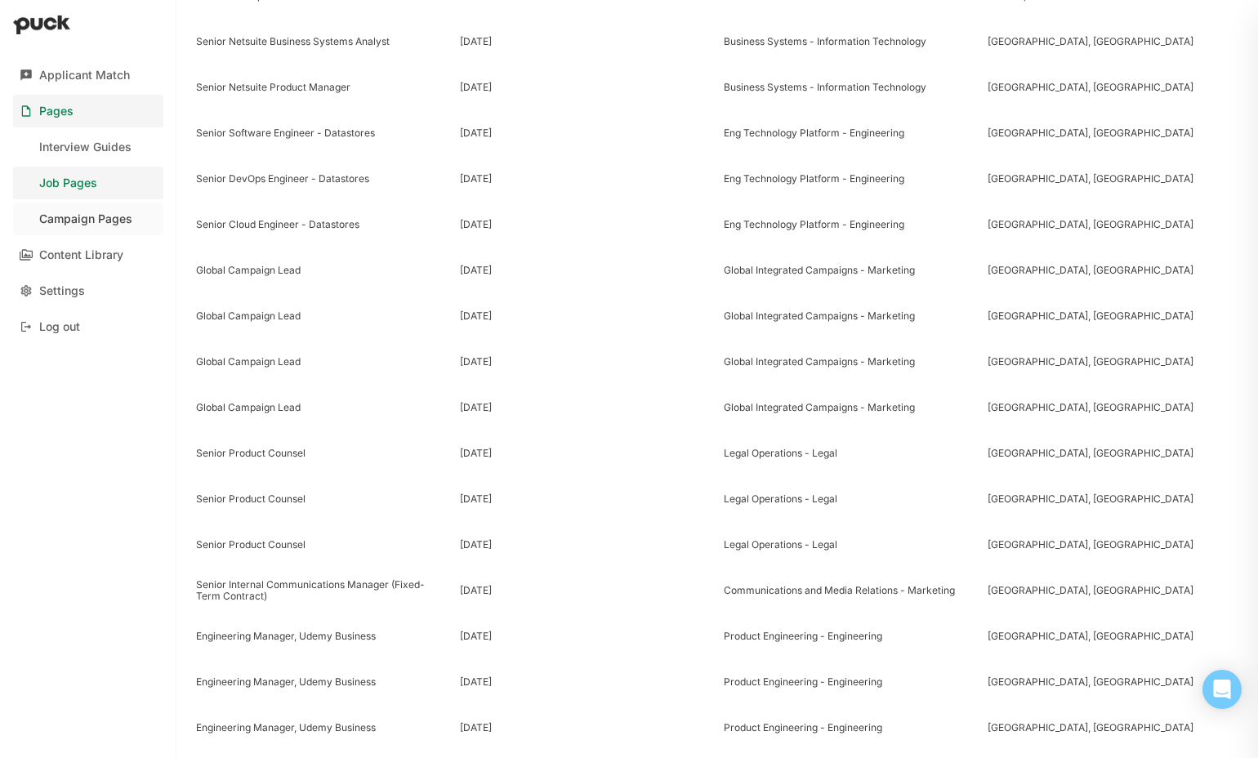
scroll to position [336, 0]
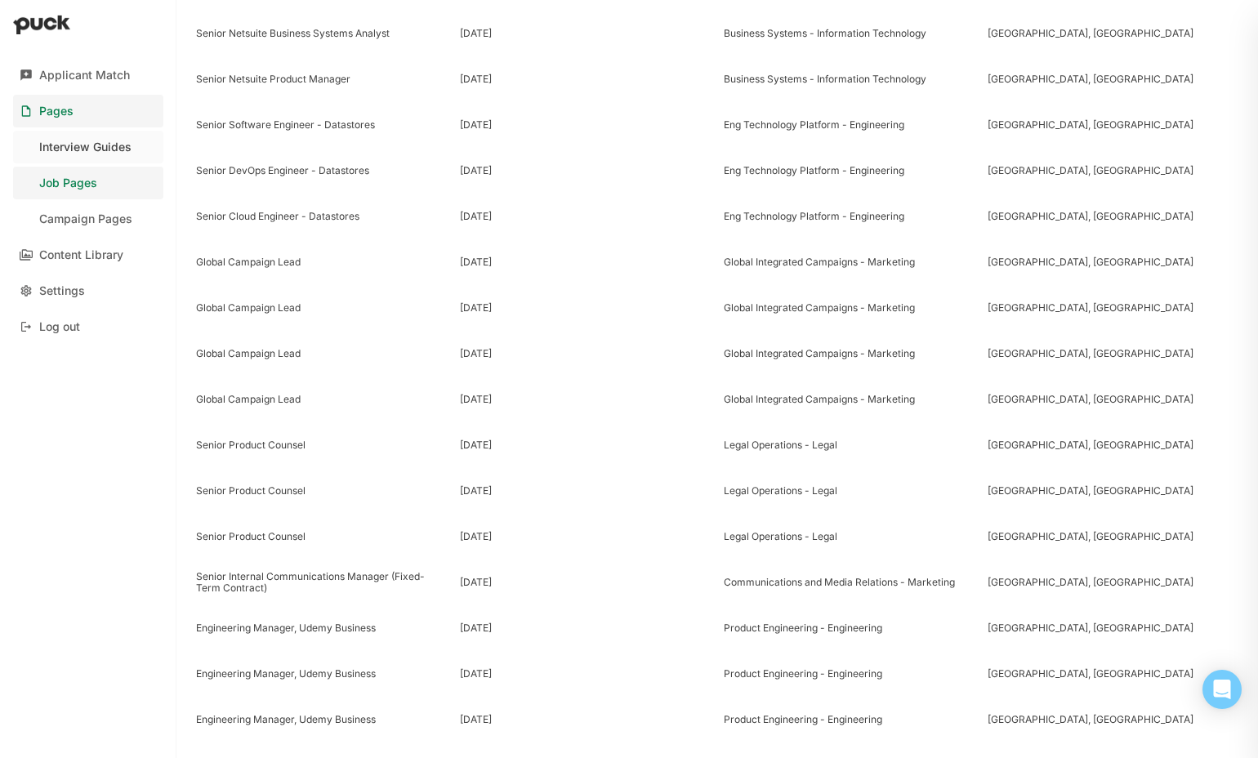
click at [118, 154] on link "Interview Guides" at bounding box center [88, 147] width 150 height 33
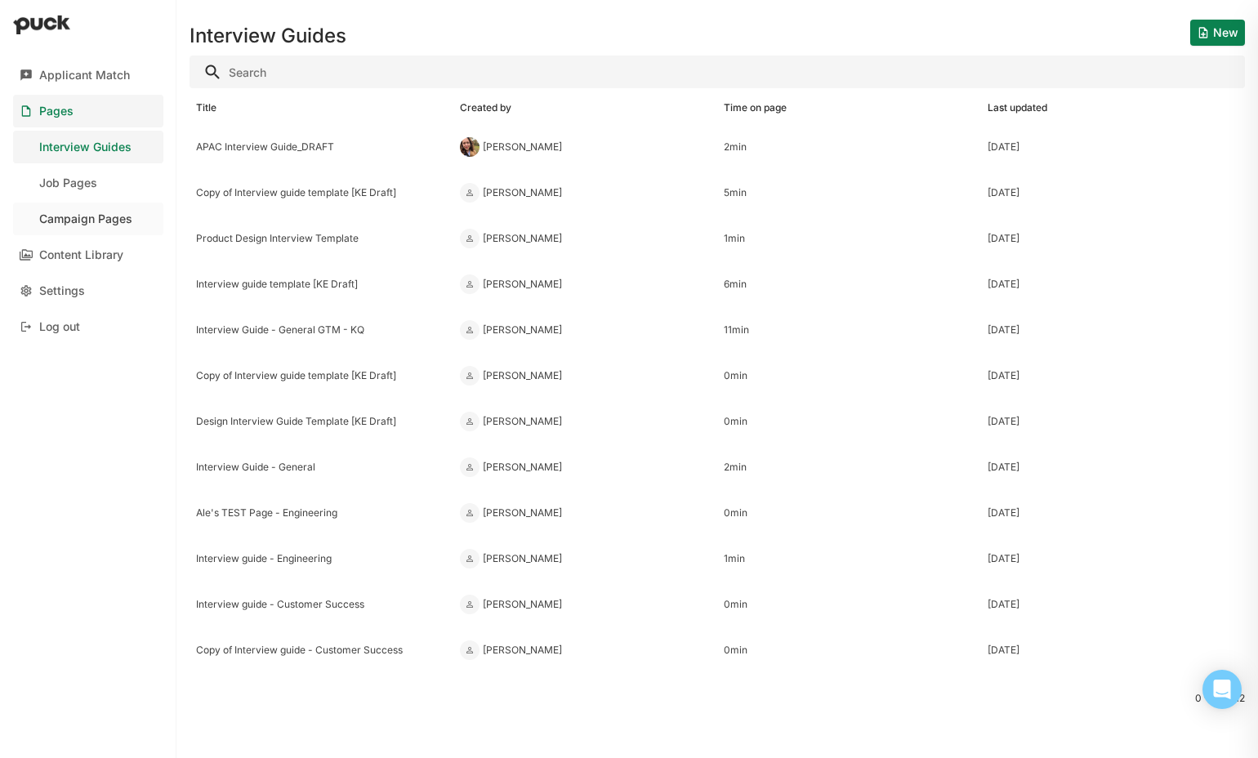
click at [123, 213] on div "Campaign Pages" at bounding box center [85, 219] width 93 height 14
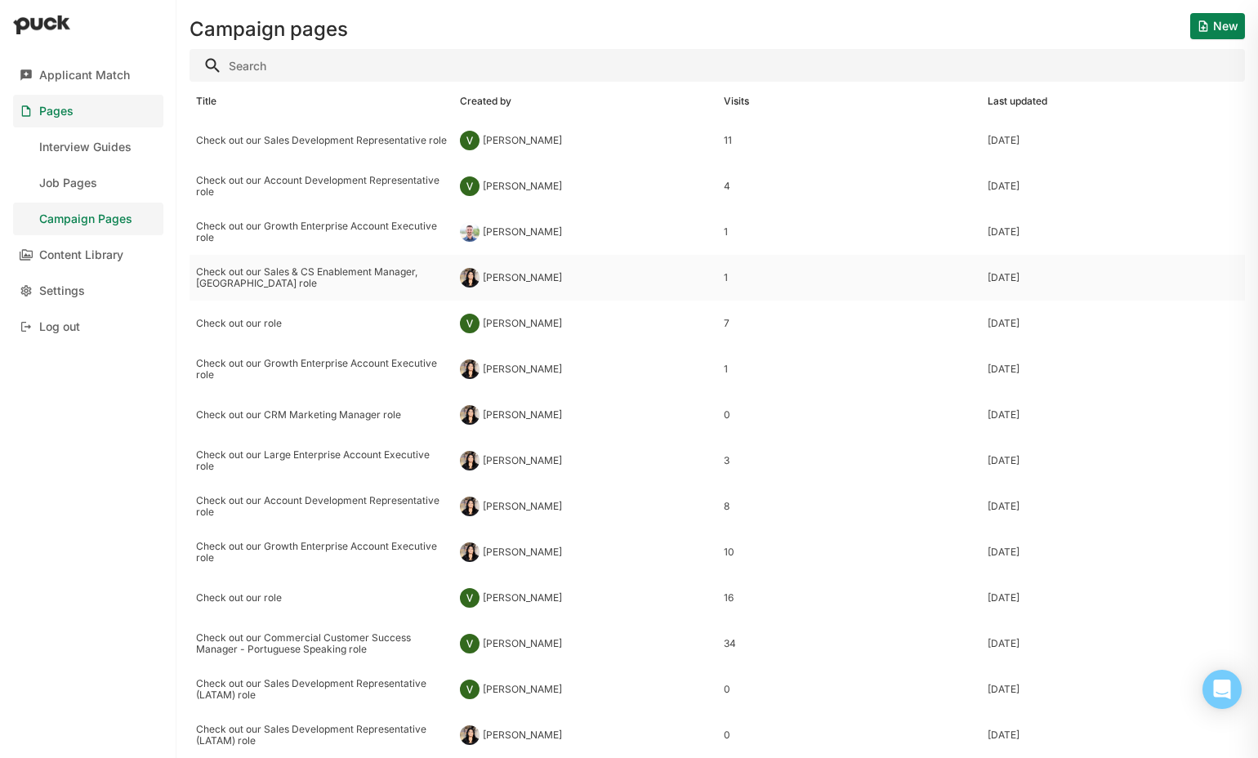
scroll to position [22, 0]
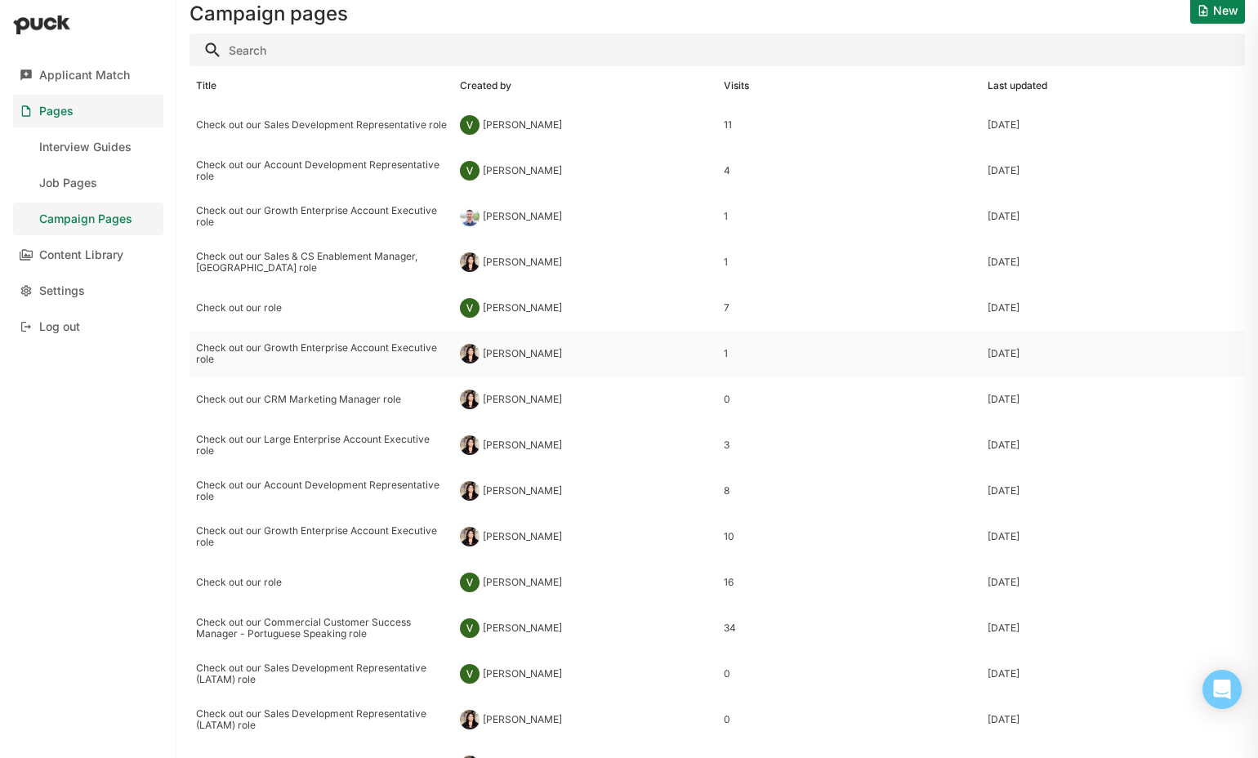
click at [370, 347] on div "Check out our Growth Enterprise Account Executive role" at bounding box center [321, 354] width 251 height 24
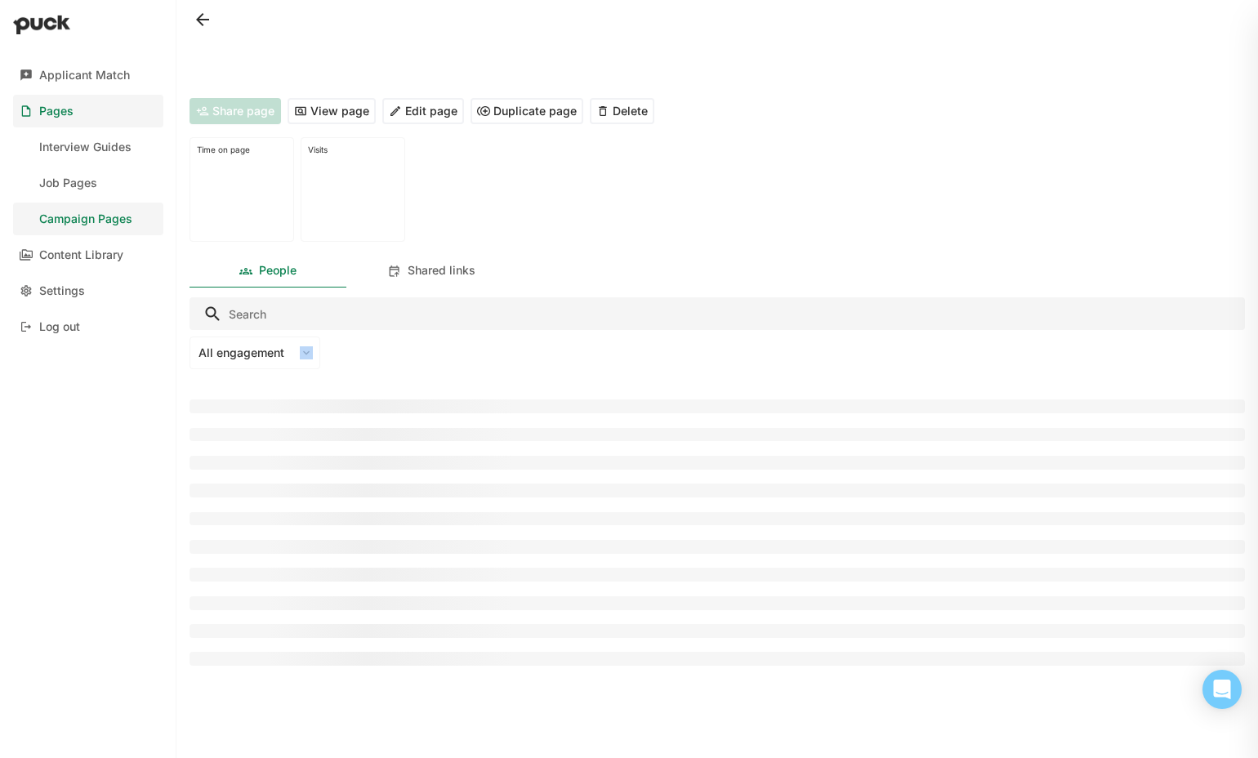
click at [370, 347] on div "All engagement" at bounding box center [717, 353] width 1055 height 33
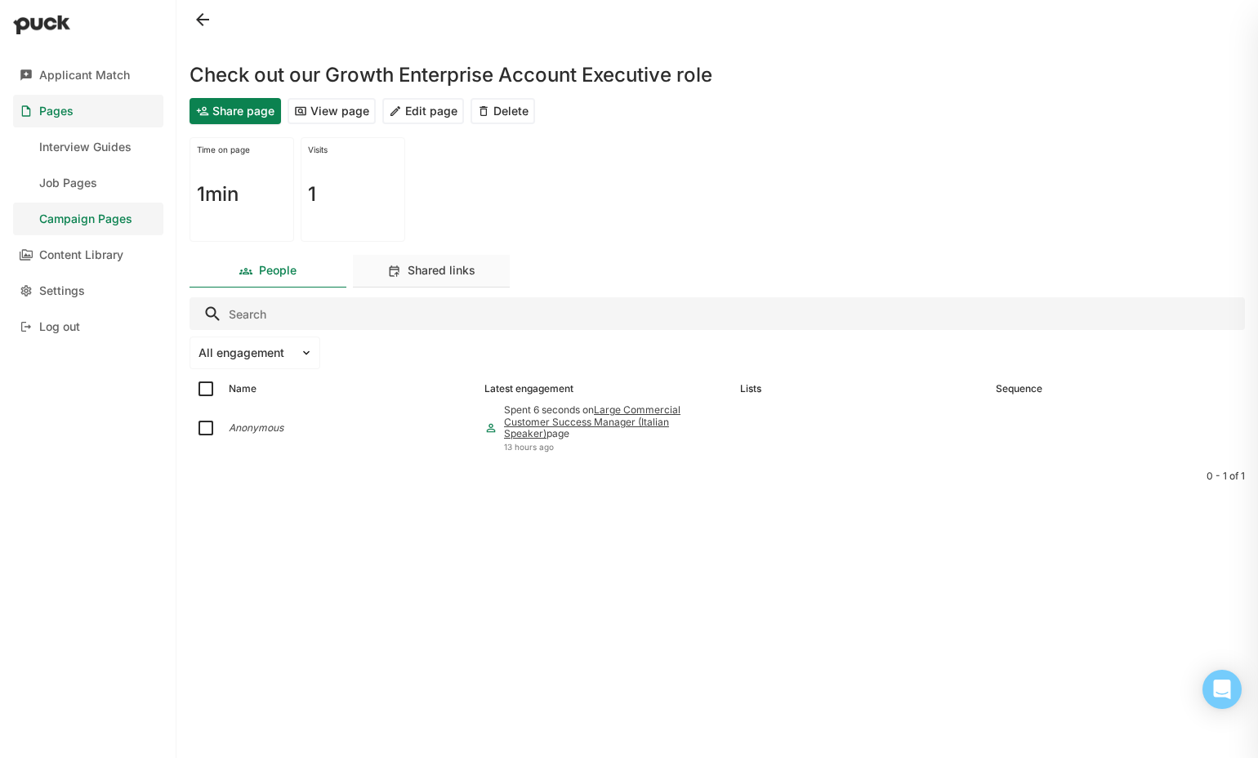
click at [430, 272] on div "Shared links" at bounding box center [442, 271] width 68 height 14
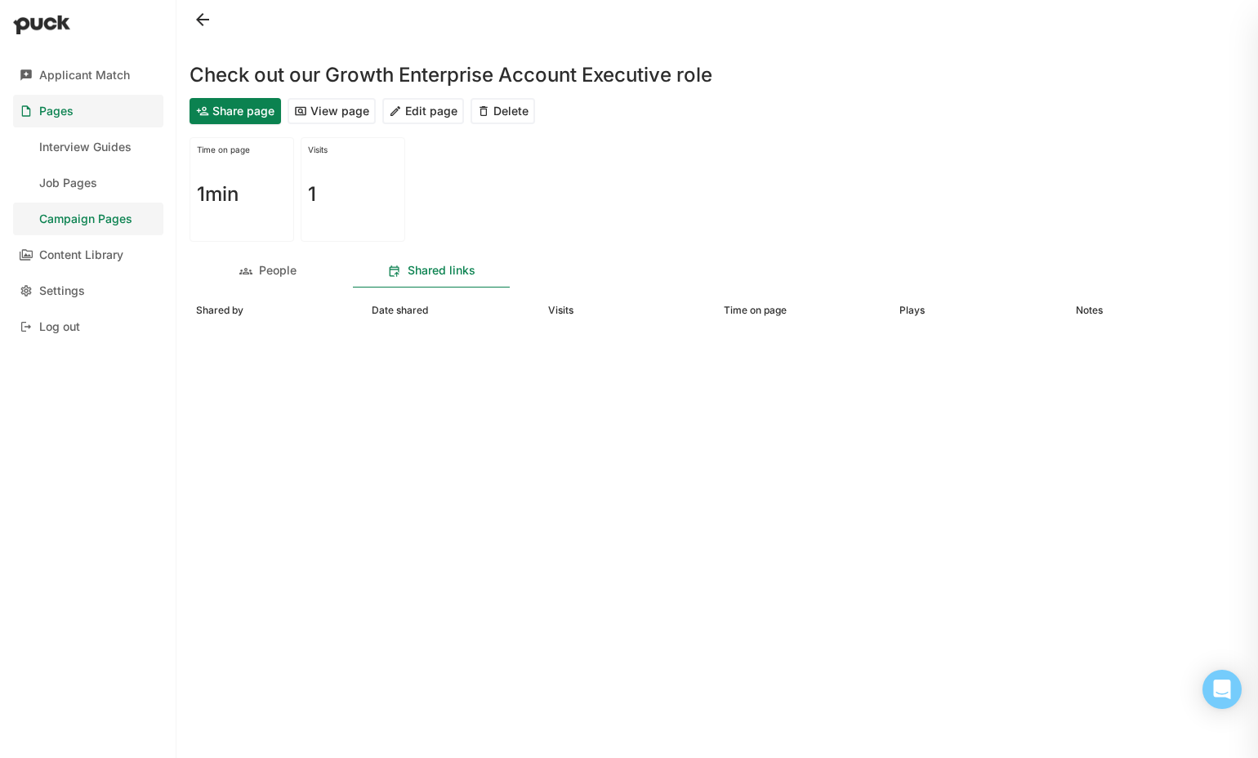
click at [321, 113] on button "View page" at bounding box center [332, 111] width 88 height 26
click at [208, 27] on button at bounding box center [203, 20] width 26 height 26
